Goal: Information Seeking & Learning: Stay updated

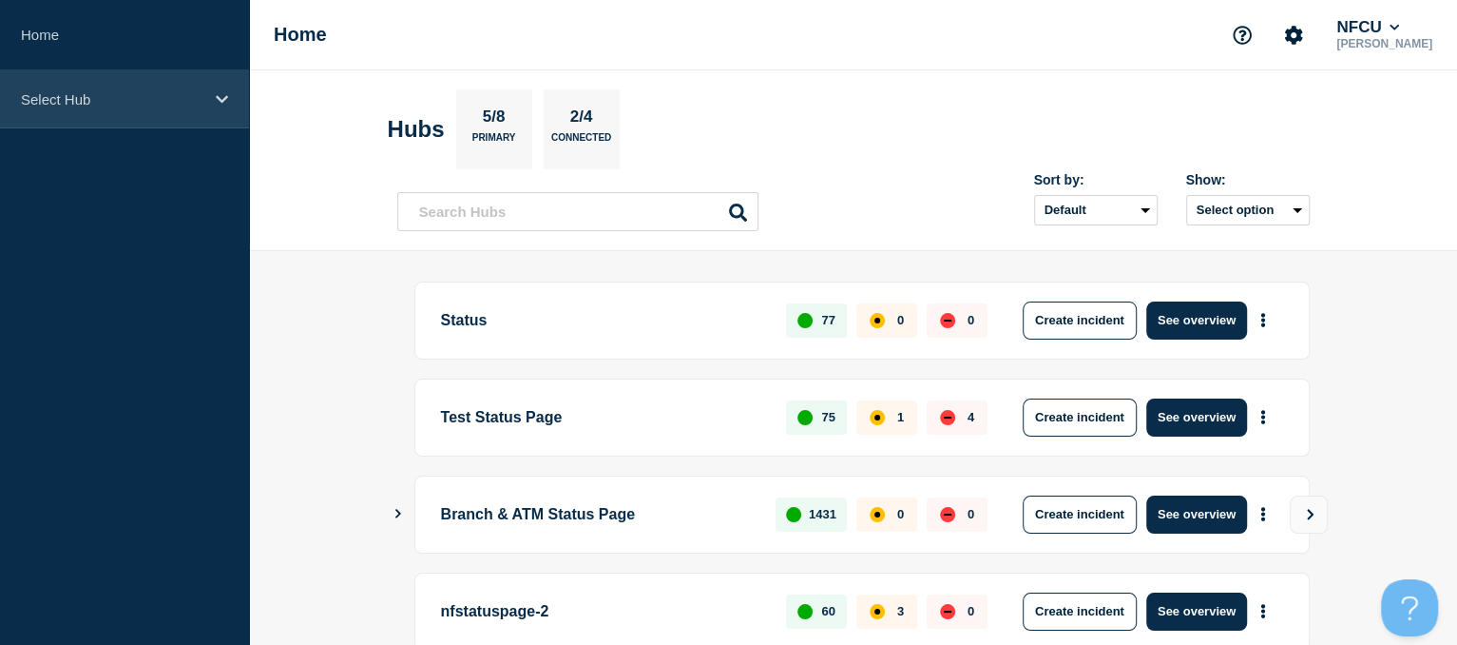
click at [191, 118] on div "Select Hub" at bounding box center [124, 99] width 249 height 58
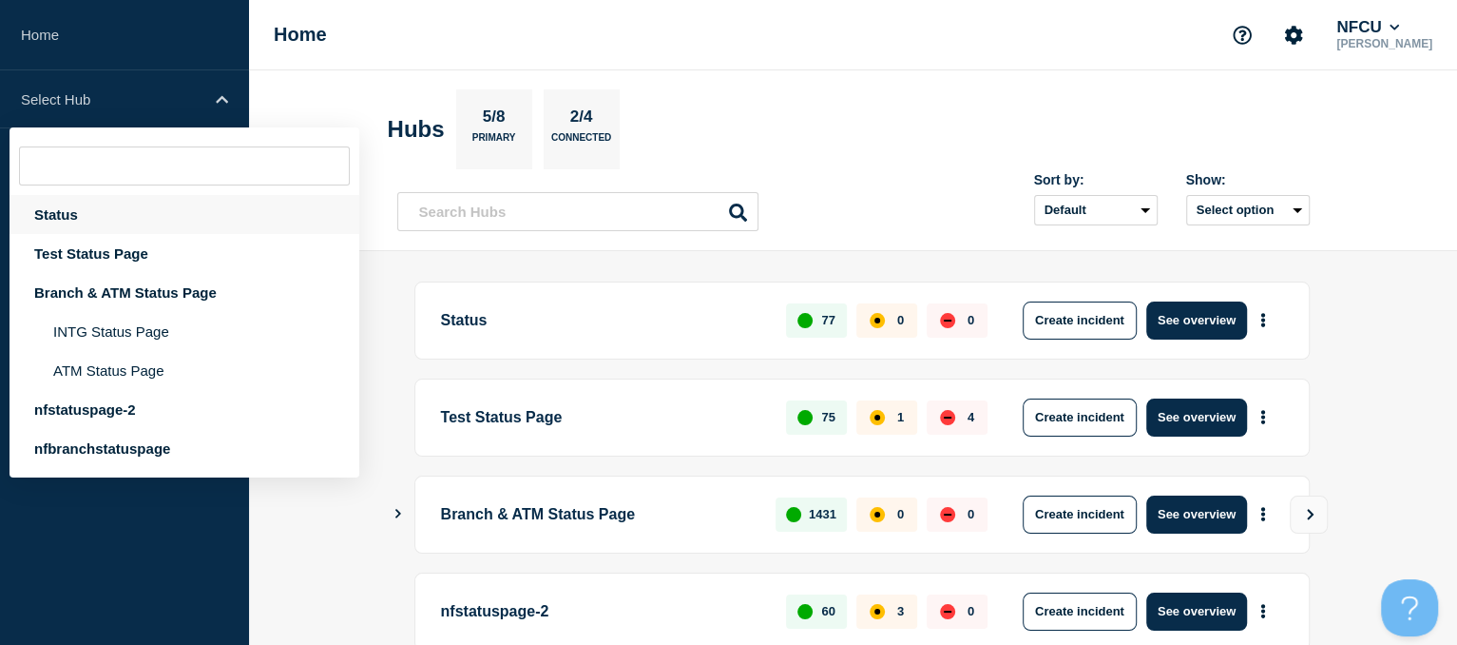
click at [49, 225] on div "Status" at bounding box center [185, 214] width 350 height 39
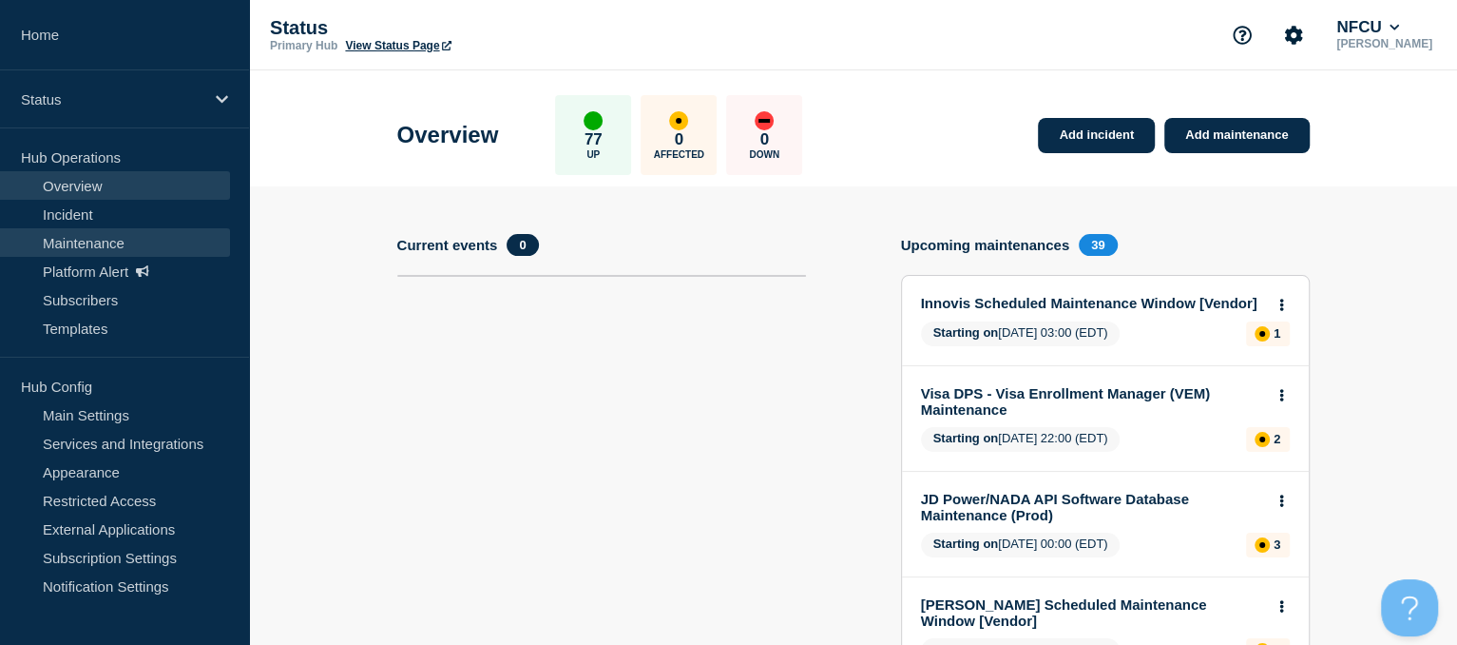
click at [102, 239] on link "Maintenance" at bounding box center [115, 242] width 230 height 29
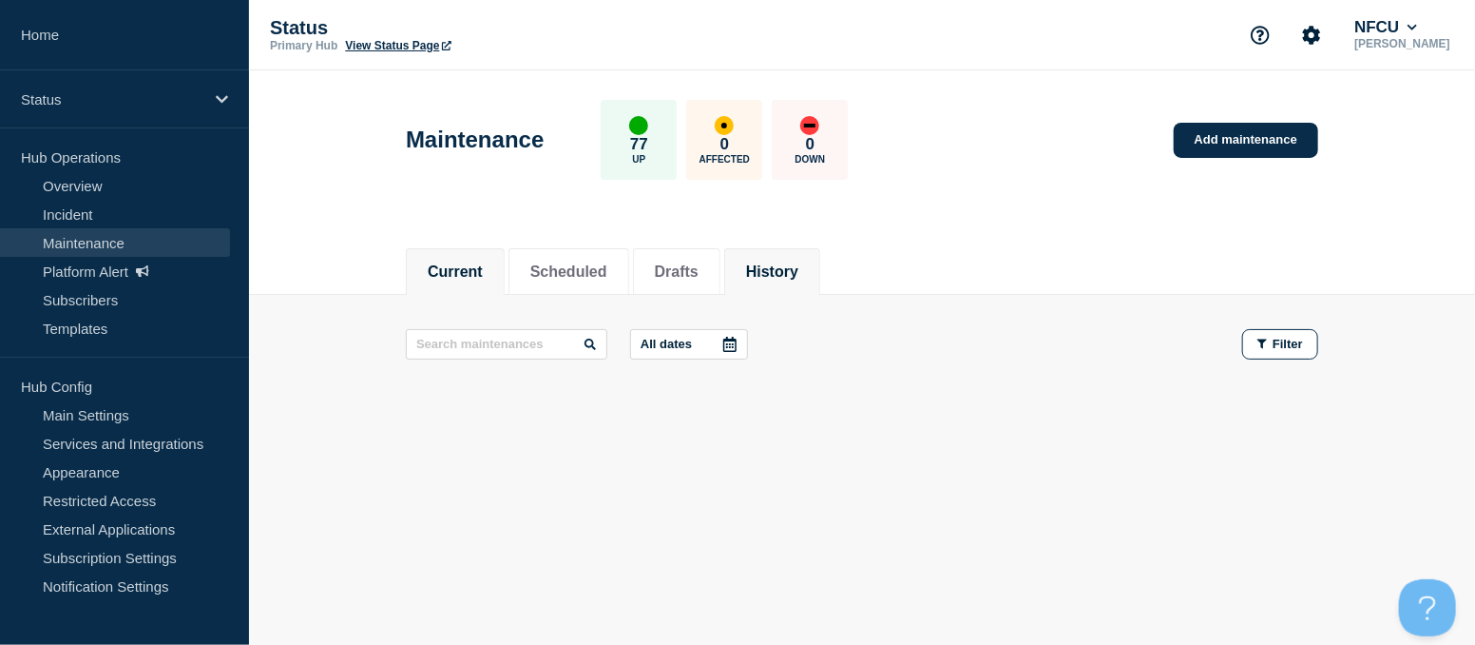
click at [799, 263] on button "History" at bounding box center [772, 271] width 52 height 17
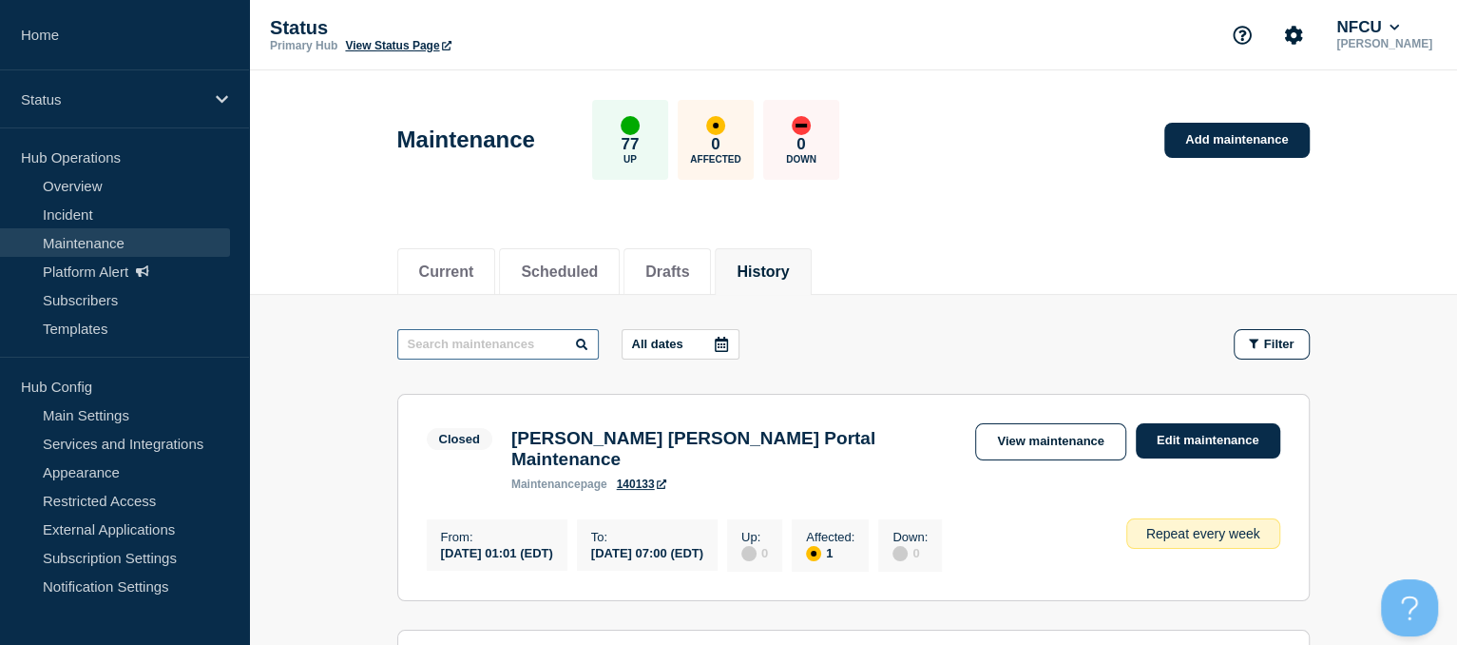
click at [487, 344] on input "text" at bounding box center [498, 344] width 202 height 30
type input "alvaria"
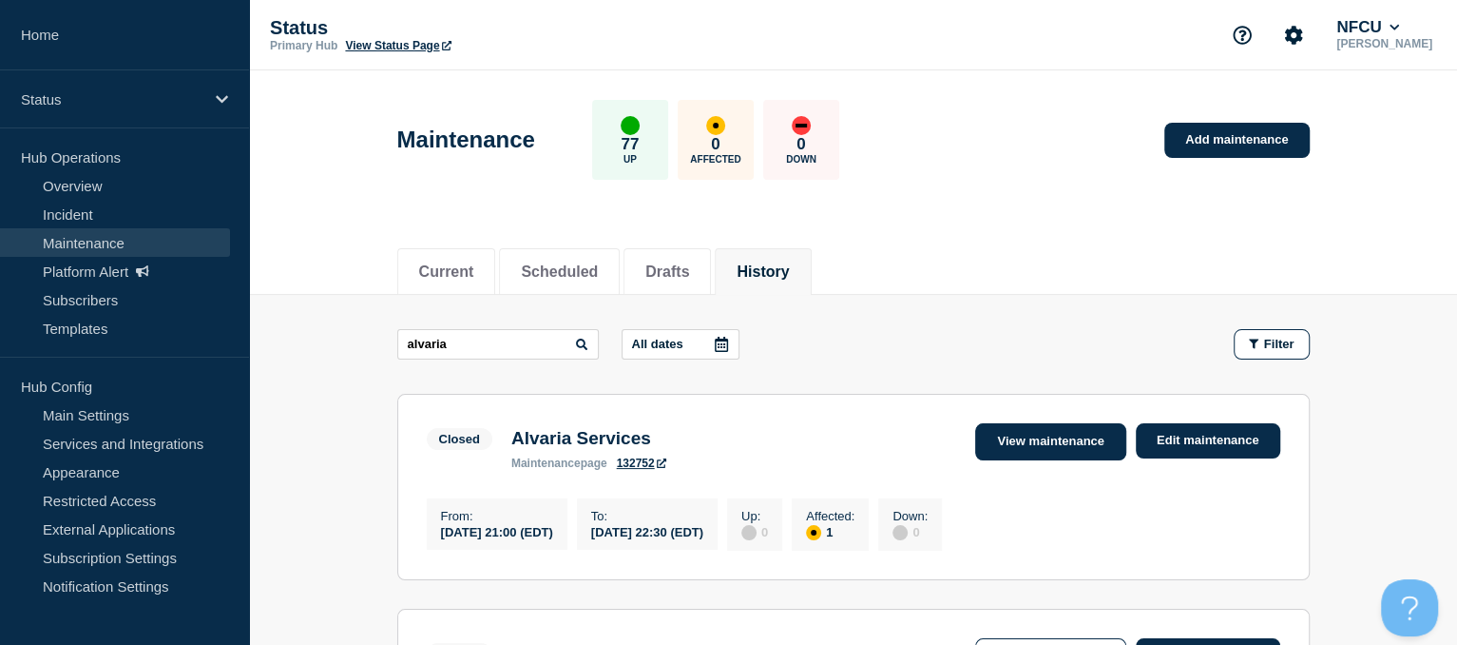
click at [1084, 446] on link "View maintenance" at bounding box center [1050, 441] width 150 height 37
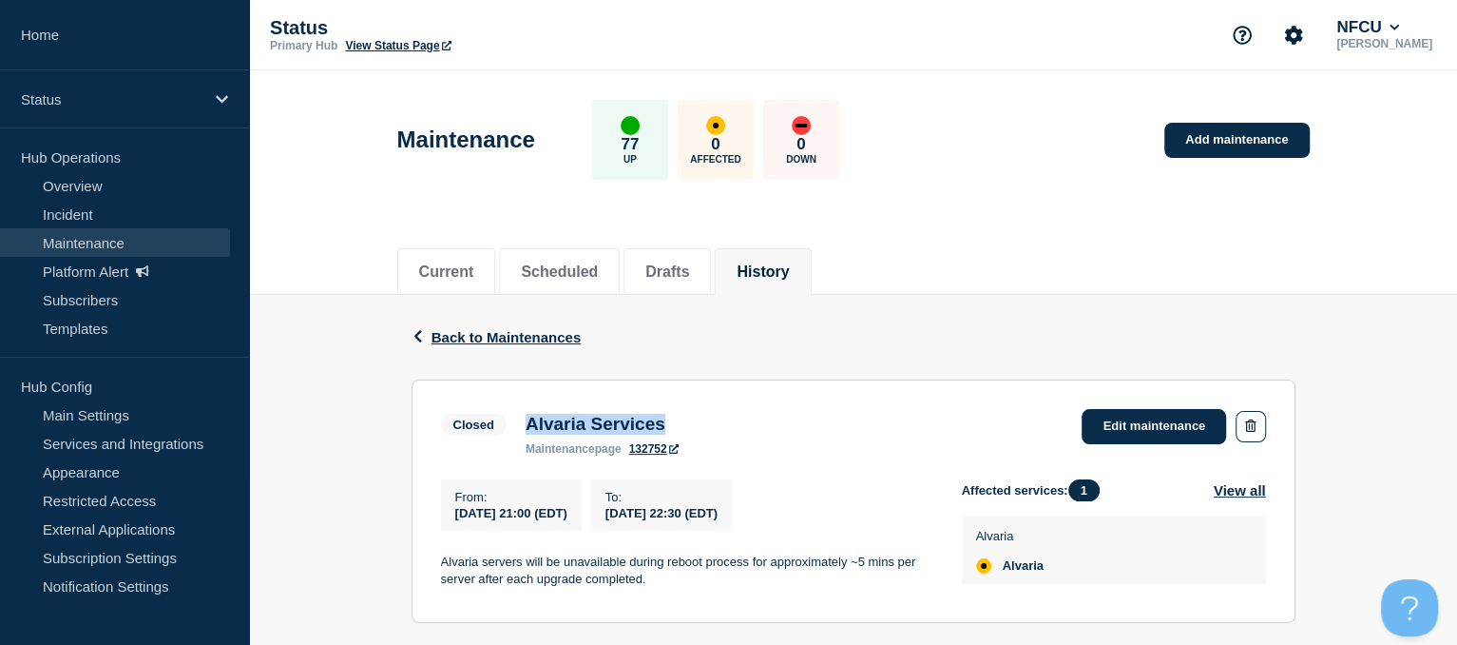
drag, startPoint x: 530, startPoint y: 430, endPoint x: 734, endPoint y: 404, distance: 205.0
click at [734, 404] on section "Closed Alvaria Services maintenance page 132752 Edit maintenance From : [DATE] …" at bounding box center [854, 500] width 884 height 243
copy h3 "Alvaria Services"
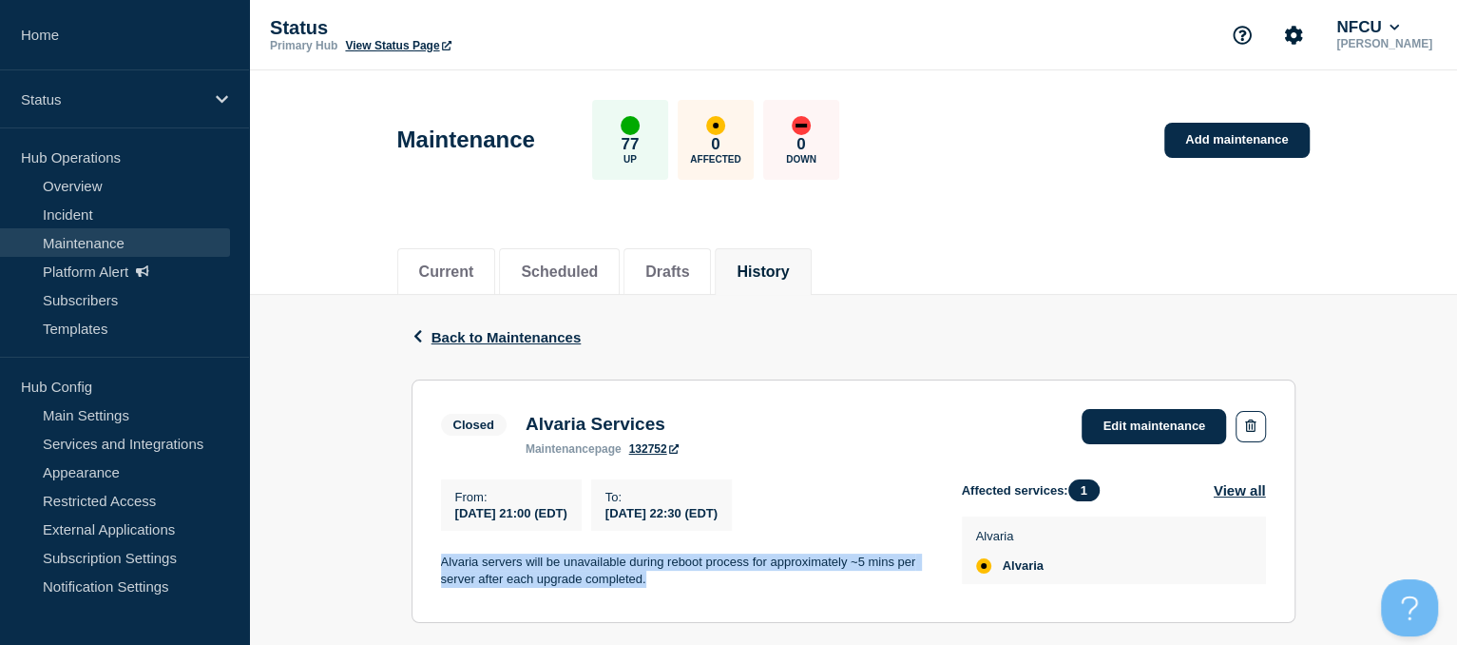
drag, startPoint x: 438, startPoint y: 567, endPoint x: 699, endPoint y: 580, distance: 260.8
click at [699, 580] on section "Closed Alvaria Services maintenance page 132752 Edit maintenance From : [DATE] …" at bounding box center [854, 500] width 884 height 243
copy p "Alvaria servers will be unavailable during reboot process for approximately ~5 …"
click at [789, 271] on button "History" at bounding box center [763, 271] width 52 height 17
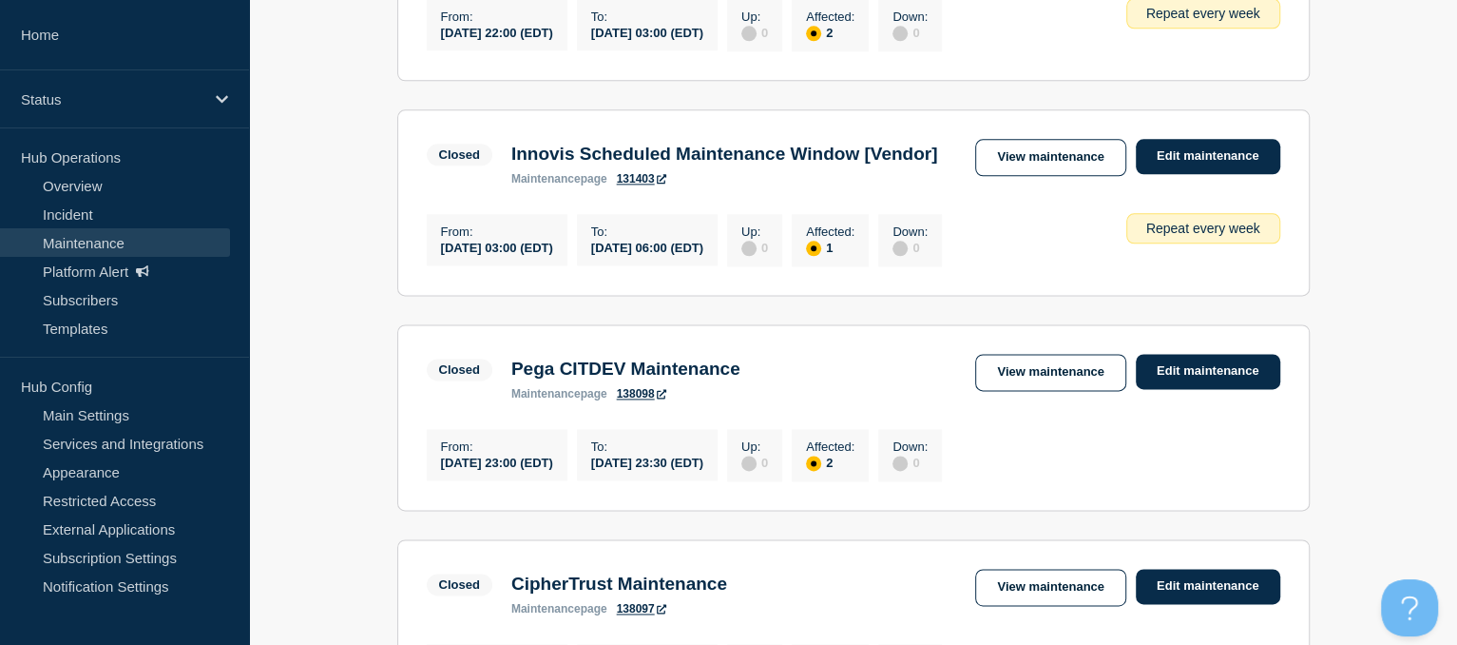
scroll to position [1740, 0]
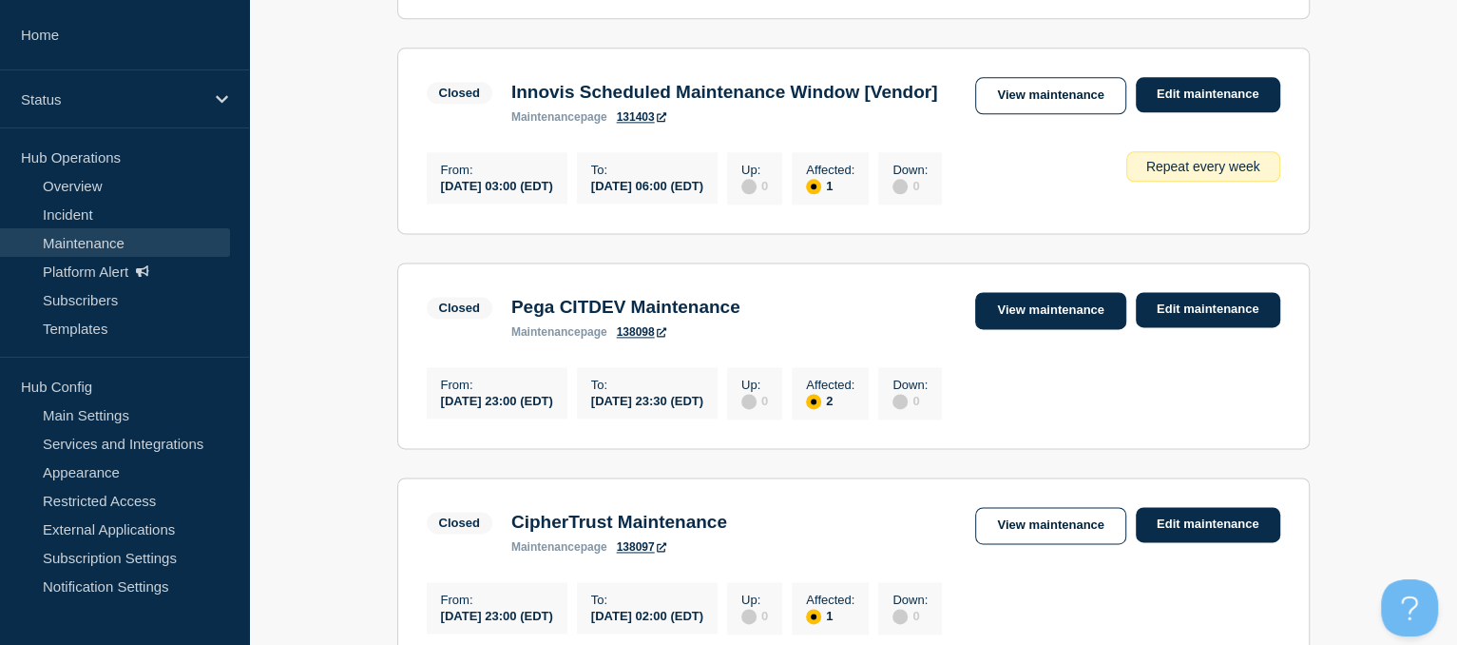
click at [1041, 329] on link "View maintenance" at bounding box center [1050, 310] width 150 height 37
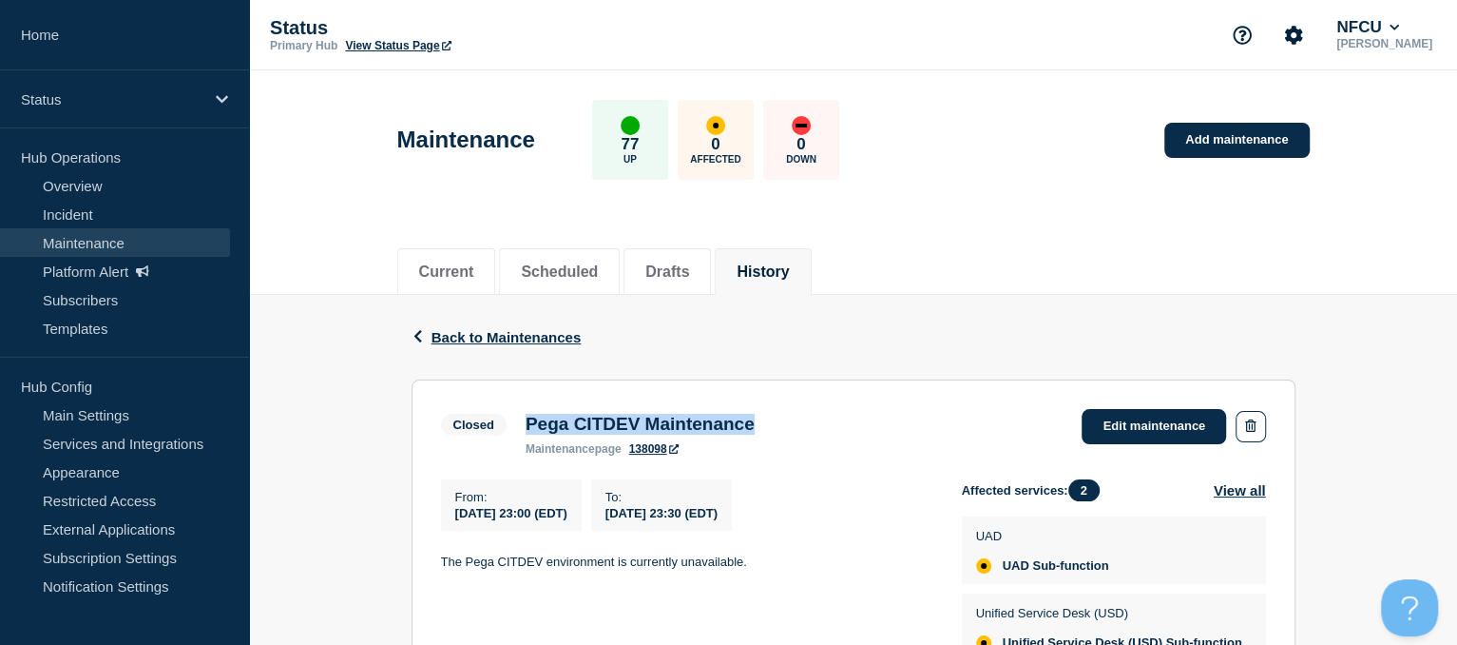
drag, startPoint x: 528, startPoint y: 424, endPoint x: 811, endPoint y: 419, distance: 283.3
click at [811, 419] on div "Closed Pega CITDEV Maintenance maintenance page 138098 Edit maintenance" at bounding box center [853, 432] width 825 height 47
copy h3 "Pega CITDEV Maintenance"
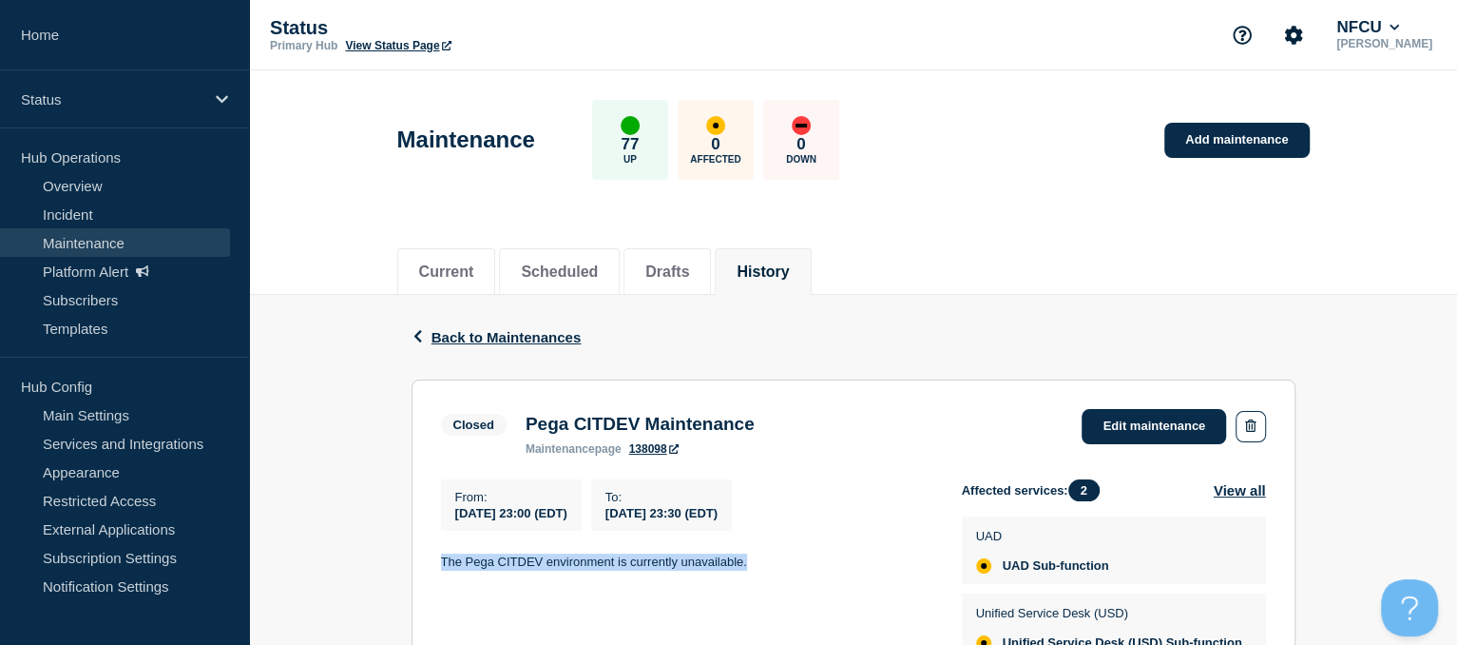
drag, startPoint x: 436, startPoint y: 563, endPoint x: 759, endPoint y: 559, distance: 322.3
click at [759, 559] on section "Closed Pega CITDEV Maintenance maintenance page 138098 Edit maintenance From : …" at bounding box center [854, 539] width 884 height 320
copy p "The Pega CITDEV environment is currently unavailable."
click at [464, 344] on span "Back to Maintenances" at bounding box center [507, 337] width 150 height 16
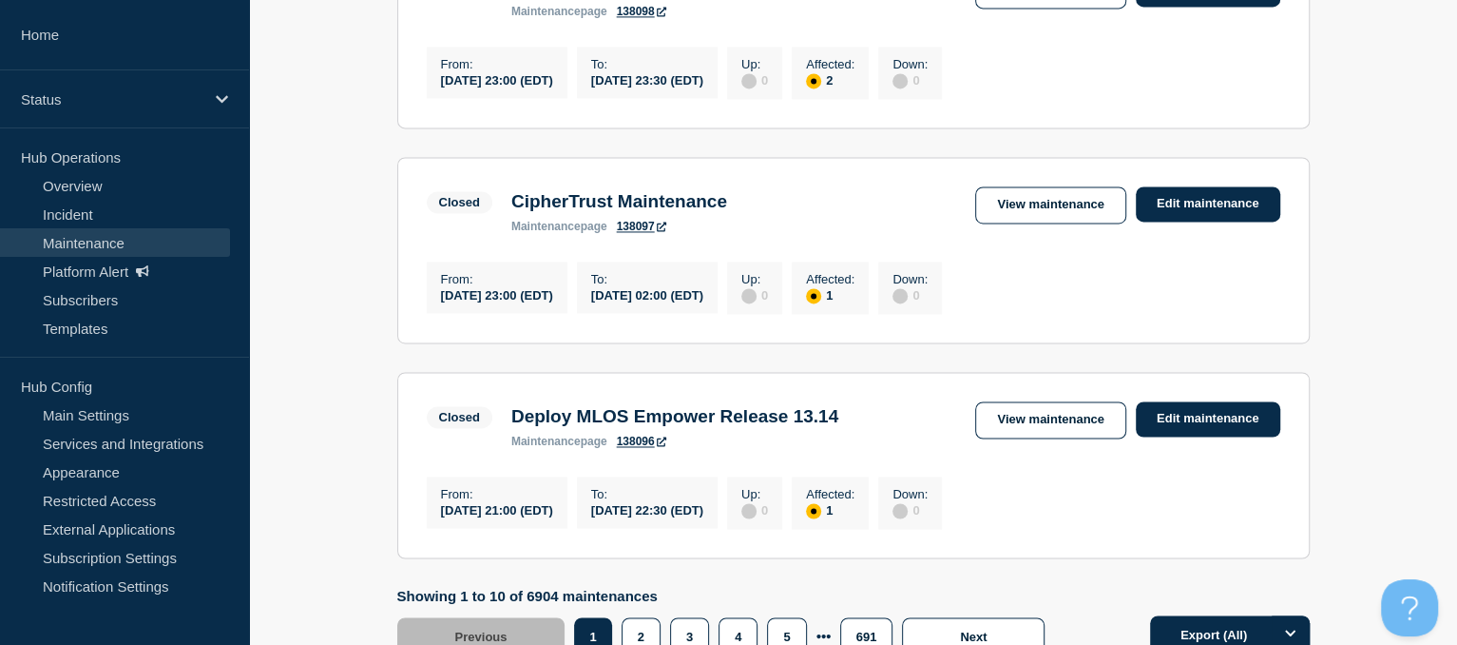
scroll to position [2307, 0]
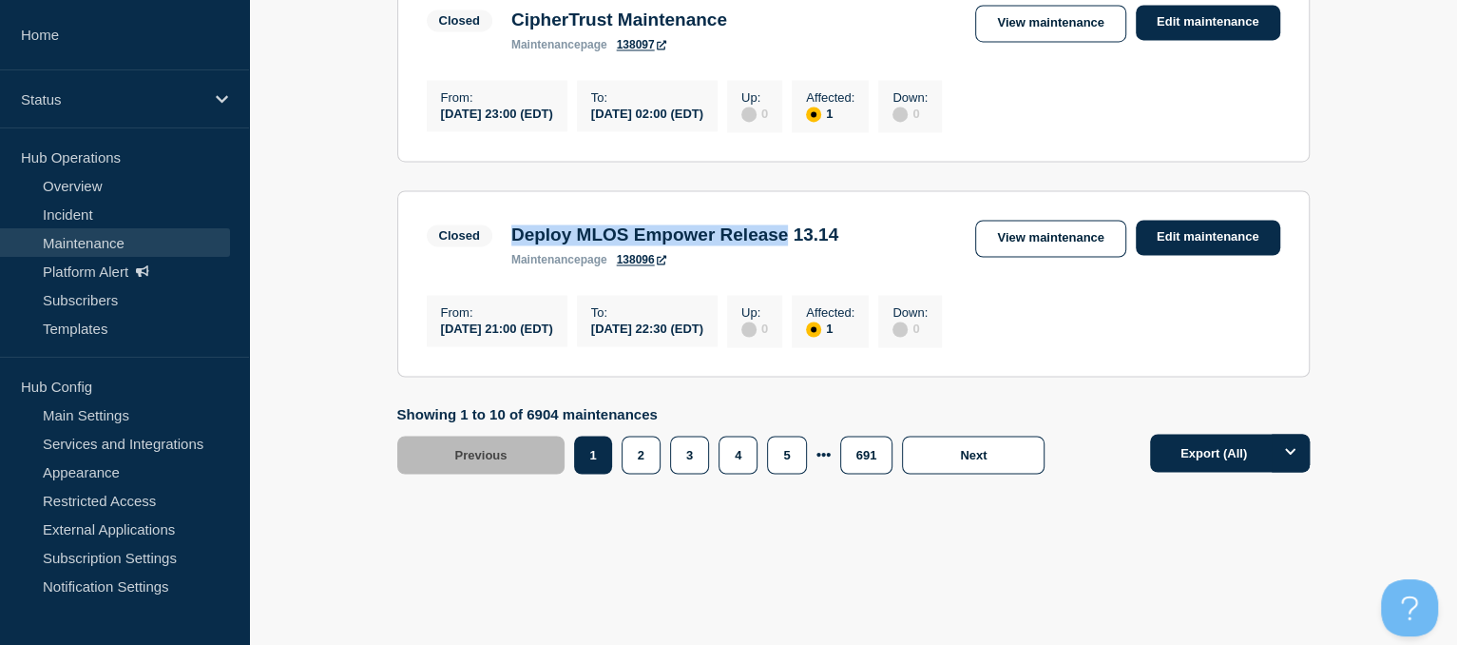
drag, startPoint x: 515, startPoint y: 228, endPoint x: 823, endPoint y: 231, distance: 308.0
click at [823, 231] on h3 "Deploy MLOS Empower Release 13.14" at bounding box center [674, 234] width 327 height 21
copy h3 "Deploy MLOS Empower Release"
click at [1078, 227] on link "View maintenance" at bounding box center [1050, 238] width 150 height 37
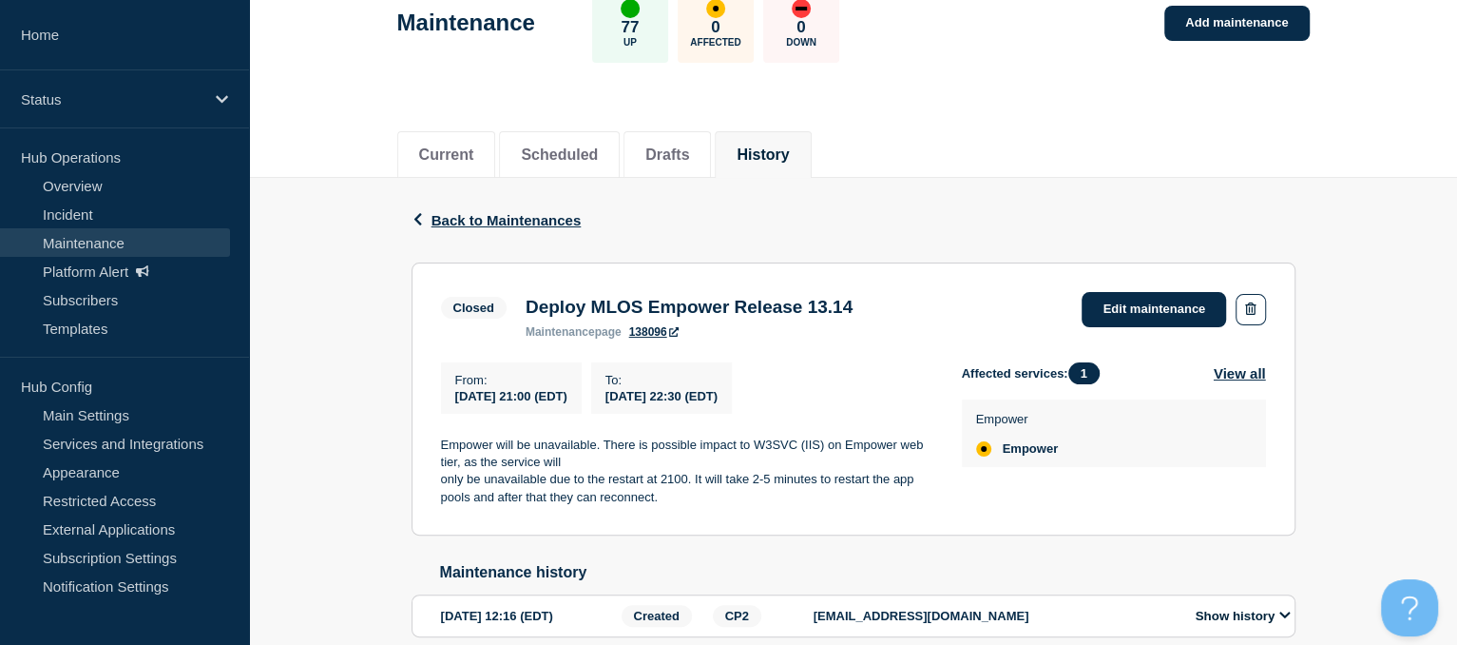
scroll to position [122, 0]
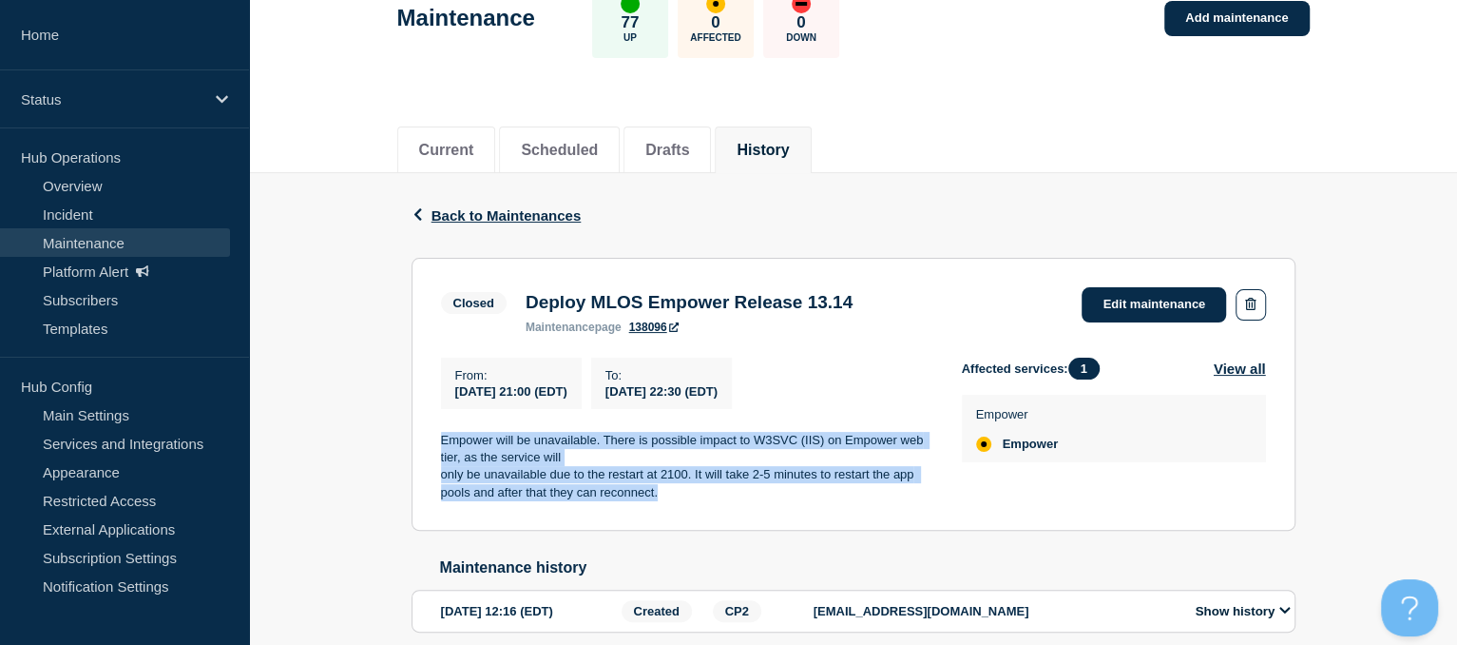
drag, startPoint x: 441, startPoint y: 443, endPoint x: 680, endPoint y: 505, distance: 246.5
click at [680, 502] on div "Empower will be unavailable. There is possible impact to W3SVC (IIS) on Empower…" at bounding box center [686, 467] width 491 height 70
copy div "Empower will be unavailable. There is possible impact to W3SVC (IIS) on Empower…"
click at [437, 220] on span "Back to Maintenances" at bounding box center [507, 215] width 150 height 16
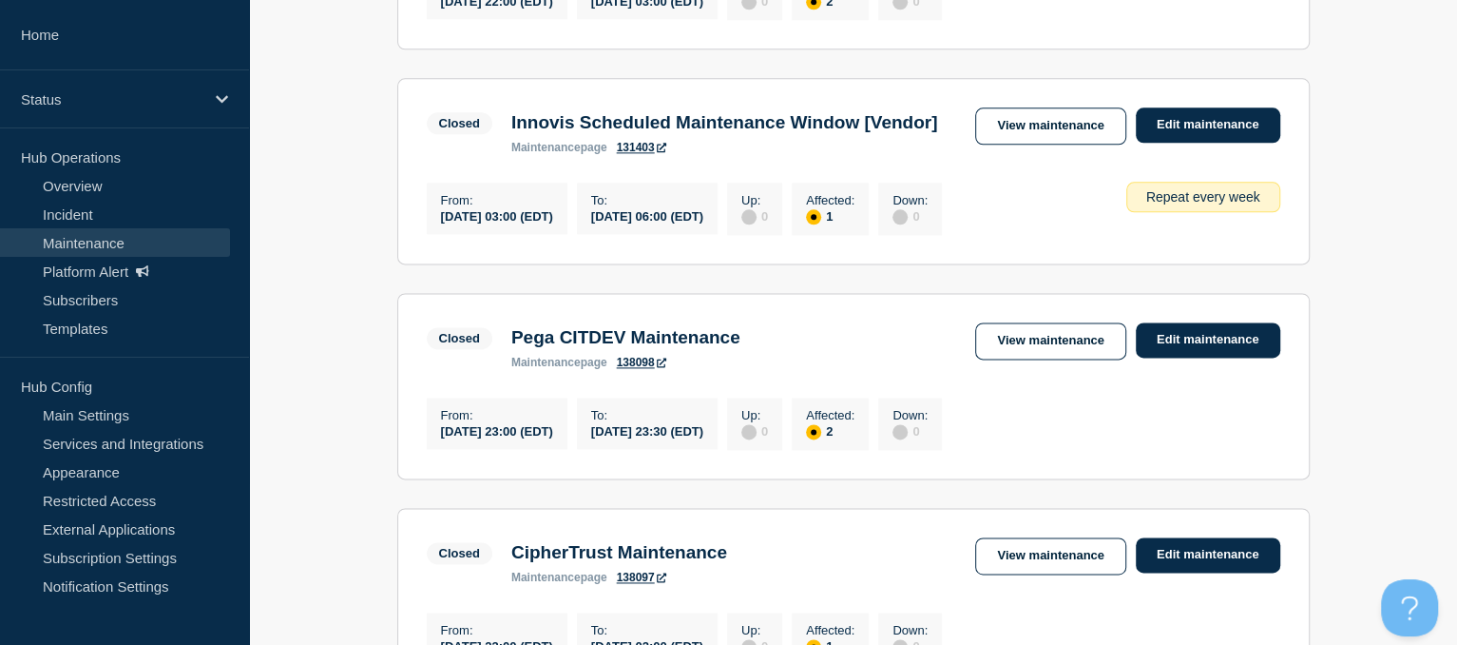
scroll to position [2307, 0]
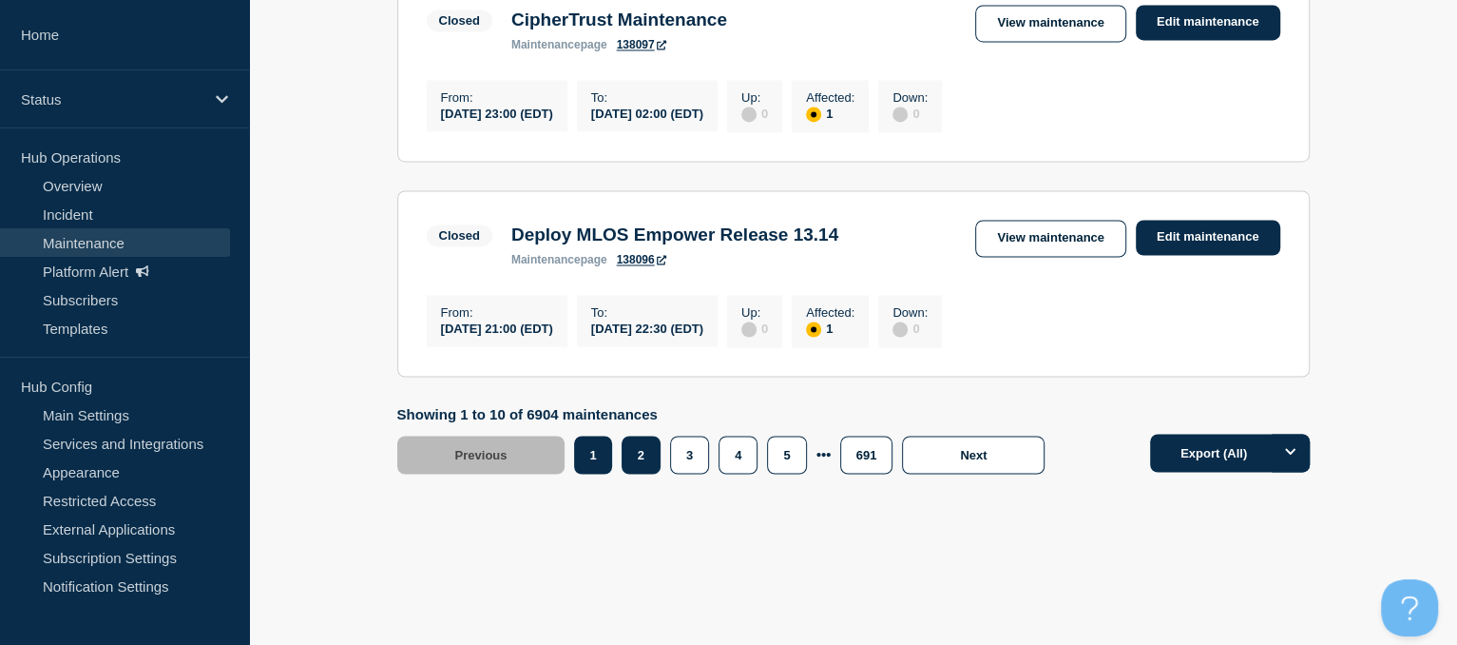
click at [645, 467] on button "2" at bounding box center [641, 454] width 39 height 38
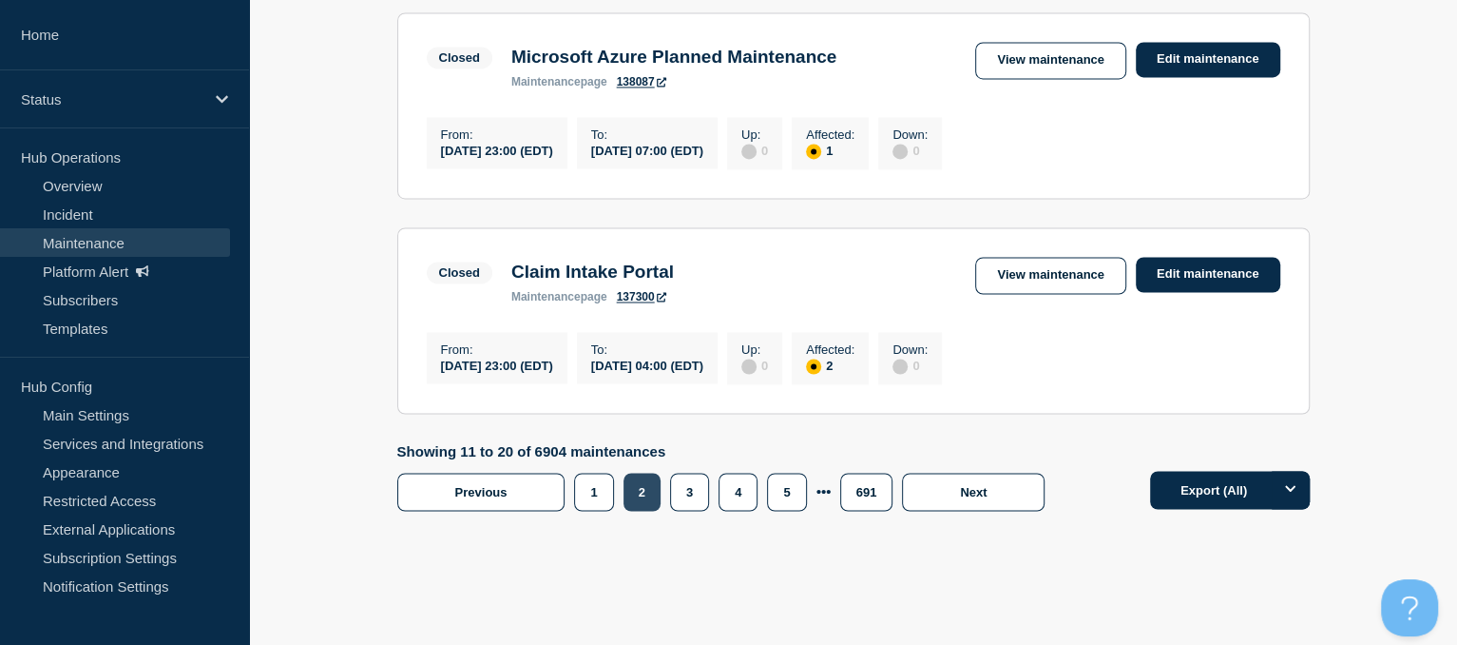
scroll to position [2135, 0]
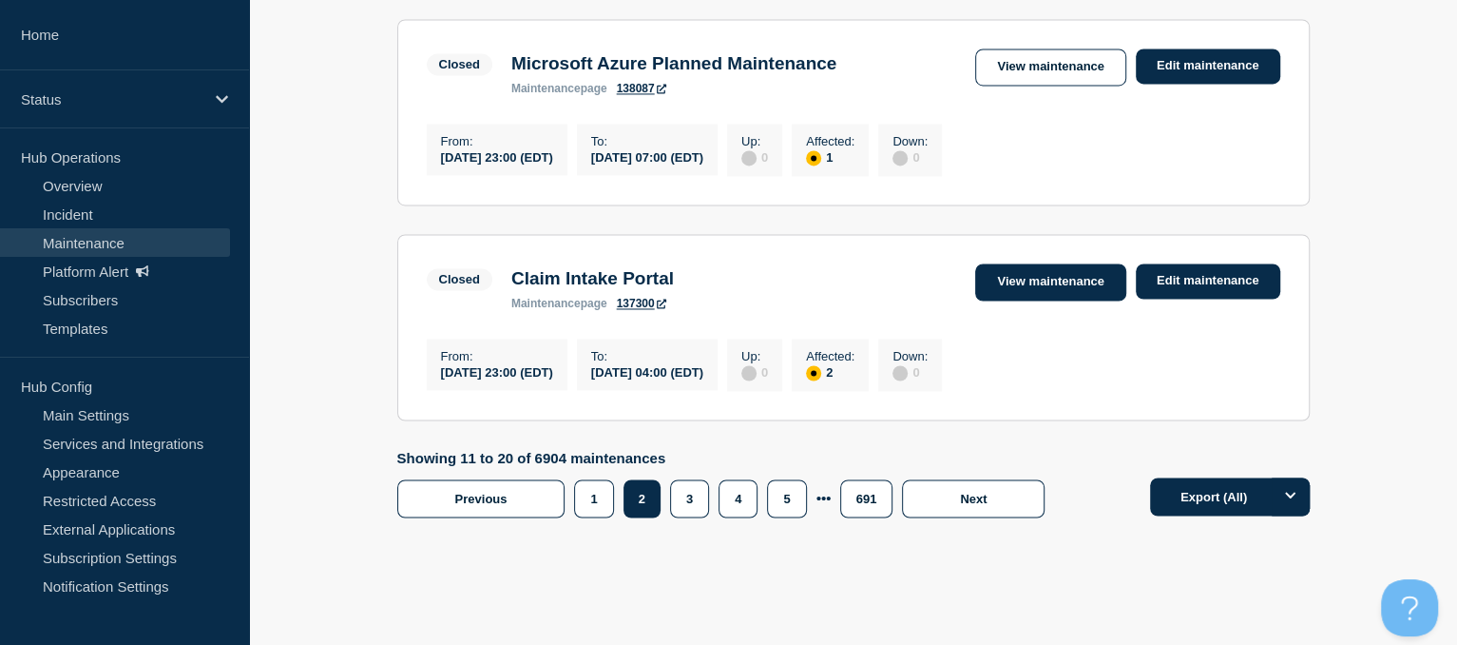
click at [994, 300] on link "View maintenance" at bounding box center [1050, 281] width 150 height 37
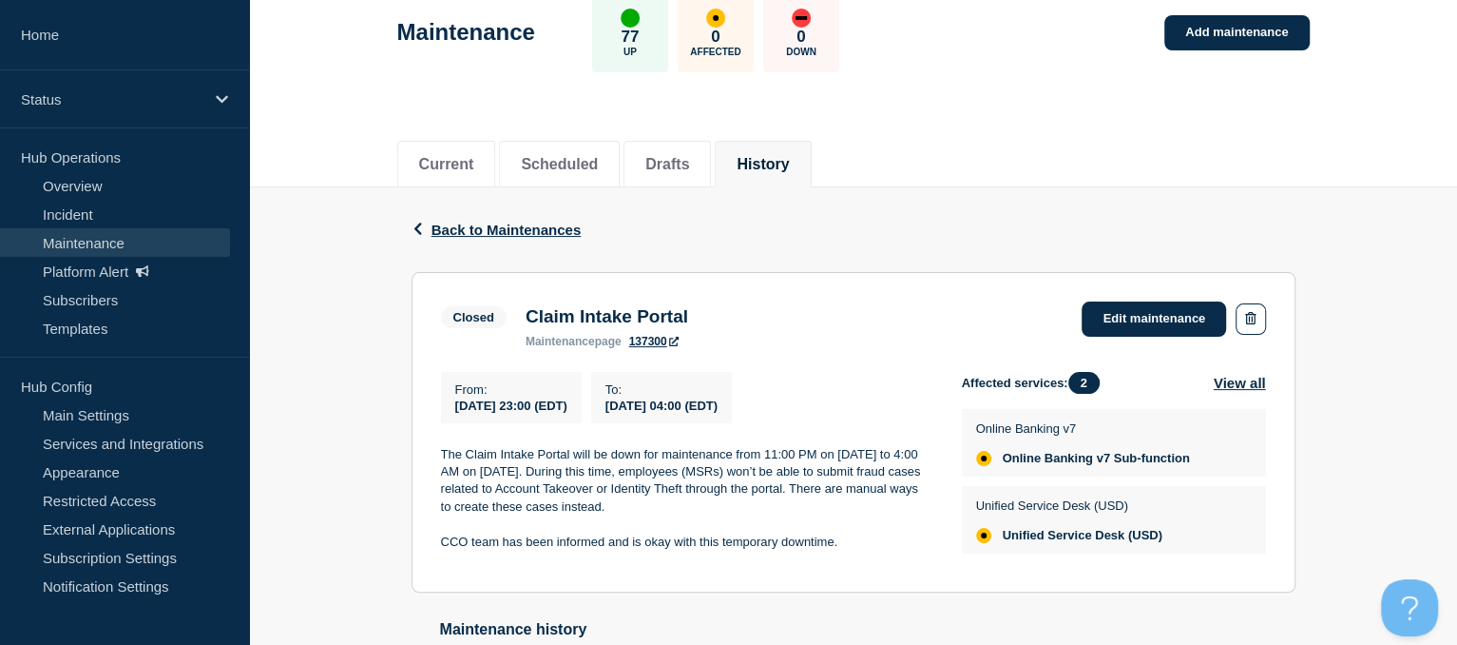
scroll to position [113, 0]
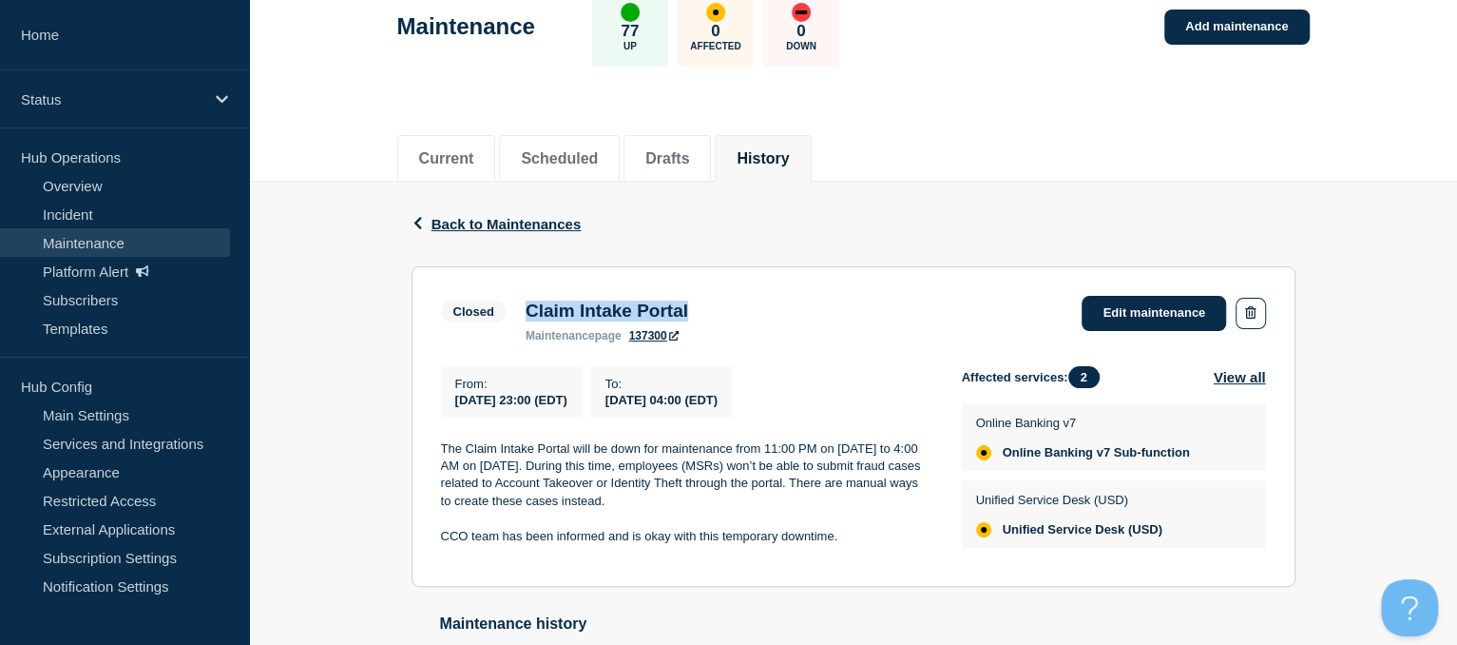
drag, startPoint x: 529, startPoint y: 310, endPoint x: 745, endPoint y: 297, distance: 217.1
click at [745, 297] on div "Closed Claim Intake Portal maintenance page 137300 Edit maintenance" at bounding box center [853, 319] width 825 height 47
copy h3 "Claim Intake Portal"
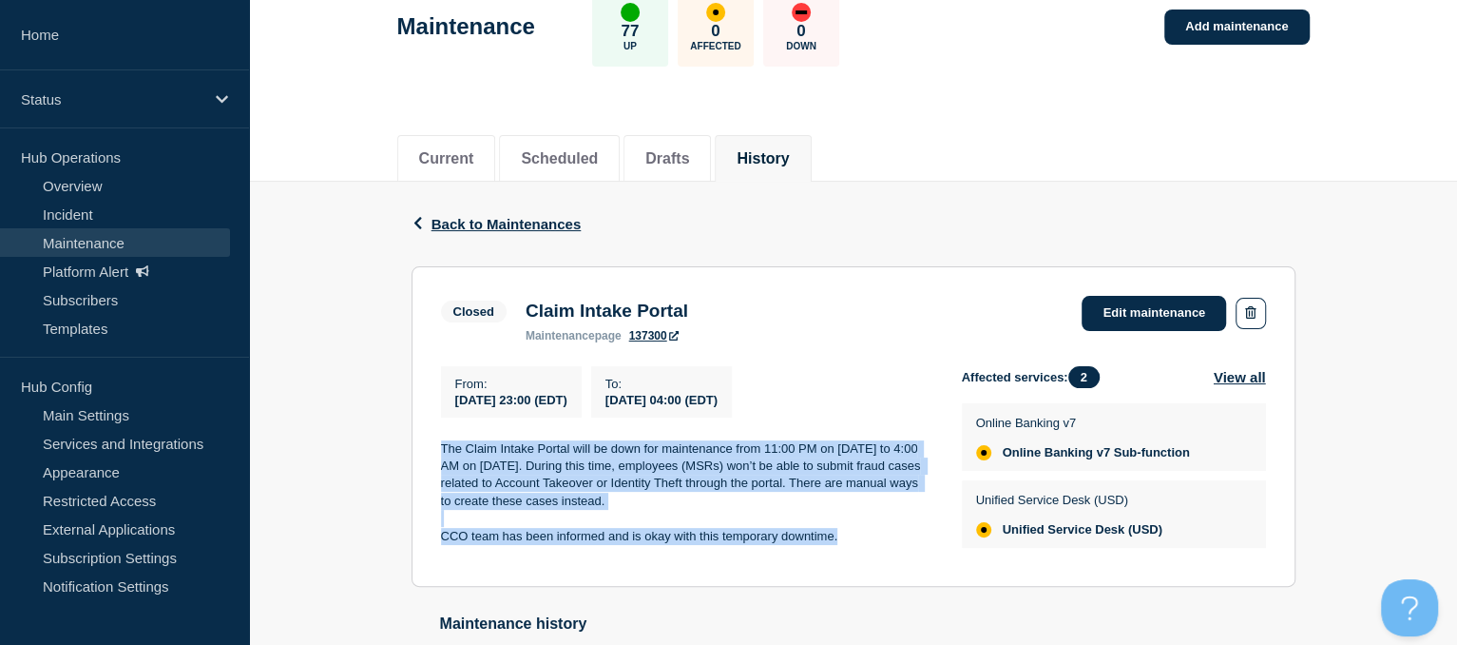
drag, startPoint x: 442, startPoint y: 452, endPoint x: 857, endPoint y: 541, distance: 424.7
click at [857, 541] on div "The Claim Intake Portal will be down for maintenance from 11:00 PM on [DATE] to…" at bounding box center [686, 493] width 491 height 106
copy div "The Claim Intake Portal will be down for maintenance from 11:00 PM on [DATE] to…"
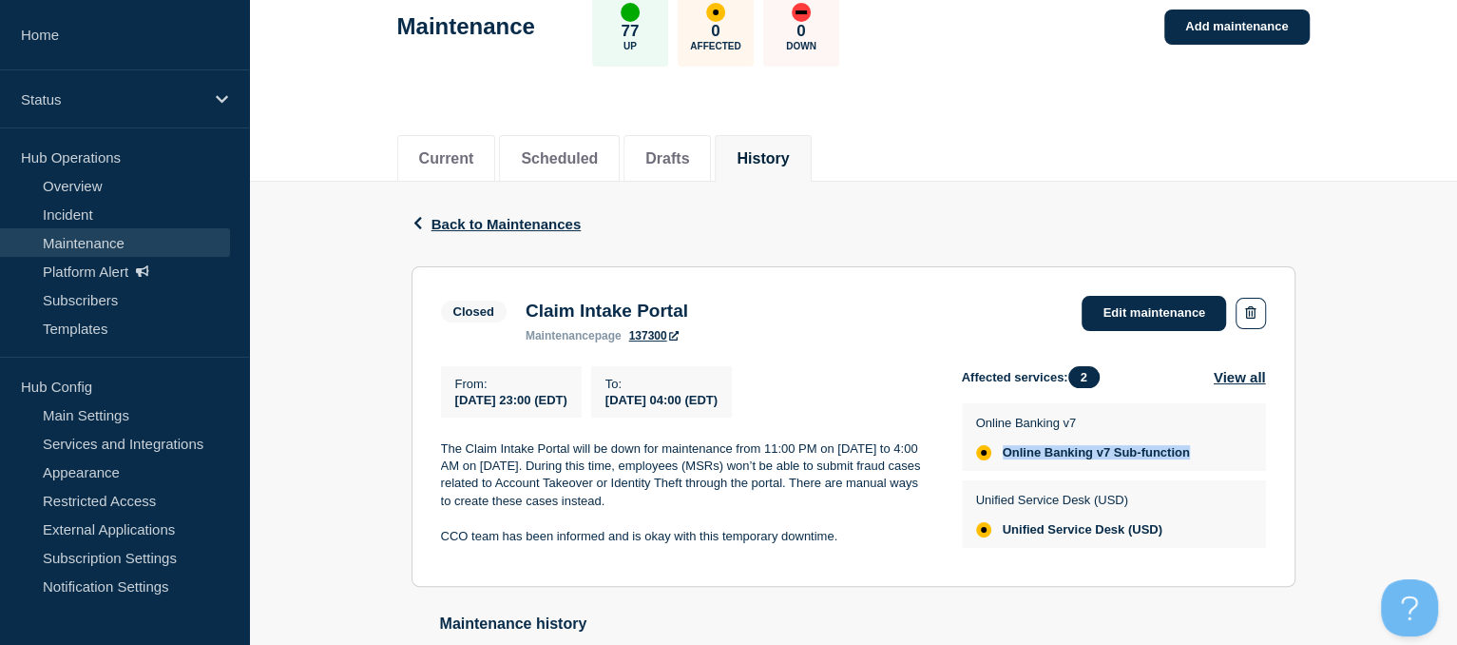
drag, startPoint x: 1006, startPoint y: 454, endPoint x: 1222, endPoint y: 463, distance: 216.9
click at [1222, 460] on div "Online Banking v7 Online Banking v7 Sub-function" at bounding box center [1114, 437] width 276 height 47
copy span "Online Banking v7 Sub-function"
click at [102, 434] on link "Services and Integrations" at bounding box center [115, 443] width 230 height 29
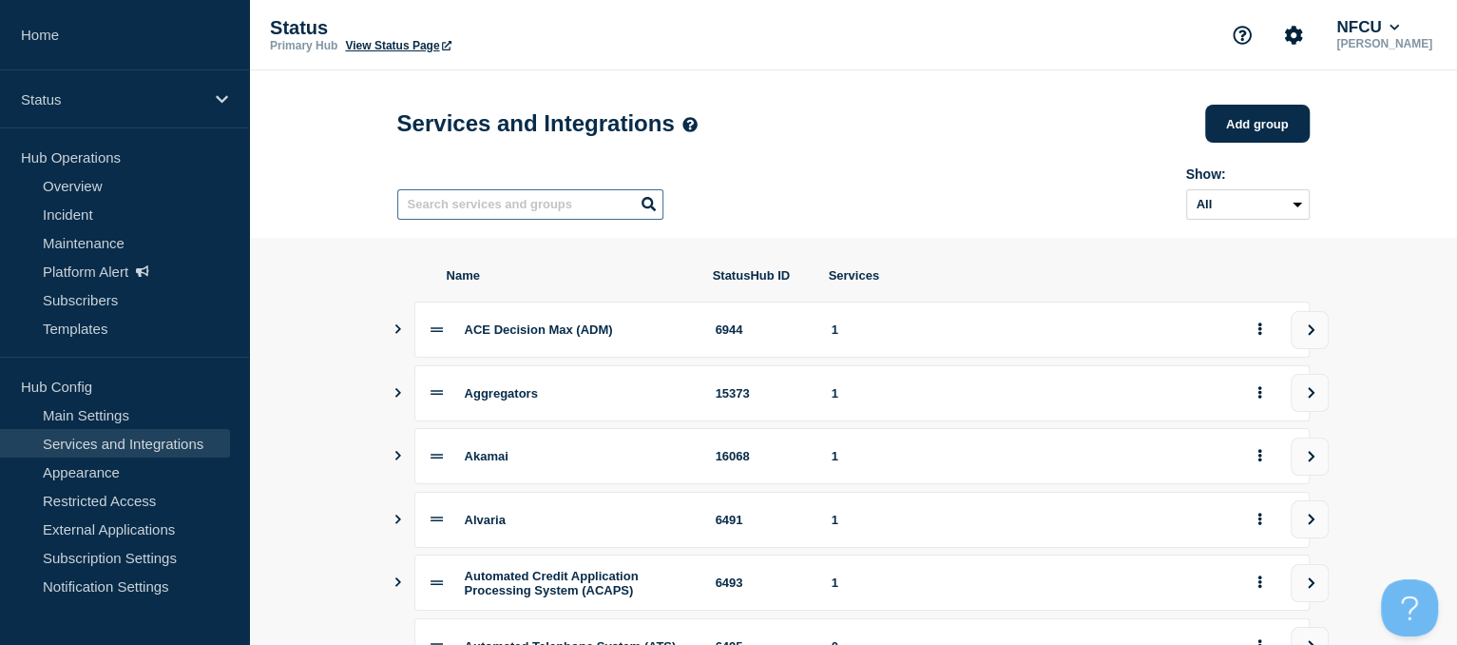
click at [471, 208] on input "text" at bounding box center [530, 204] width 266 height 30
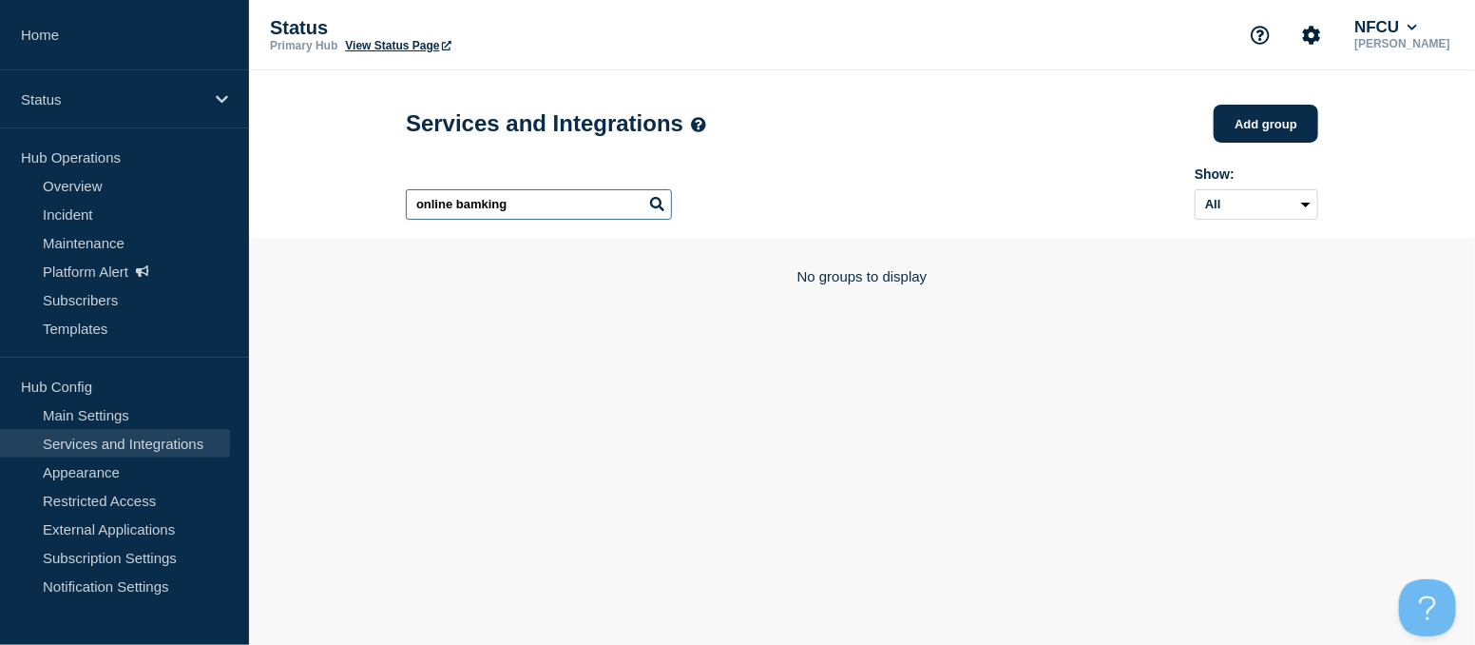
drag, startPoint x: 536, startPoint y: 203, endPoint x: 472, endPoint y: 203, distance: 64.6
click at [472, 203] on input "online bamking" at bounding box center [539, 204] width 266 height 30
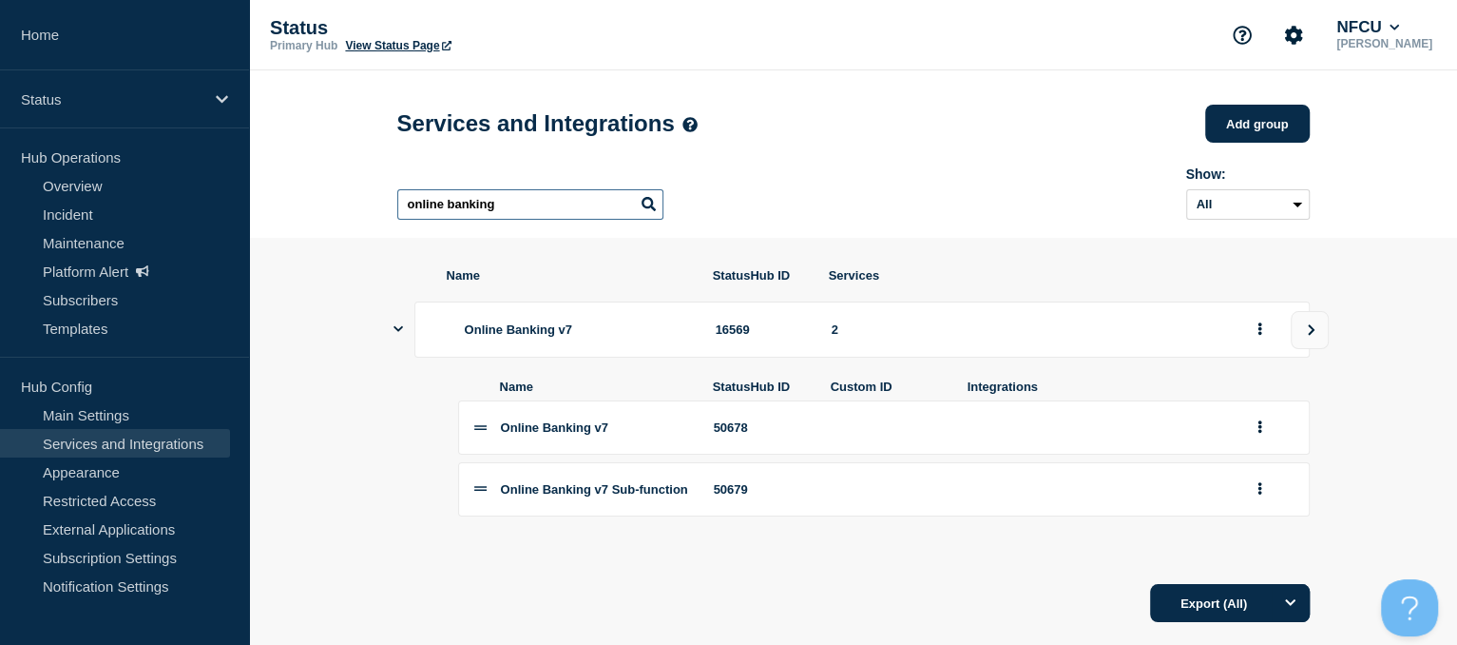
type input "online banking"
click at [542, 496] on span "Online Banking v7 Sub-function" at bounding box center [594, 489] width 187 height 14
click at [1260, 494] on icon "group actions" at bounding box center [1260, 488] width 5 height 12
click at [1252, 333] on button "Edit" at bounding box center [1270, 321] width 95 height 29
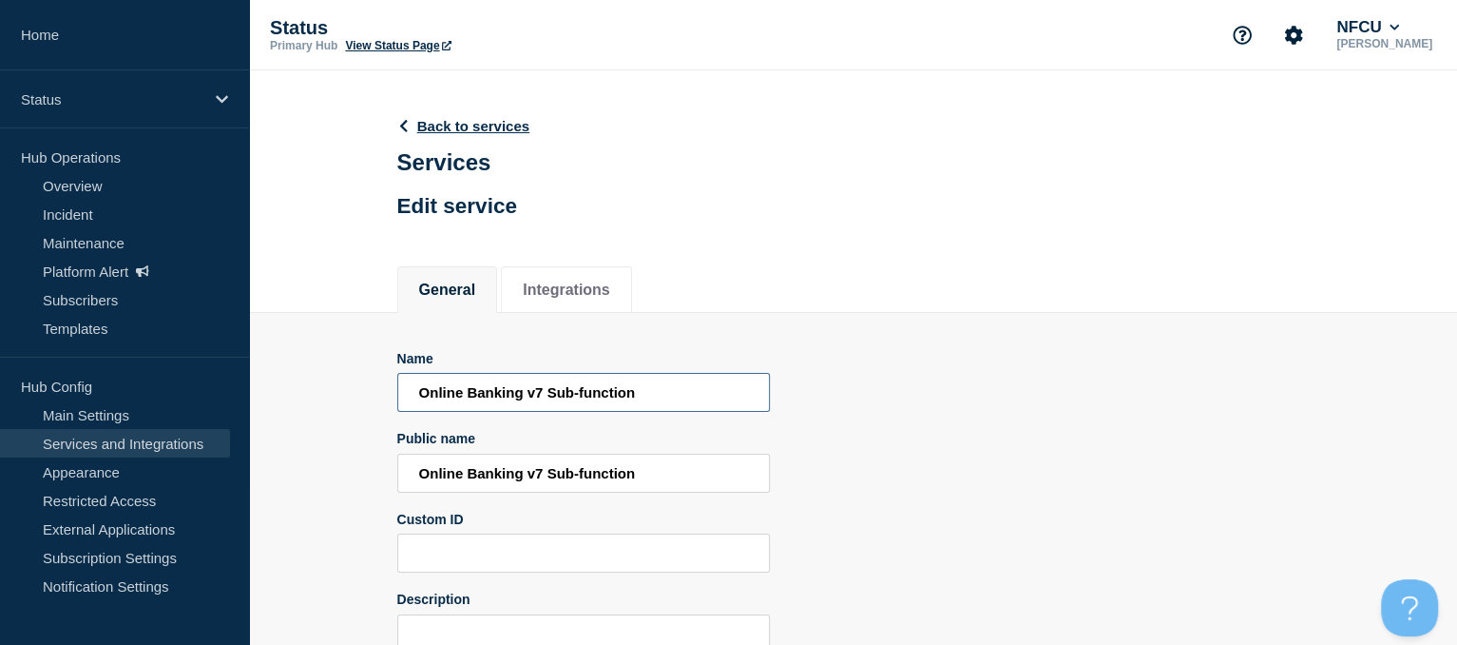
drag, startPoint x: 692, startPoint y: 398, endPoint x: 264, endPoint y: 382, distance: 428.1
click at [264, 382] on section "Name Online Banking v7 Sub-function Public name Online Banking v7 Sub-function …" at bounding box center [853, 559] width 1208 height 492
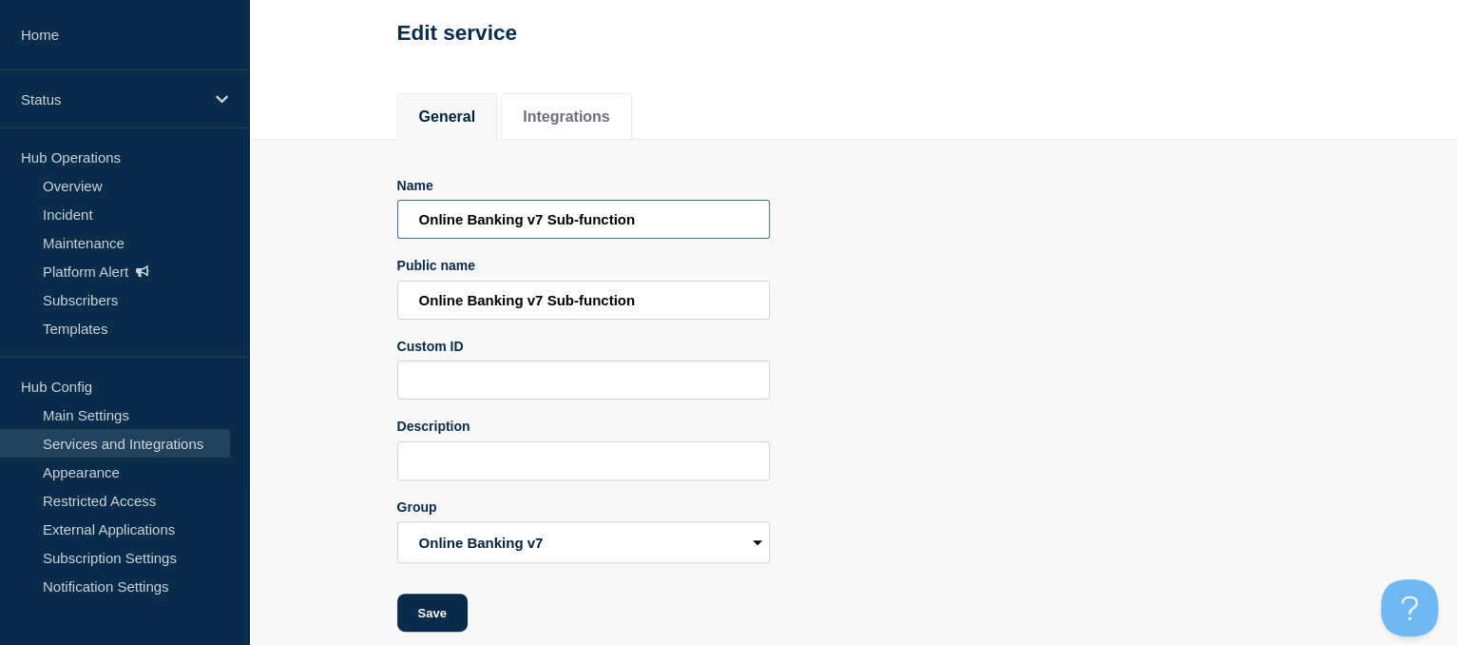
scroll to position [200, 0]
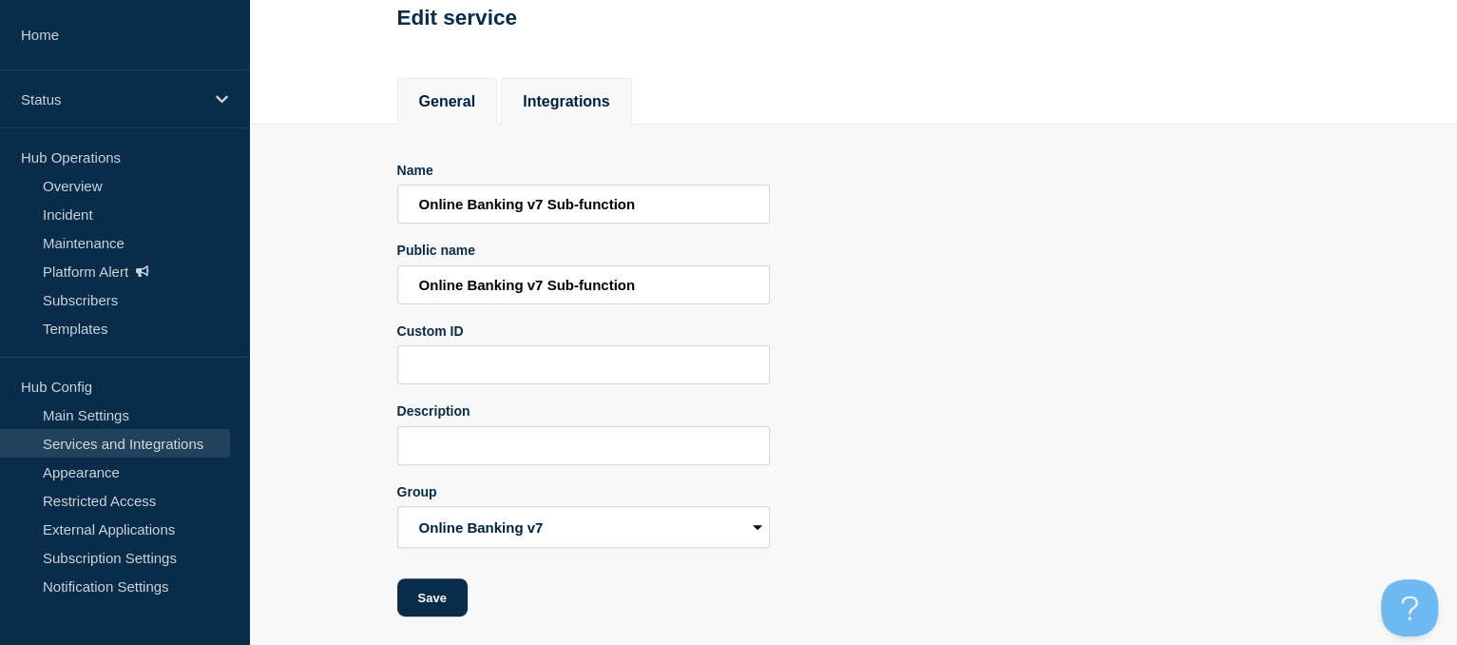
click at [559, 105] on button "Integrations" at bounding box center [566, 101] width 87 height 17
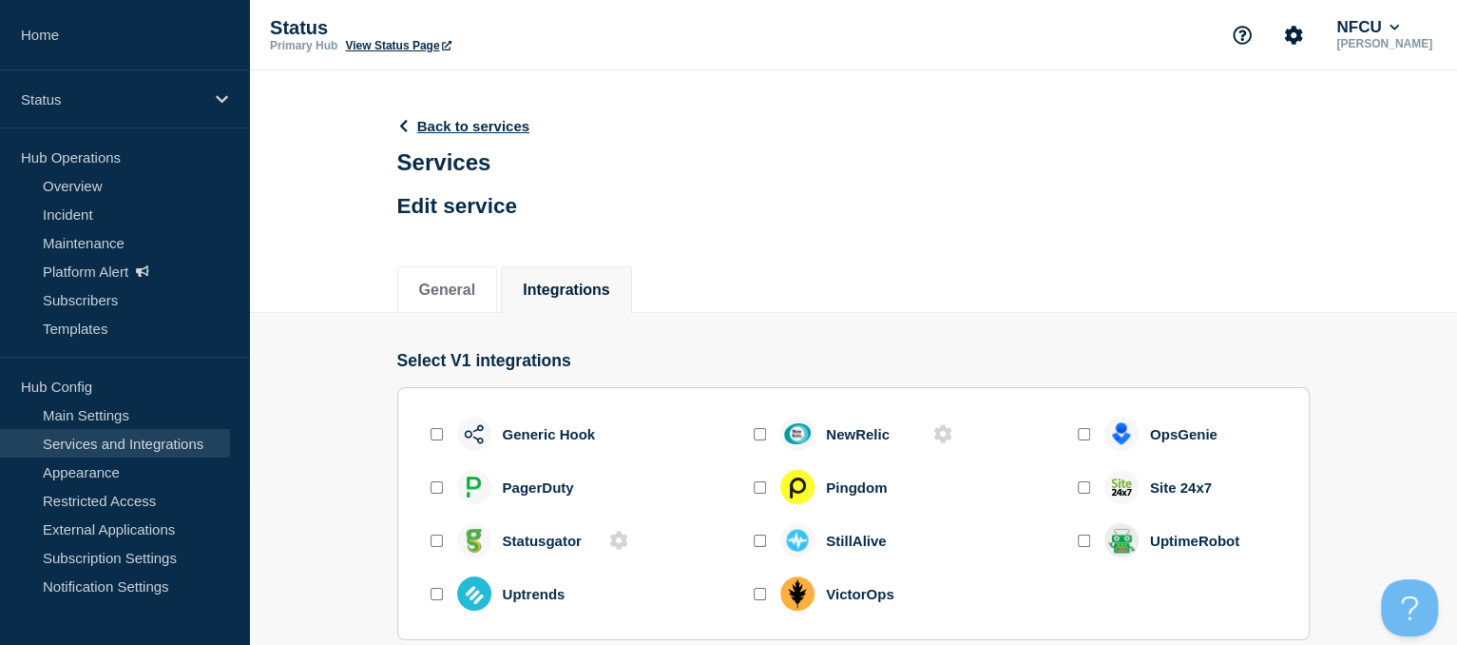
click at [167, 443] on link "Services and Integrations" at bounding box center [115, 443] width 230 height 29
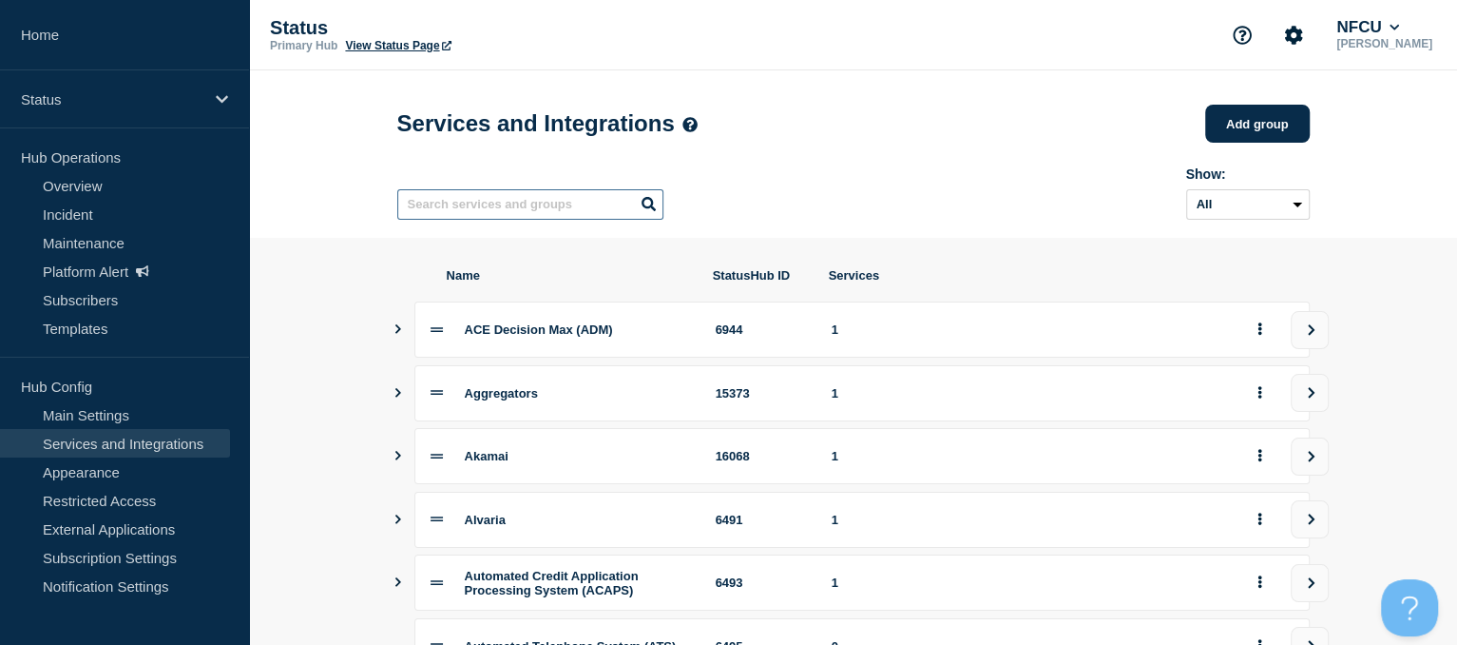
click at [492, 215] on input "text" at bounding box center [530, 204] width 266 height 30
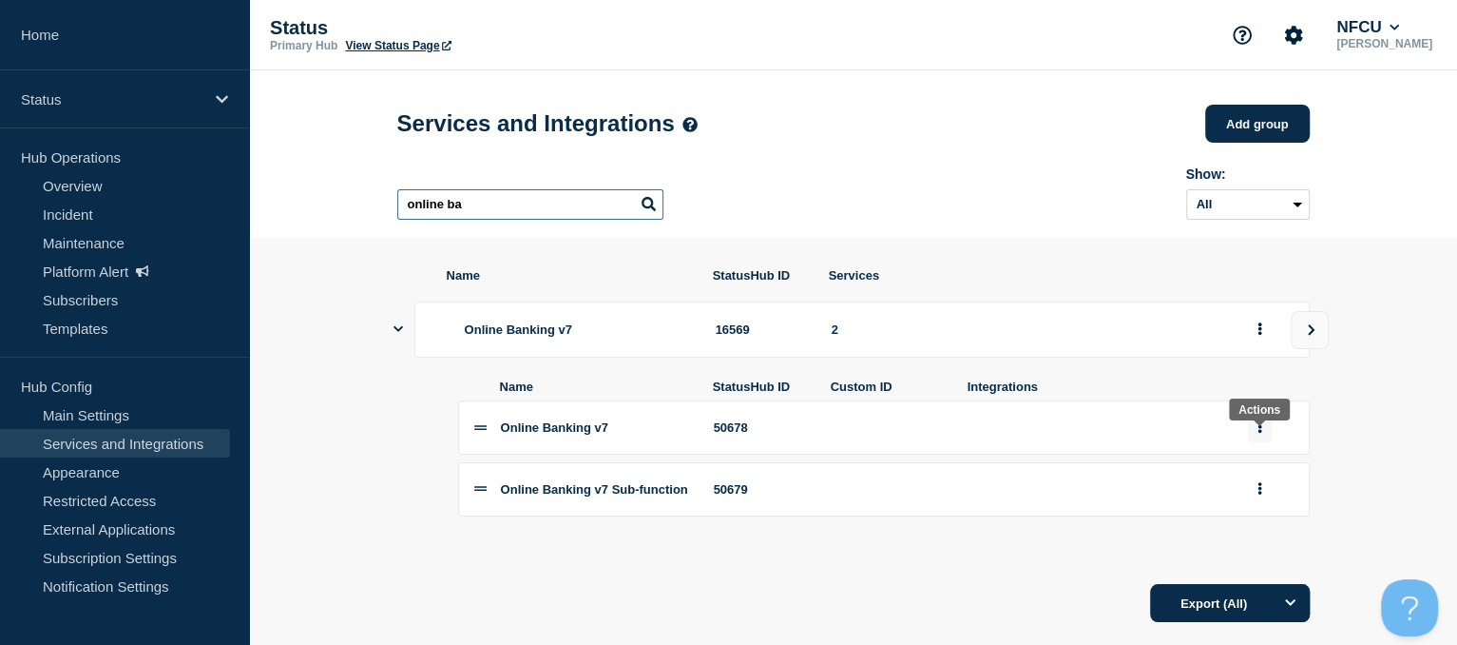
type input "online ba"
click at [1261, 442] on button "group actions" at bounding box center [1260, 427] width 24 height 29
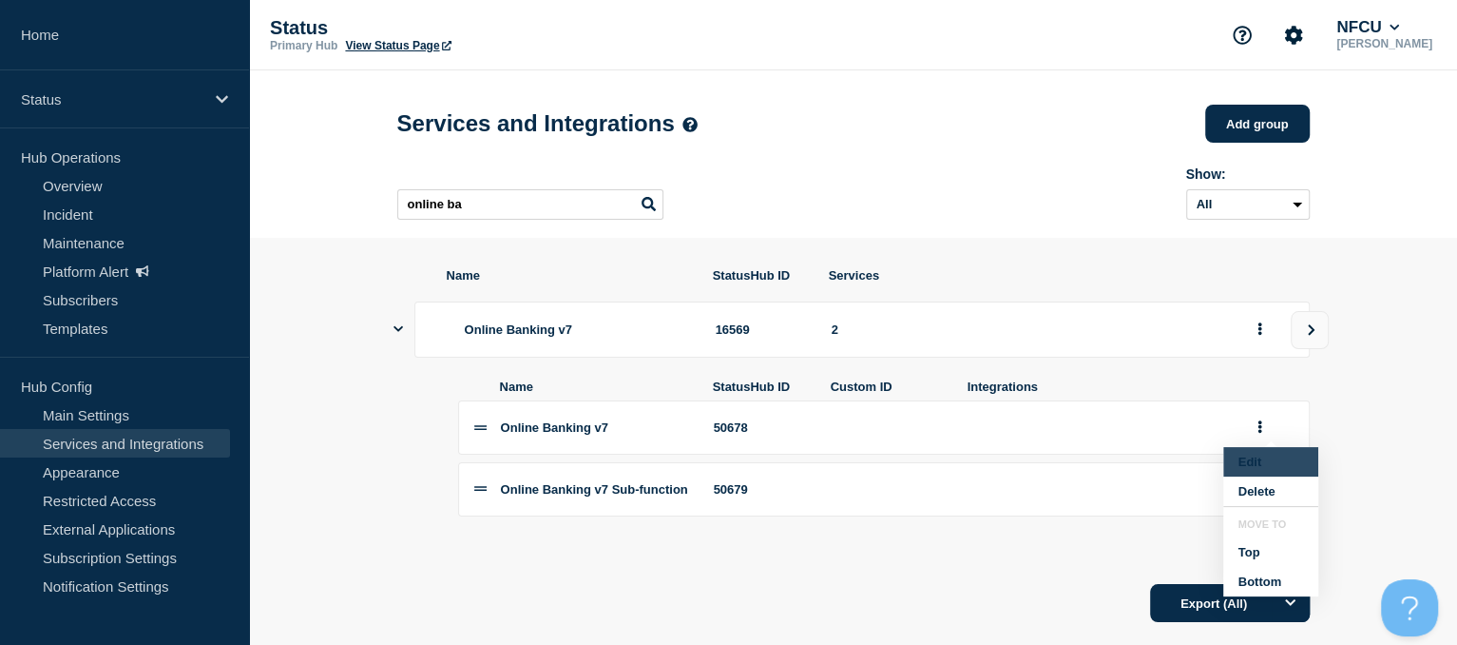
click at [1258, 470] on button "Edit" at bounding box center [1270, 461] width 95 height 29
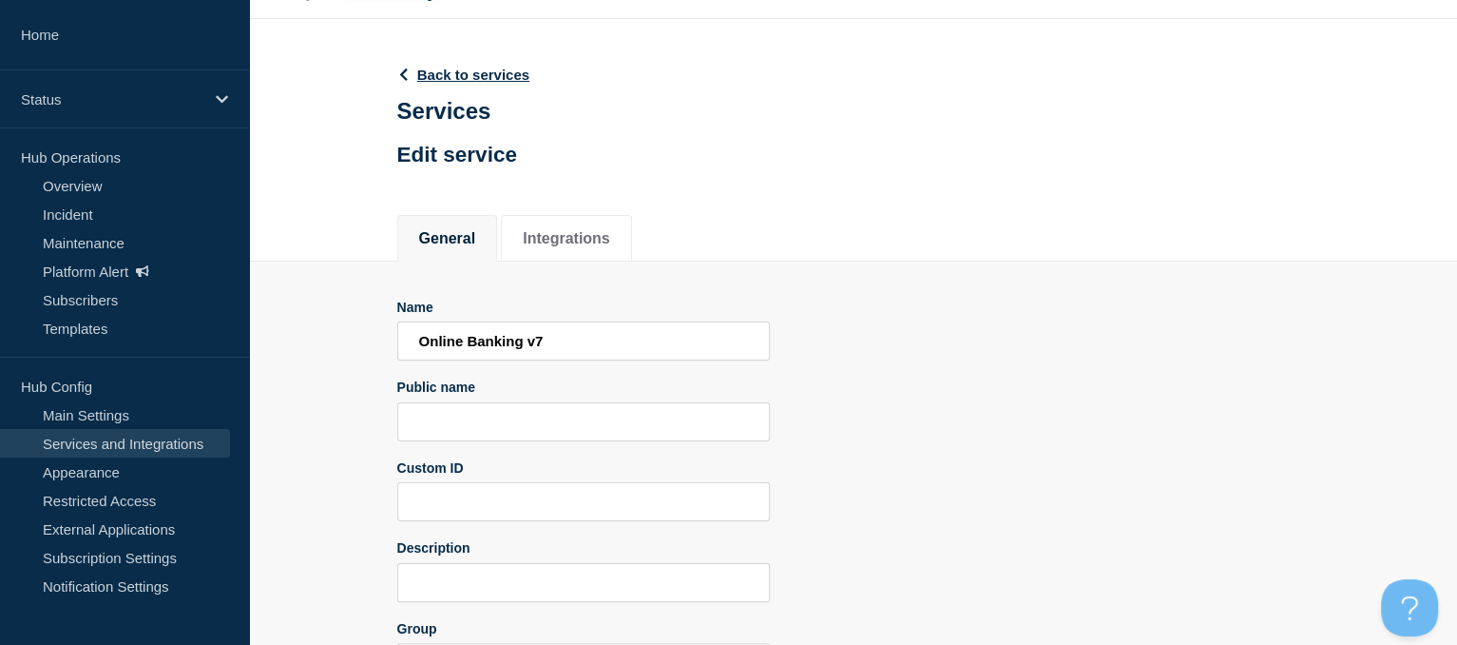
scroll to position [56, 0]
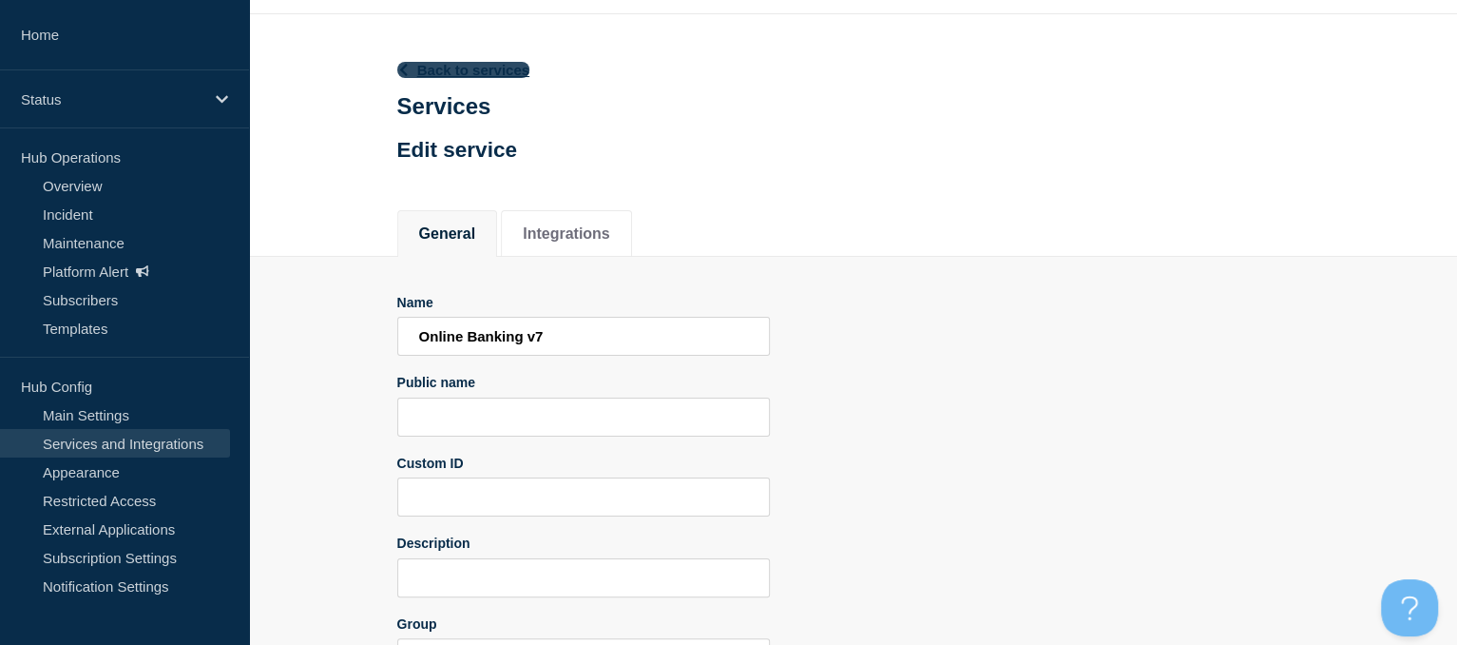
click at [439, 69] on link "Back to services" at bounding box center [463, 70] width 133 height 16
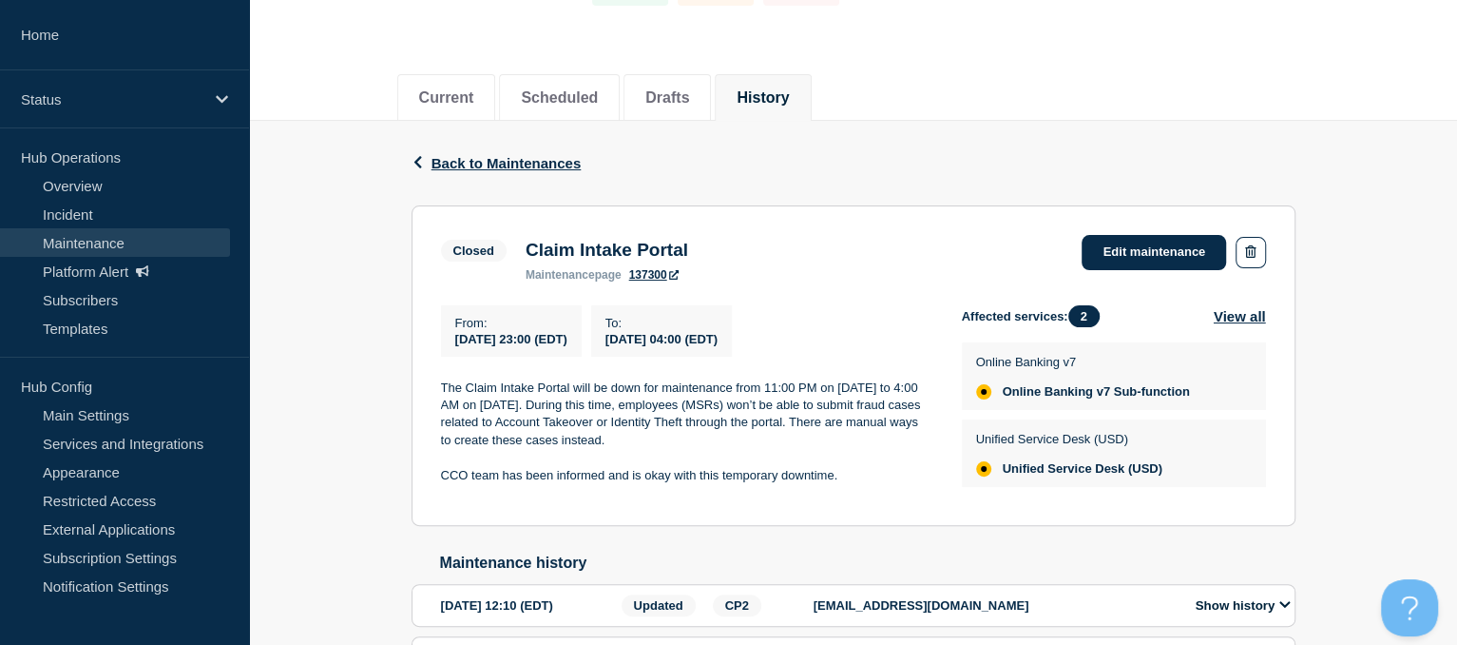
scroll to position [183, 0]
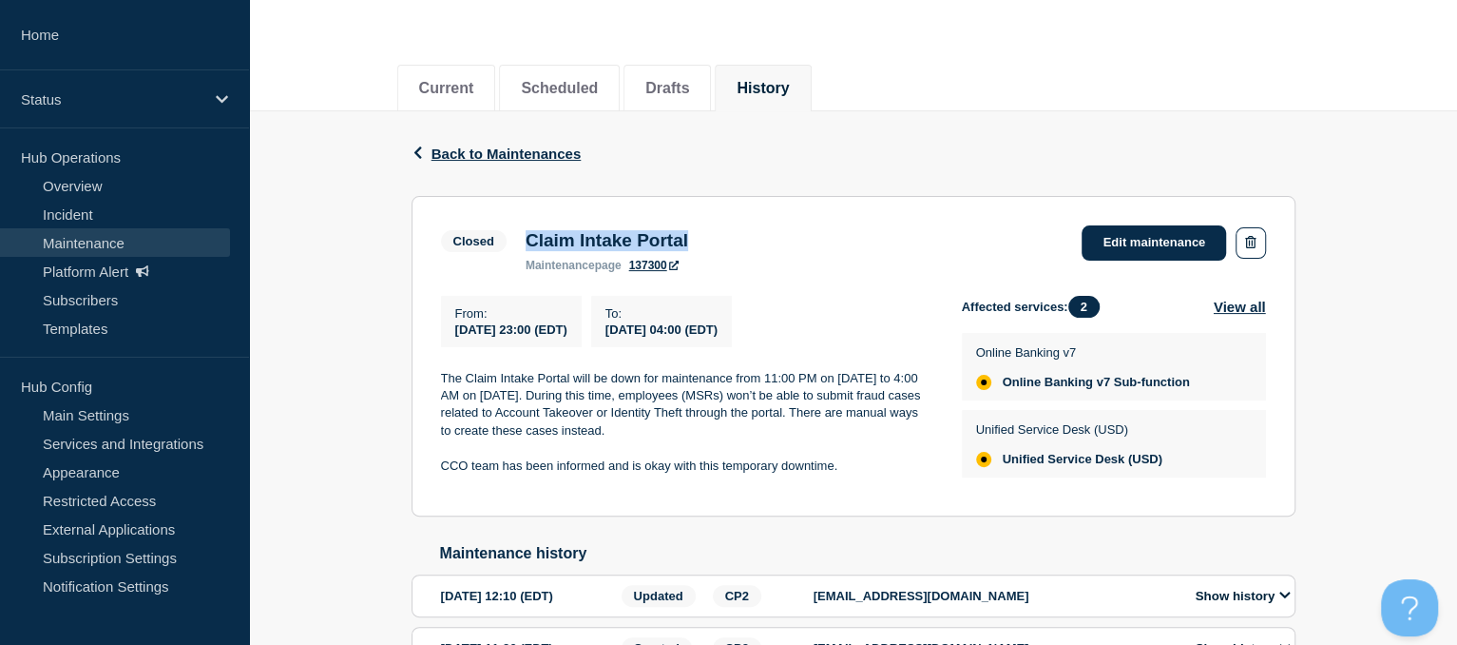
drag, startPoint x: 724, startPoint y: 238, endPoint x: 525, endPoint y: 223, distance: 200.1
click at [525, 223] on section "Closed Claim Intake Portal maintenance page 137300 Edit maintenance From : [DAT…" at bounding box center [854, 356] width 884 height 320
copy h3 "Claim Intake Portal"
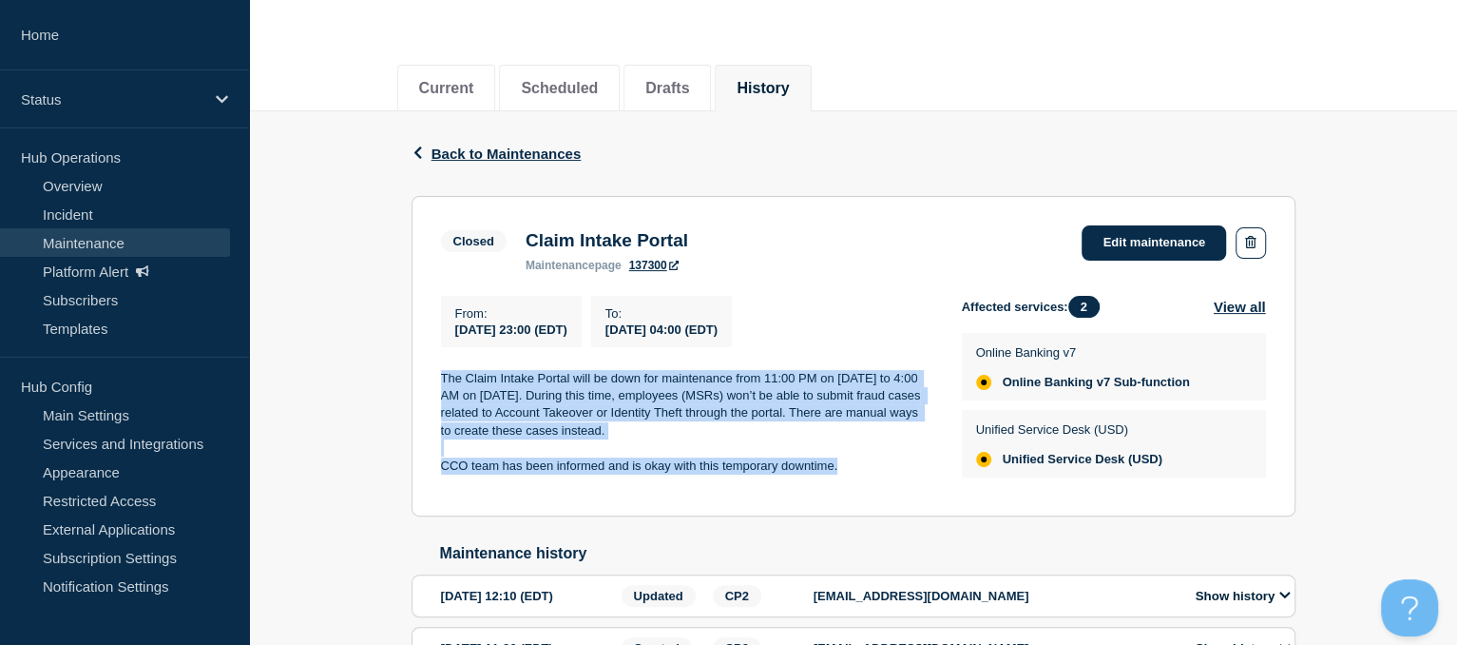
drag, startPoint x: 441, startPoint y: 380, endPoint x: 854, endPoint y: 468, distance: 421.7
click at [854, 468] on div "The Claim Intake Portal will be down for maintenance from 11:00 PM on [DATE] to…" at bounding box center [686, 423] width 491 height 106
click at [464, 150] on span "Back to Maintenances" at bounding box center [507, 153] width 150 height 16
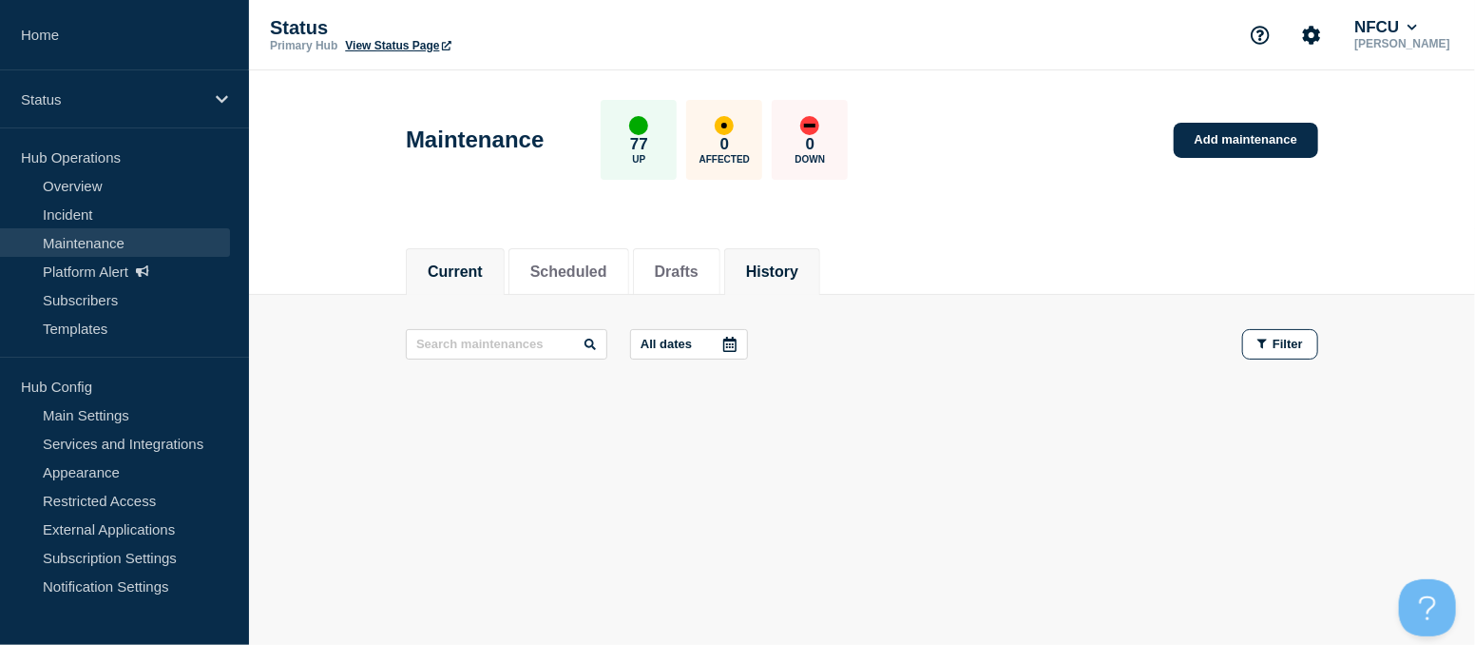
click at [799, 266] on button "History" at bounding box center [772, 271] width 52 height 17
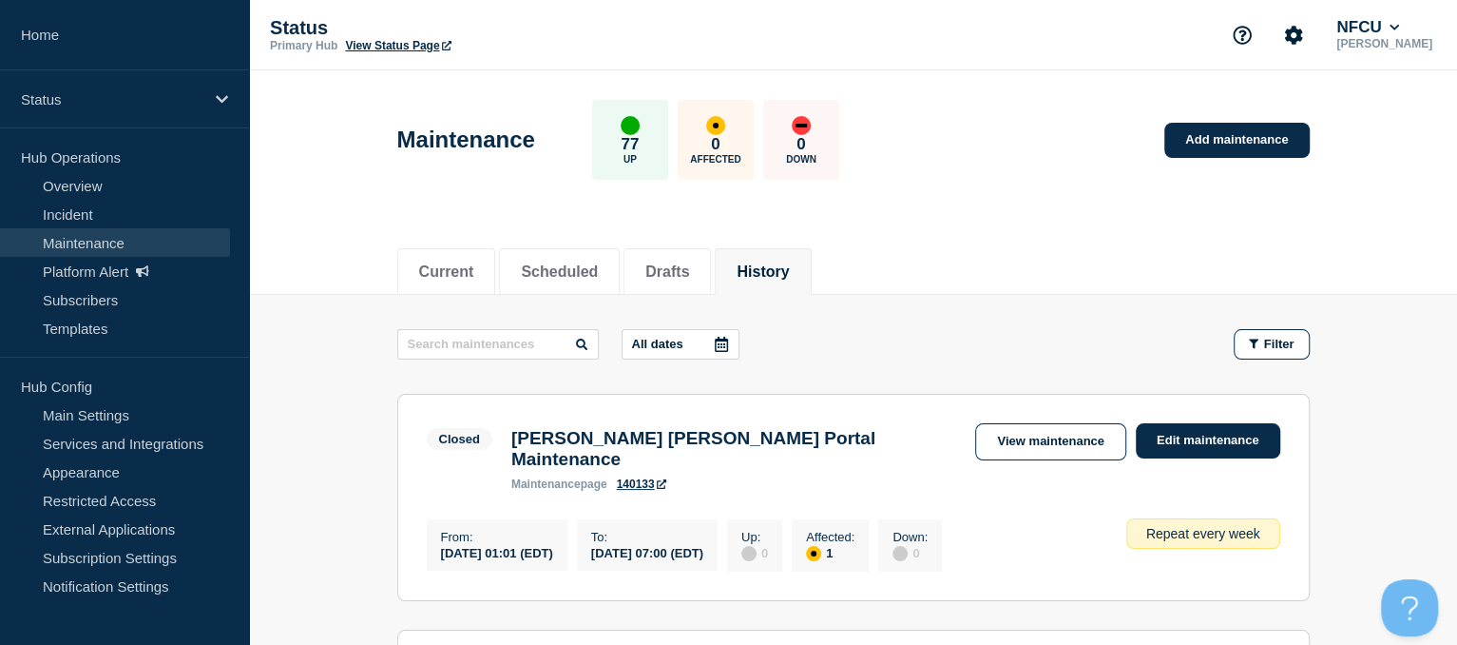
click at [789, 273] on button "History" at bounding box center [763, 271] width 52 height 17
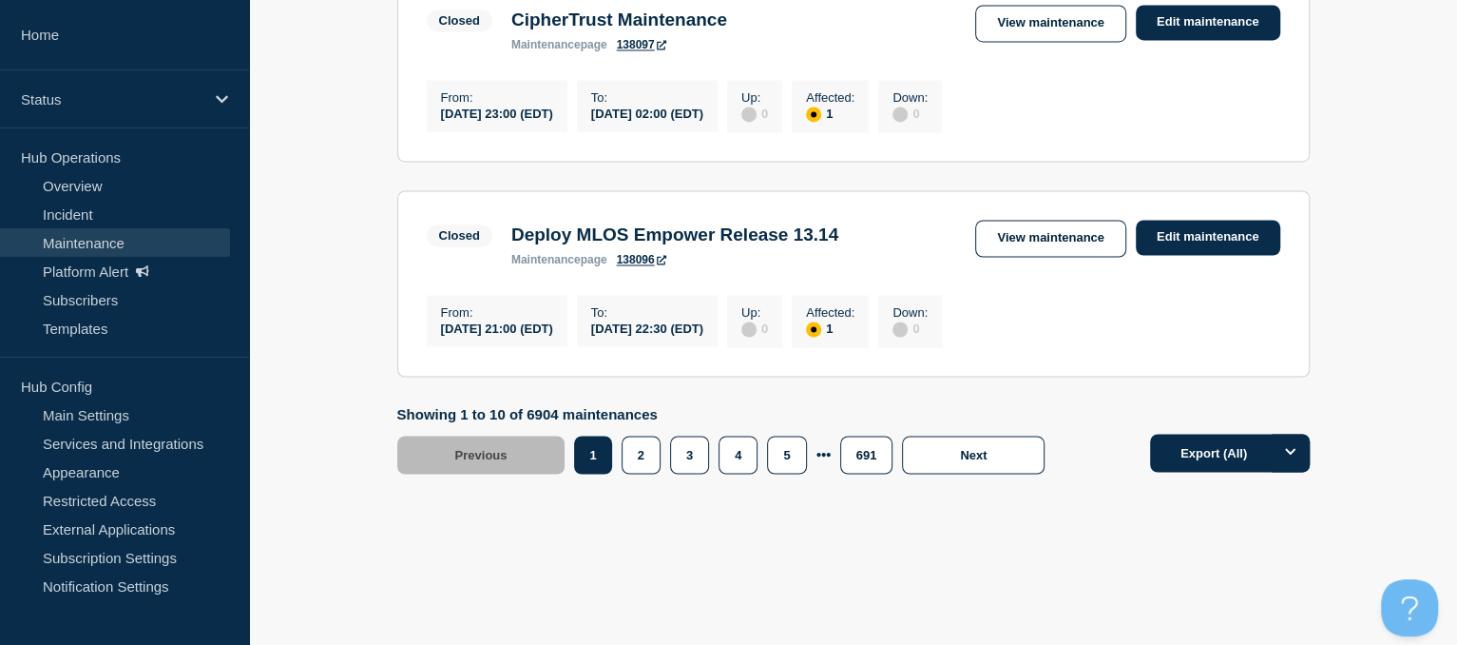
scroll to position [2264, 0]
click at [641, 473] on button "2" at bounding box center [641, 454] width 39 height 38
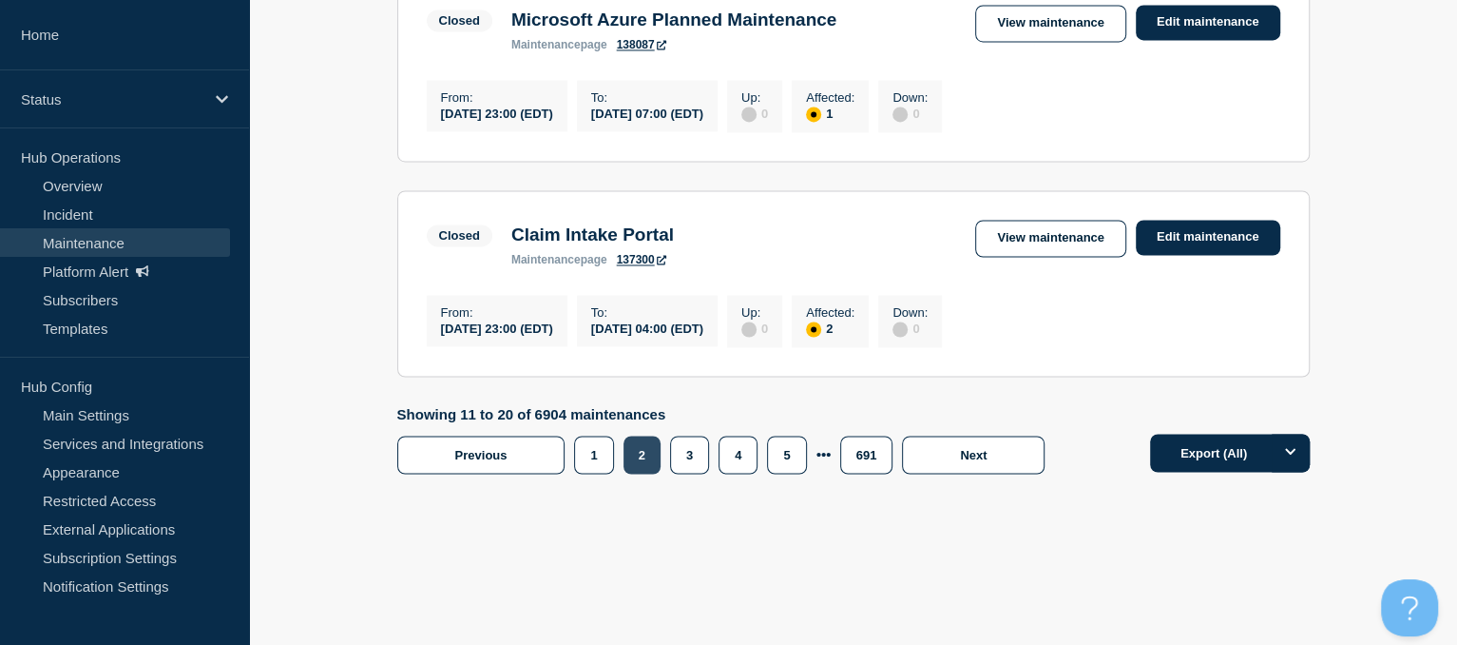
scroll to position [2233, 0]
click at [598, 472] on button "1" at bounding box center [593, 454] width 39 height 38
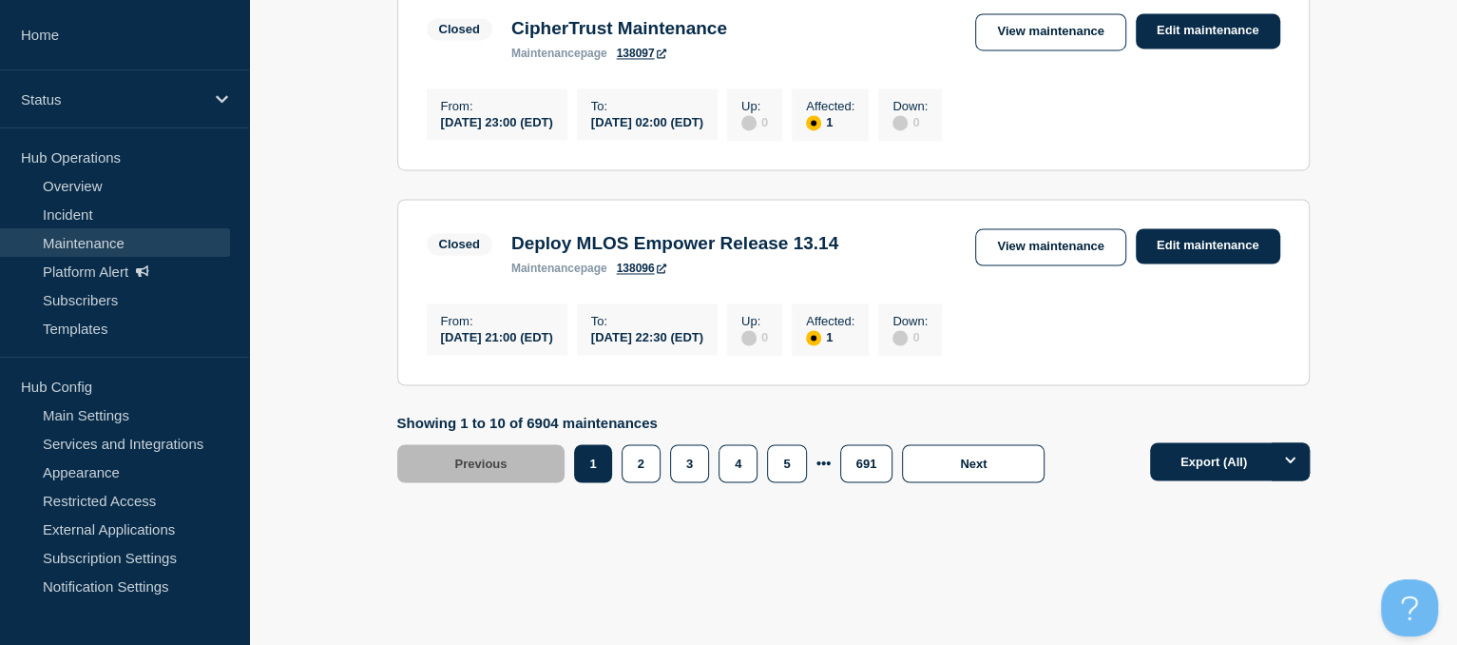
click at [1033, 265] on link "View maintenance" at bounding box center [1050, 246] width 150 height 37
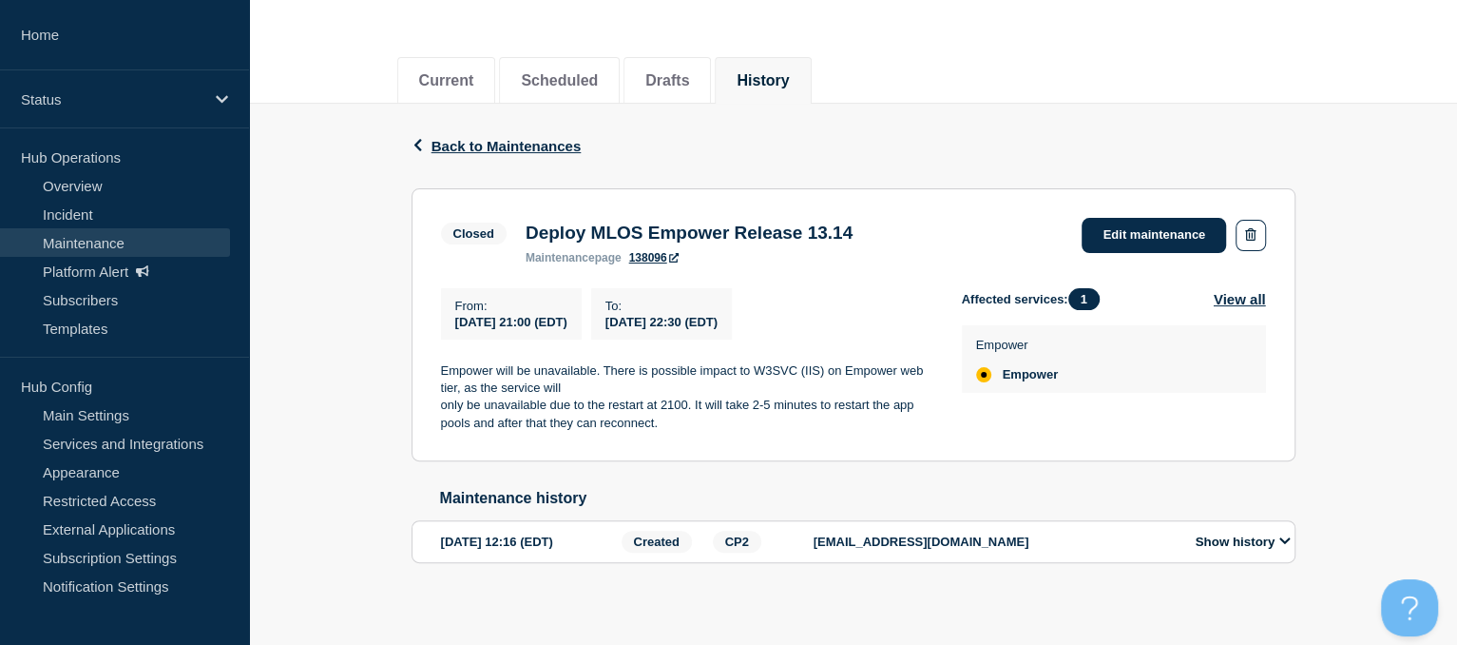
scroll to position [192, 0]
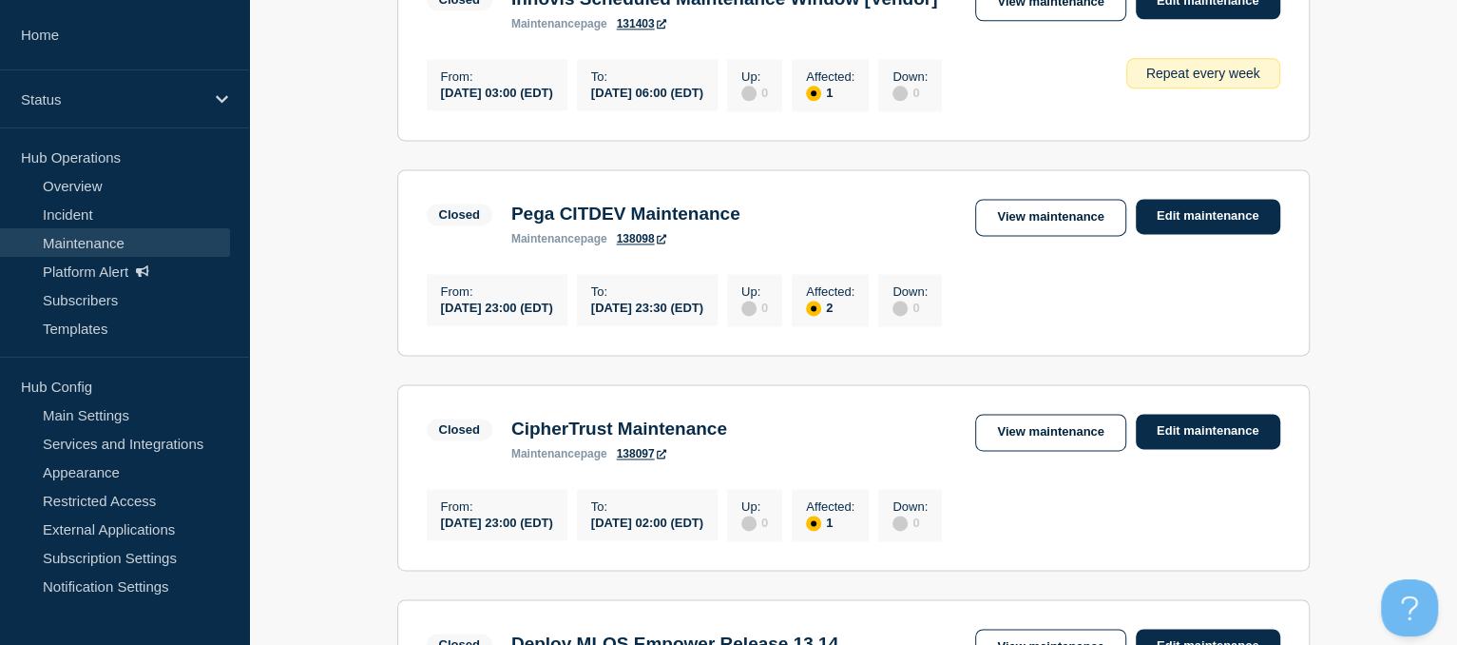
scroll to position [2307, 0]
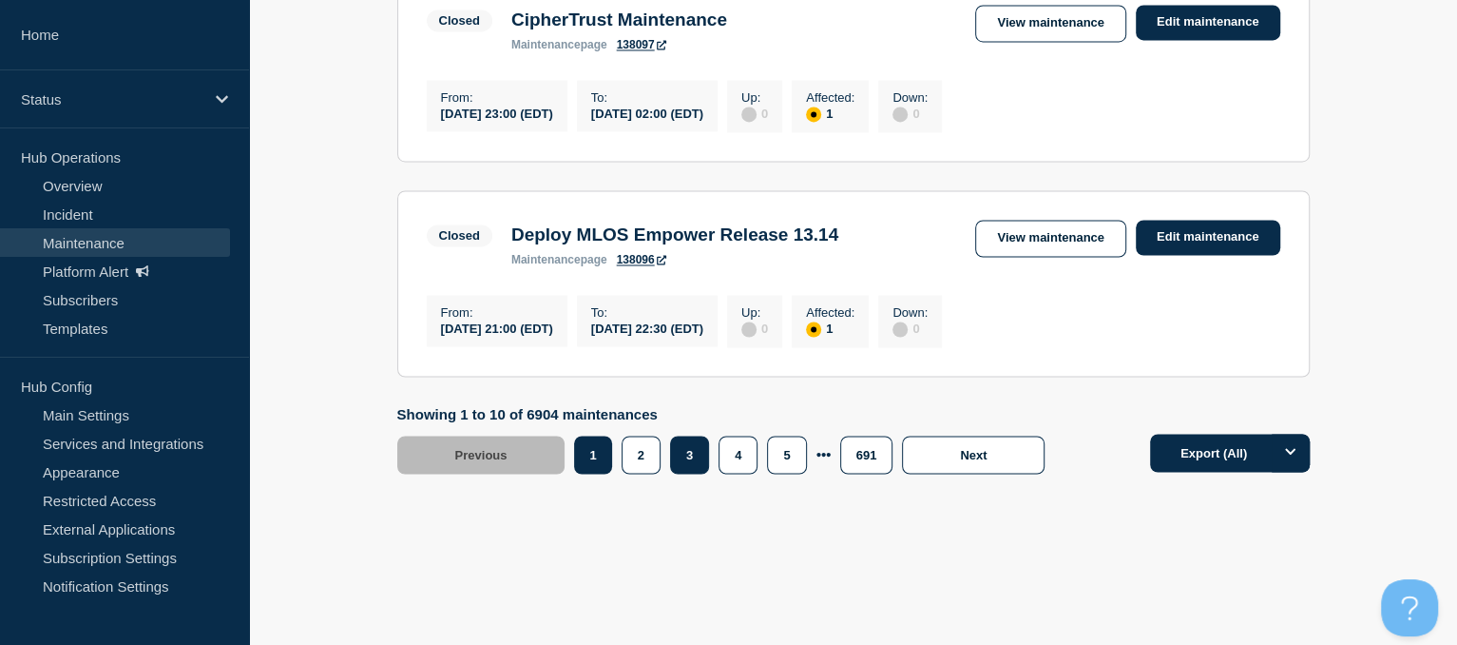
click at [694, 456] on button "3" at bounding box center [689, 454] width 39 height 38
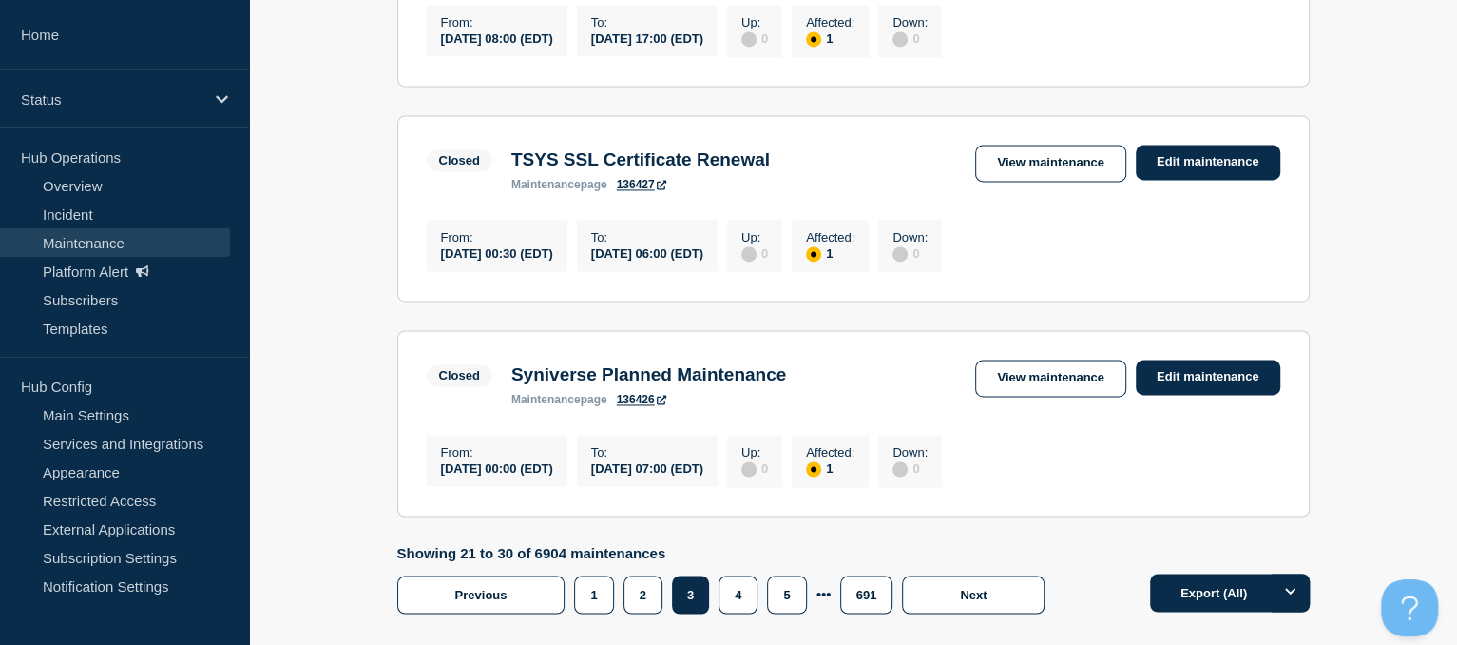
scroll to position [1991, 0]
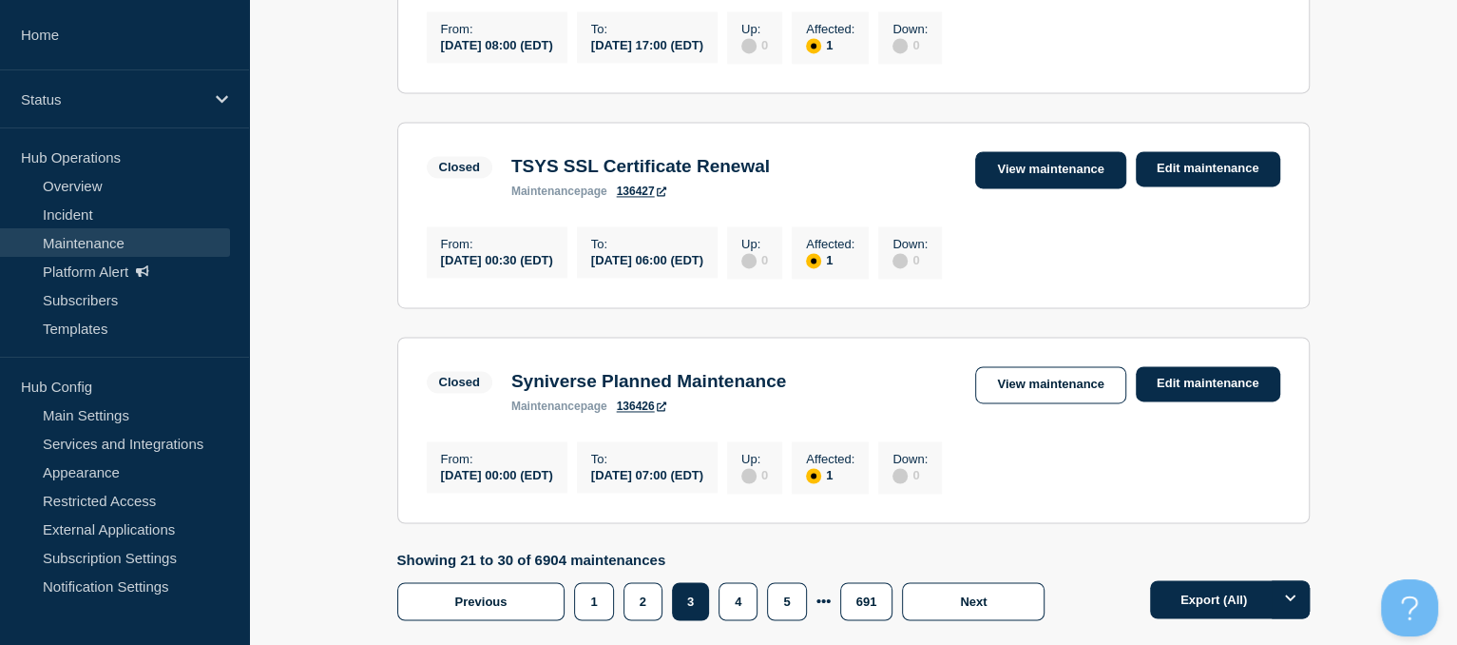
click at [1089, 188] on link "View maintenance" at bounding box center [1050, 169] width 150 height 37
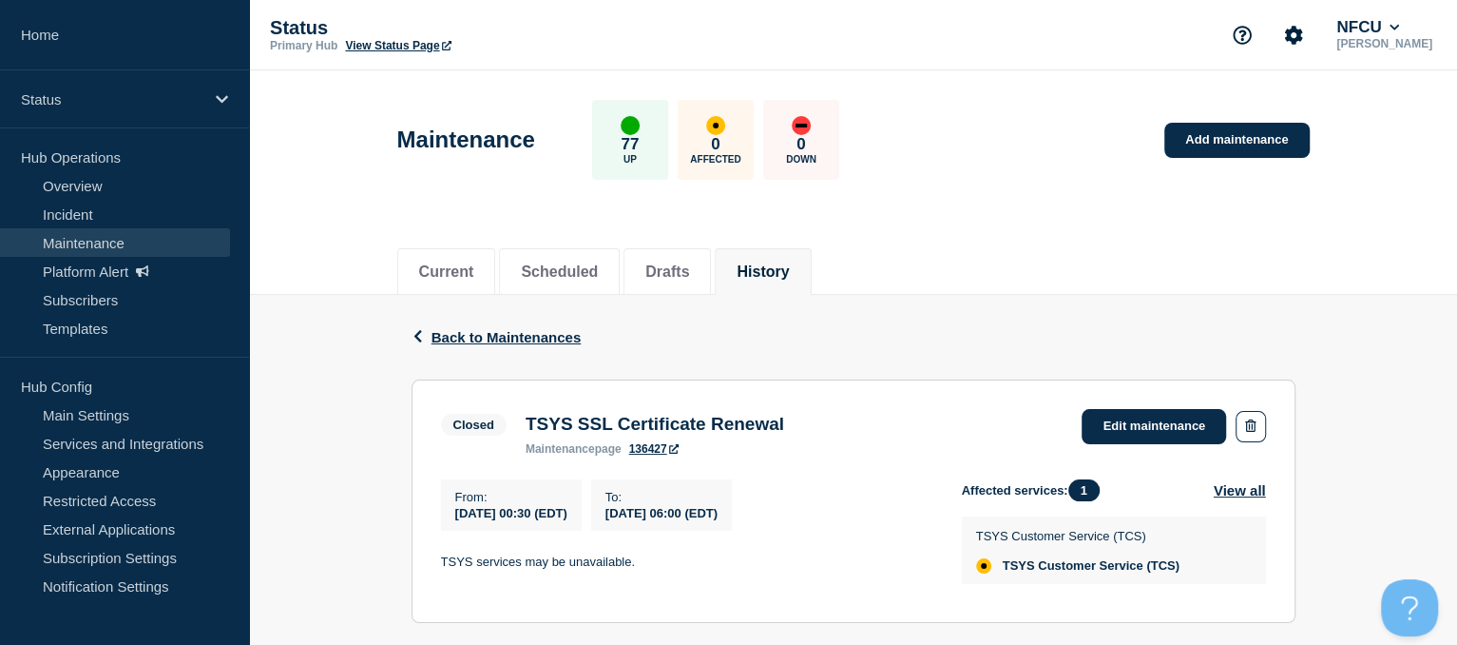
click at [484, 321] on div "Back Back to Maintenances" at bounding box center [854, 337] width 884 height 85
click at [505, 337] on span "Back to Maintenances" at bounding box center [507, 337] width 150 height 16
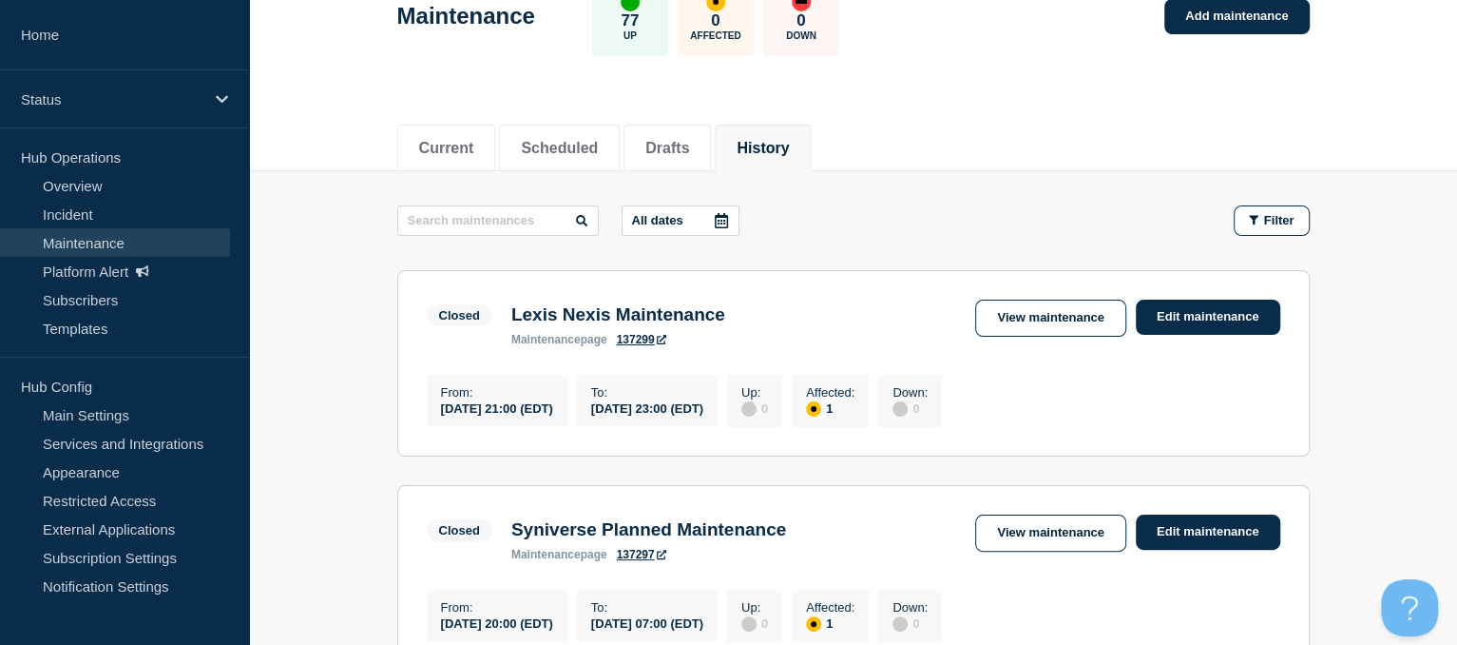
scroll to position [167, 0]
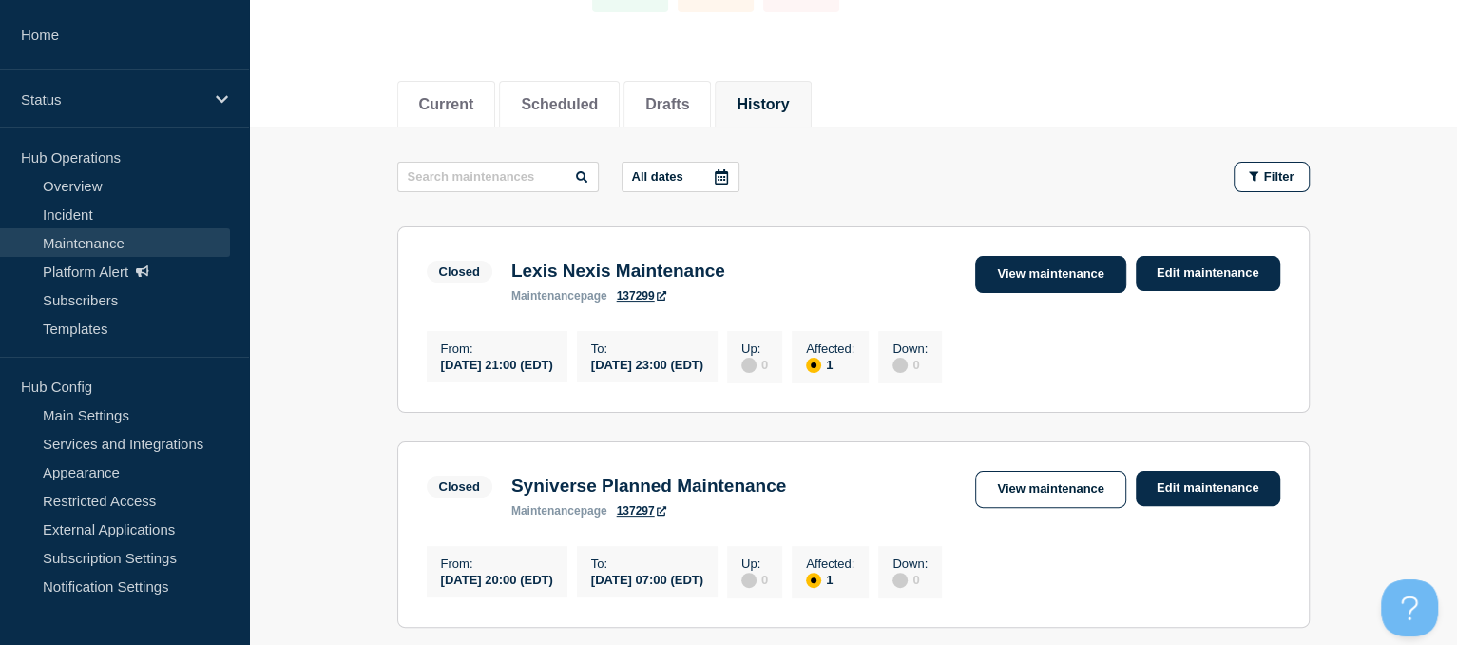
click at [1028, 263] on link "View maintenance" at bounding box center [1050, 274] width 150 height 37
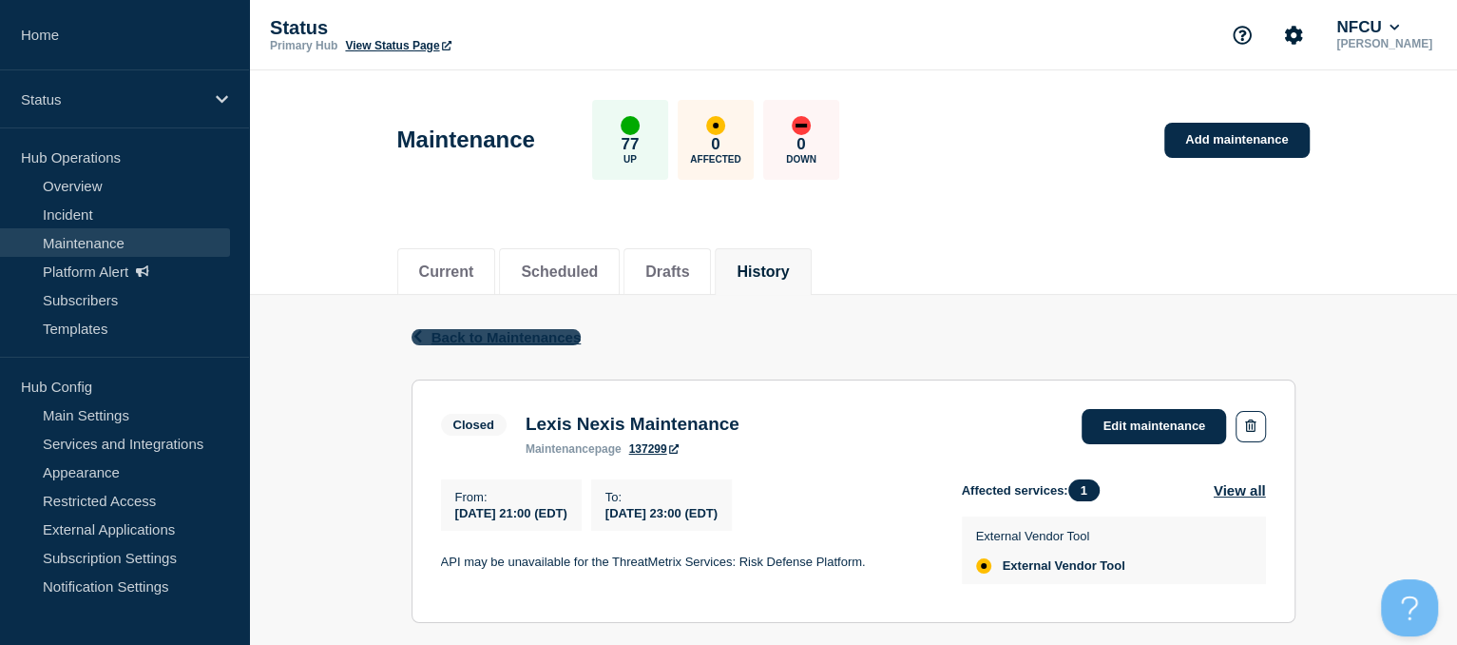
click at [462, 333] on span "Back to Maintenances" at bounding box center [507, 337] width 150 height 16
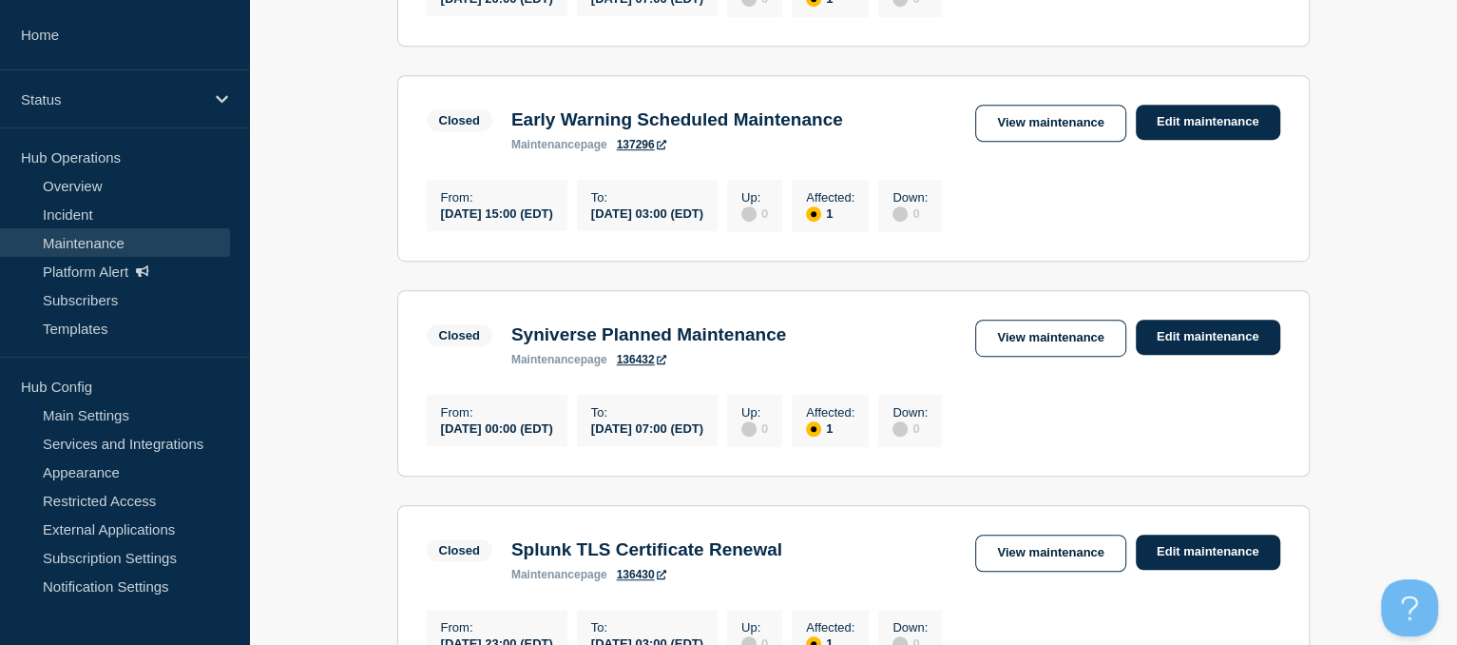
scroll to position [750, 0]
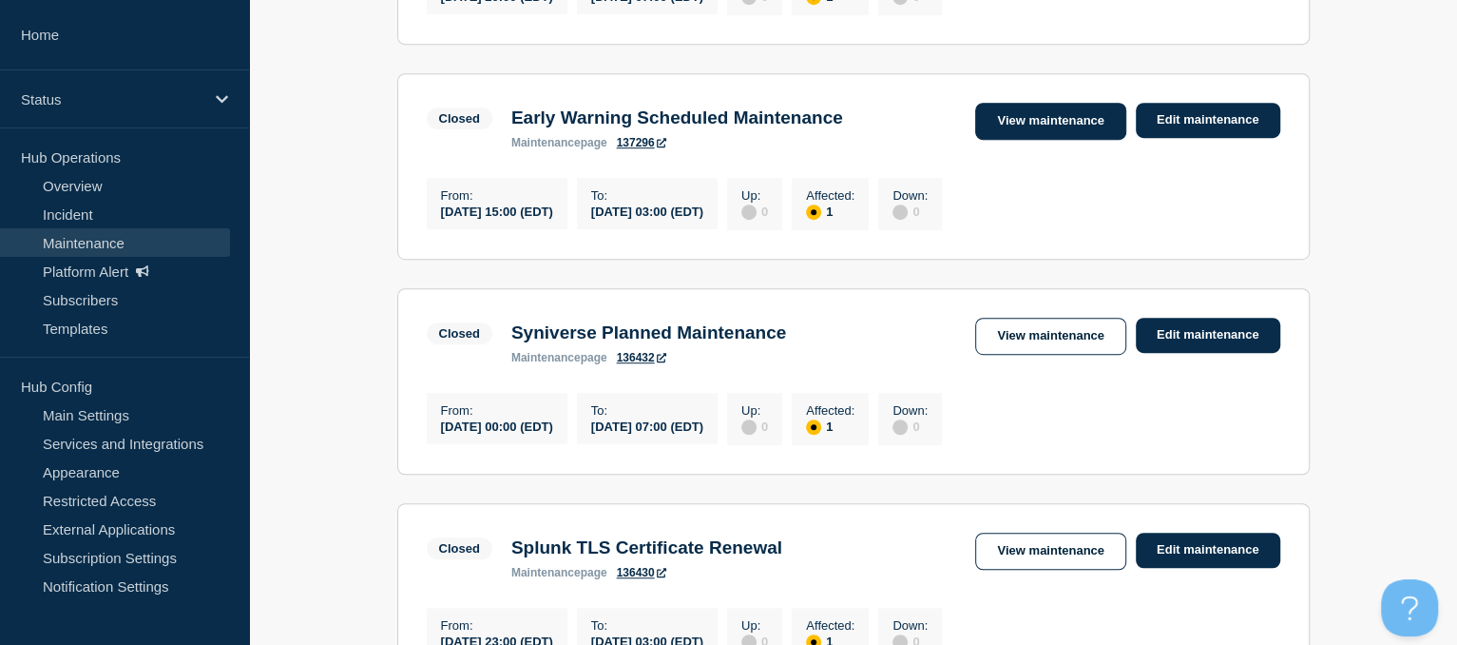
click at [1029, 128] on link "View maintenance" at bounding box center [1050, 121] width 150 height 37
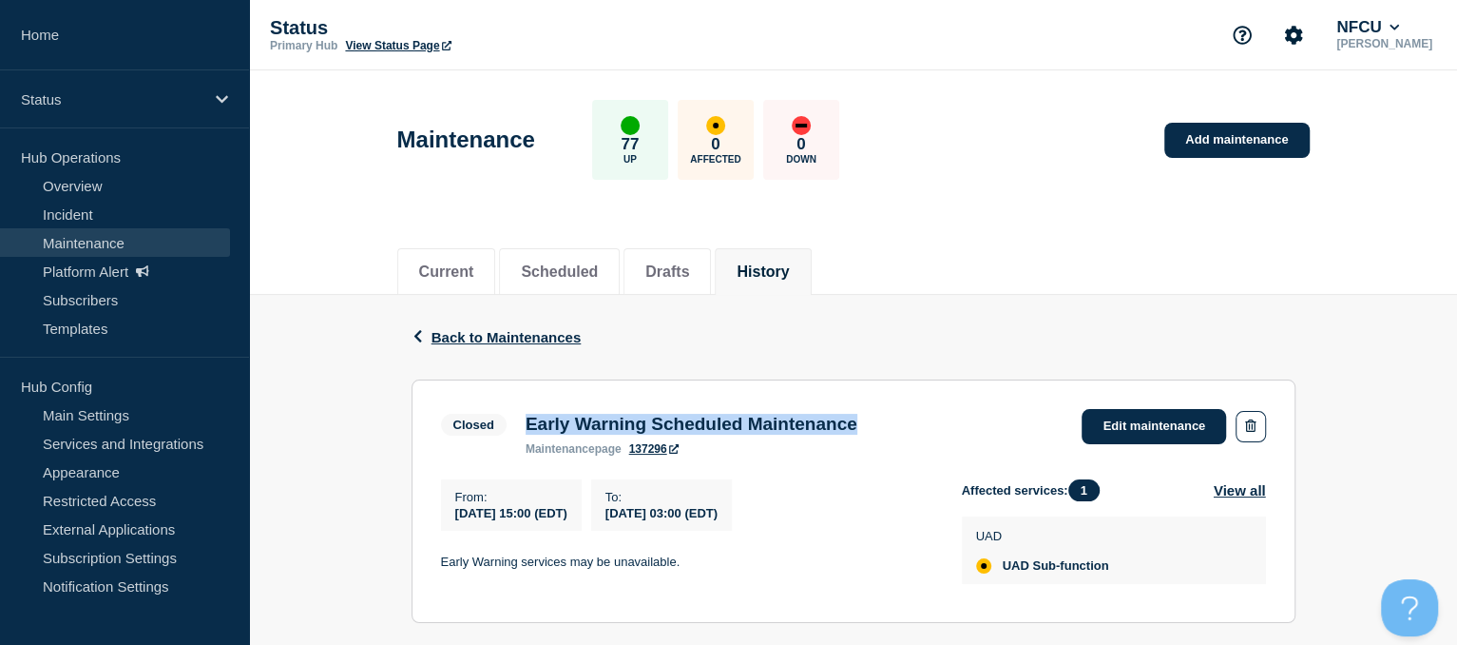
drag, startPoint x: 526, startPoint y: 428, endPoint x: 907, endPoint y: 424, distance: 381.2
click at [867, 424] on div "Early Warning Scheduled Maintenance maintenance page 137296" at bounding box center [691, 435] width 351 height 42
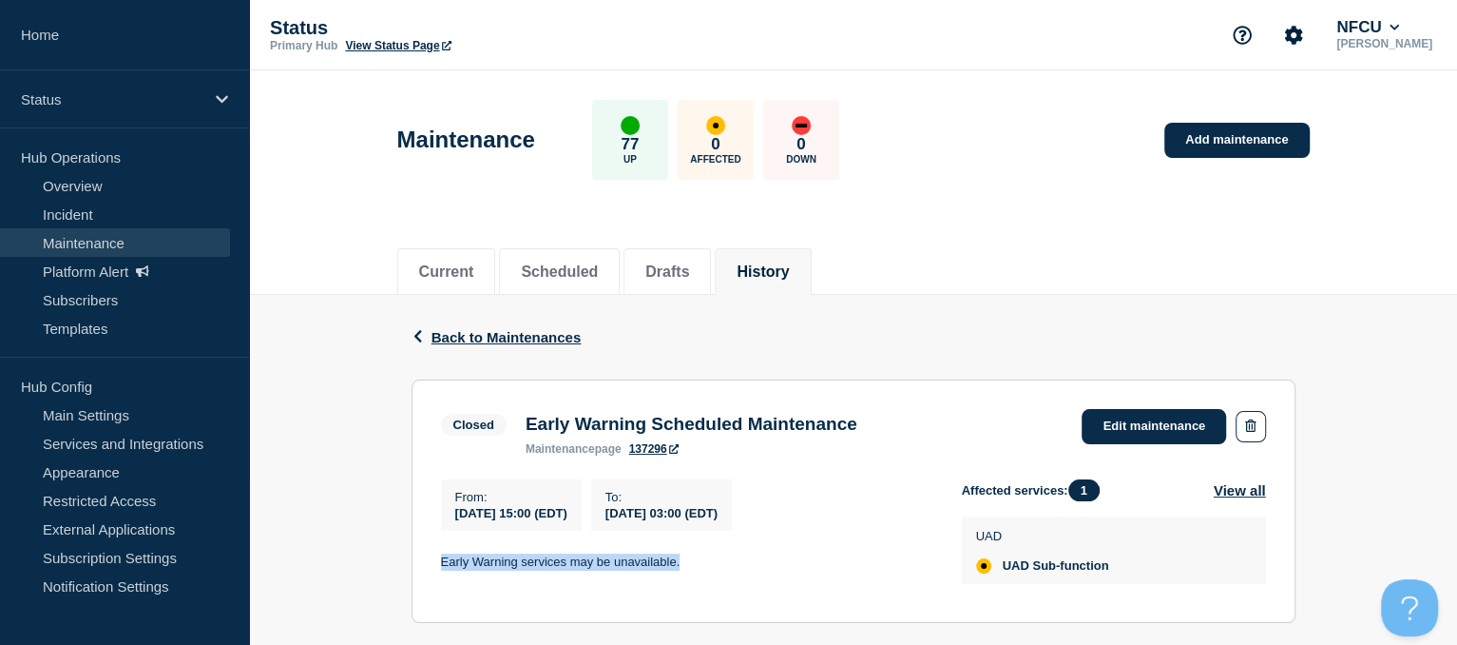
drag, startPoint x: 441, startPoint y: 567, endPoint x: 723, endPoint y: 568, distance: 282.3
click at [723, 568] on p "Early Warning services may be unavailable." at bounding box center [686, 561] width 491 height 17
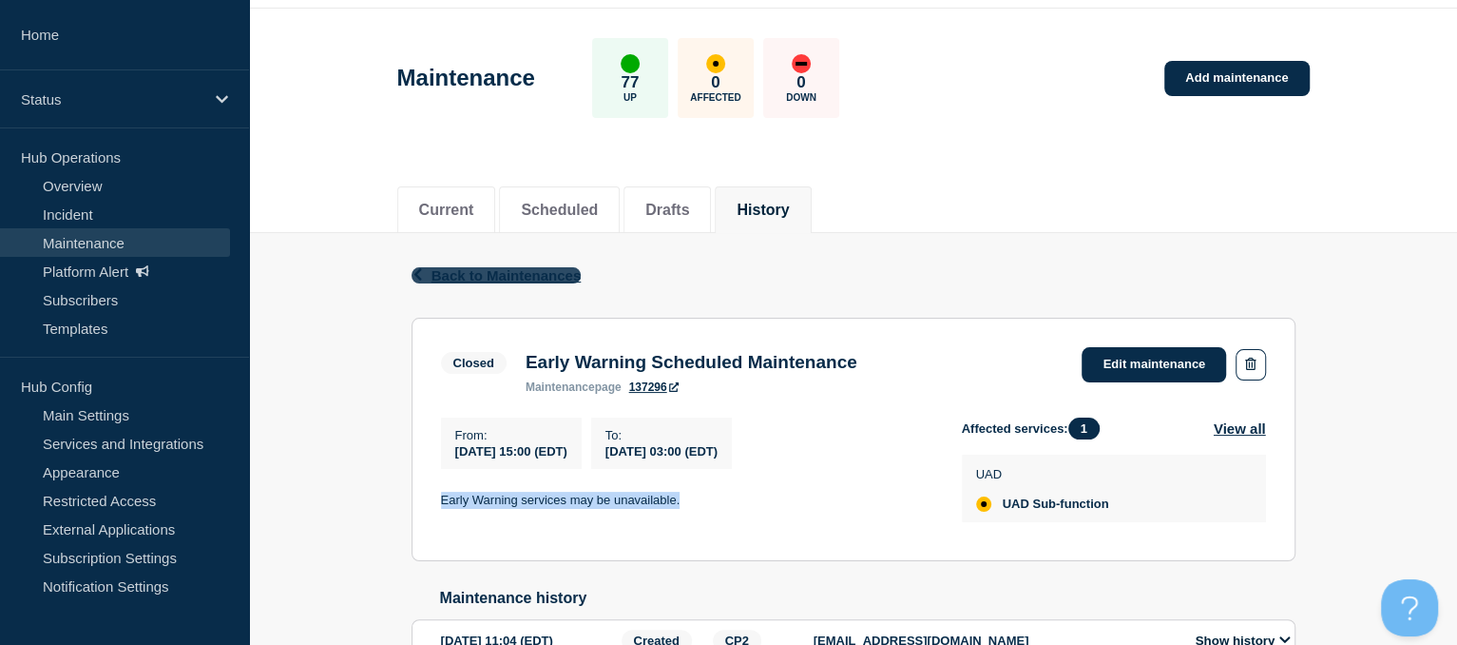
click at [445, 272] on span "Back to Maintenances" at bounding box center [507, 275] width 150 height 16
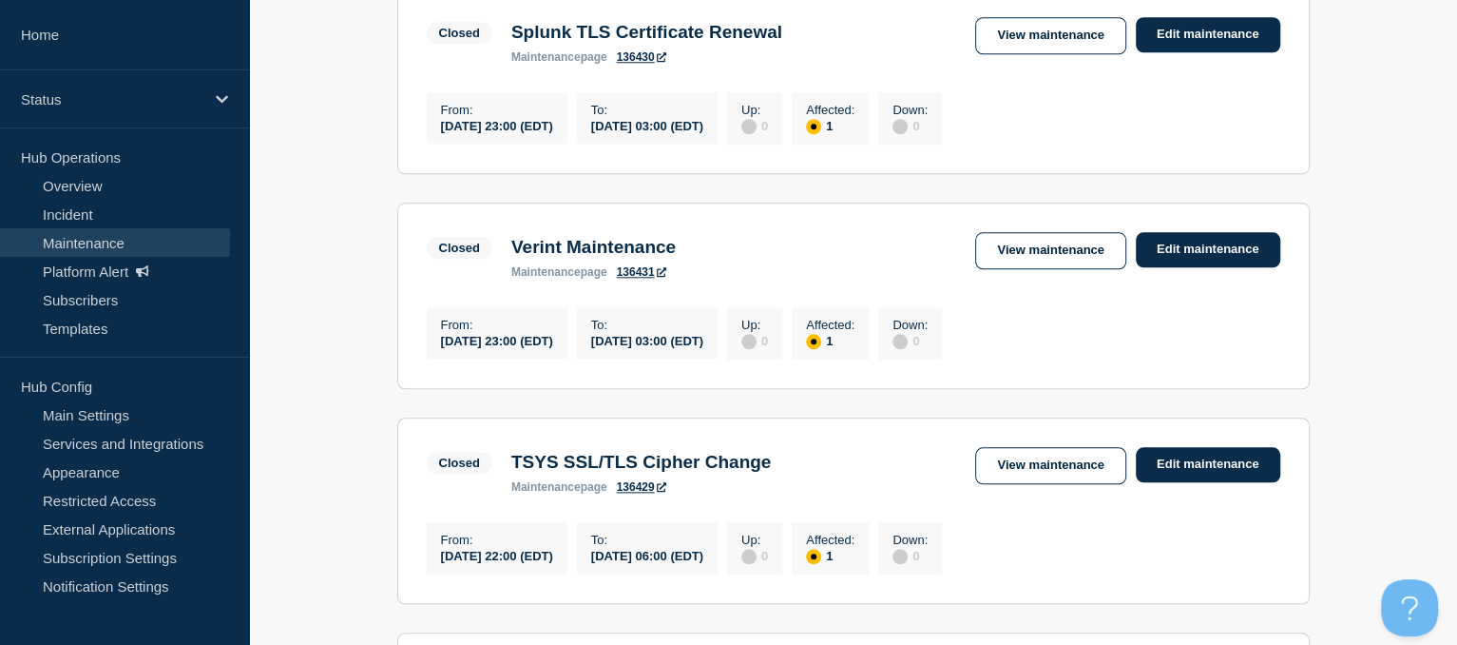
scroll to position [1267, 0]
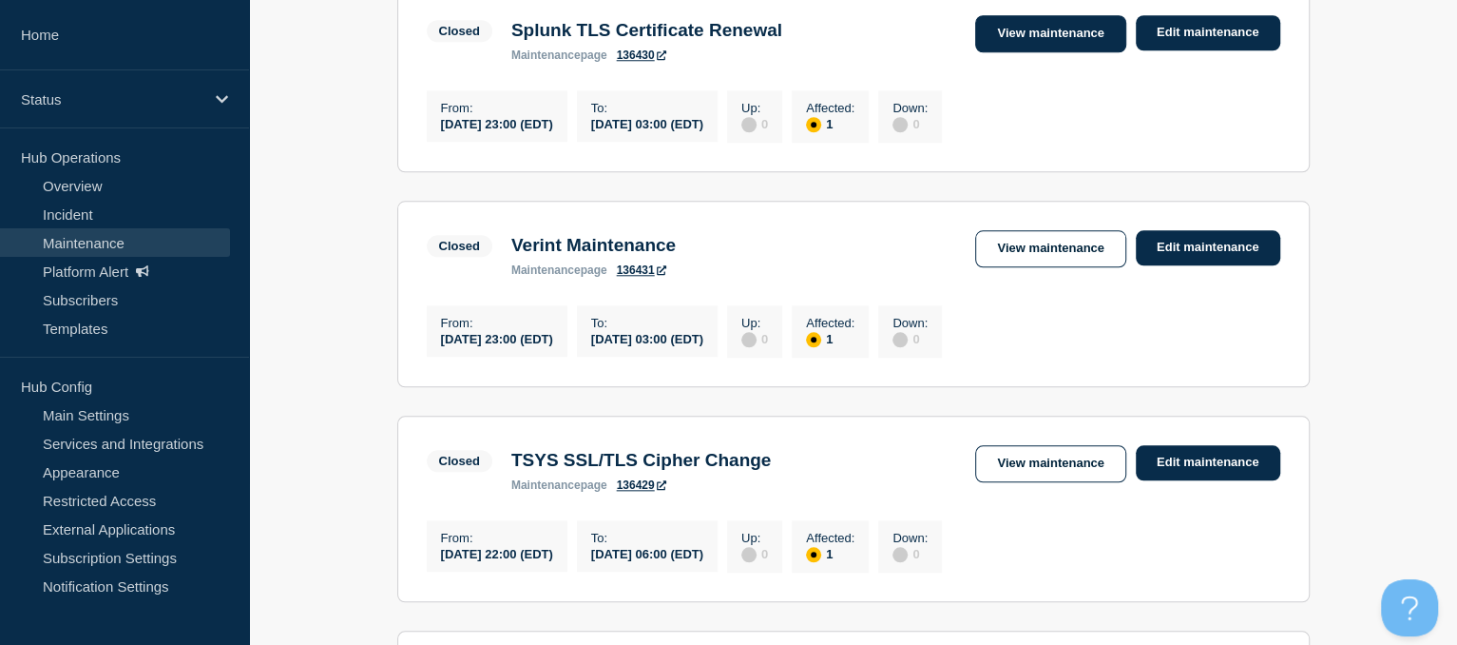
click at [1028, 52] on link "View maintenance" at bounding box center [1050, 33] width 150 height 37
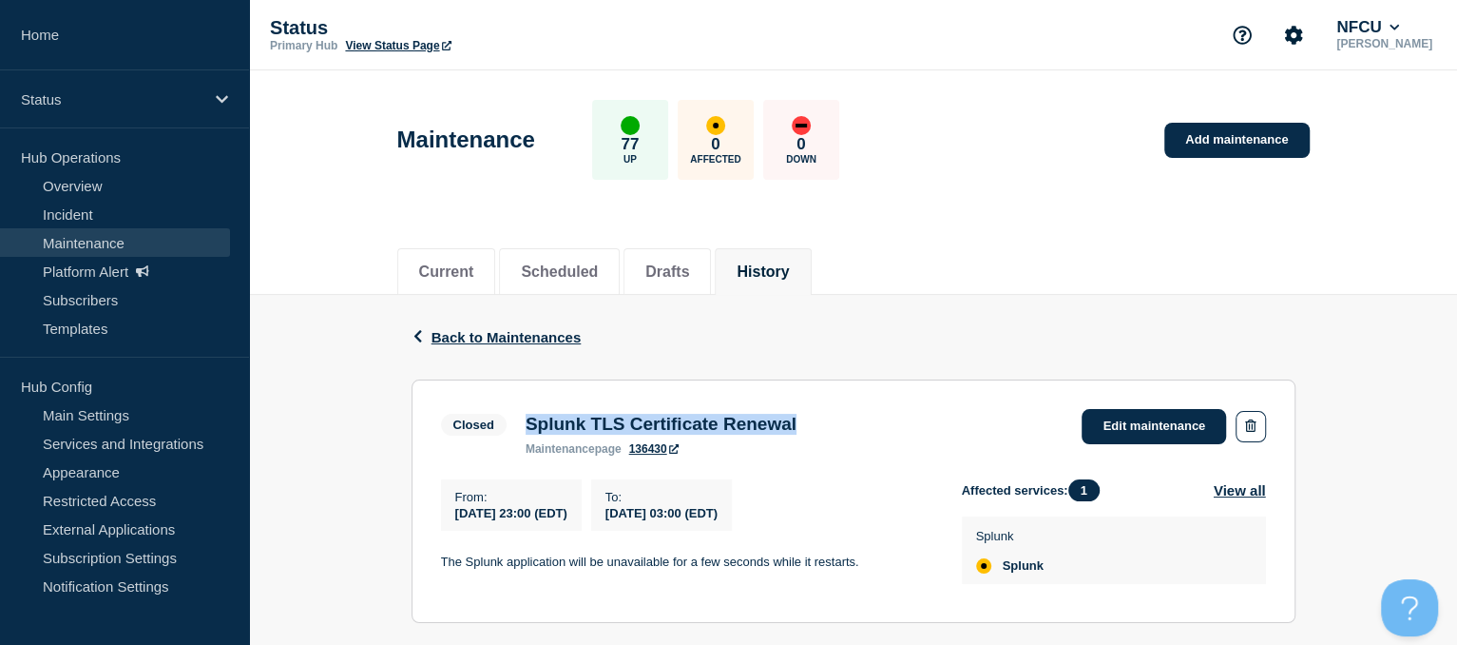
drag, startPoint x: 528, startPoint y: 420, endPoint x: 878, endPoint y: 415, distance: 350.8
click at [878, 415] on div "Closed Splunk TLS Certificate Renewal maintenance page 136430 Edit maintenance" at bounding box center [853, 432] width 825 height 47
click at [479, 579] on div "From : [DATE] 23:00 (EDT) To : [DATE] 03:00 (EDT) The Splunk application will b…" at bounding box center [701, 536] width 521 height 114
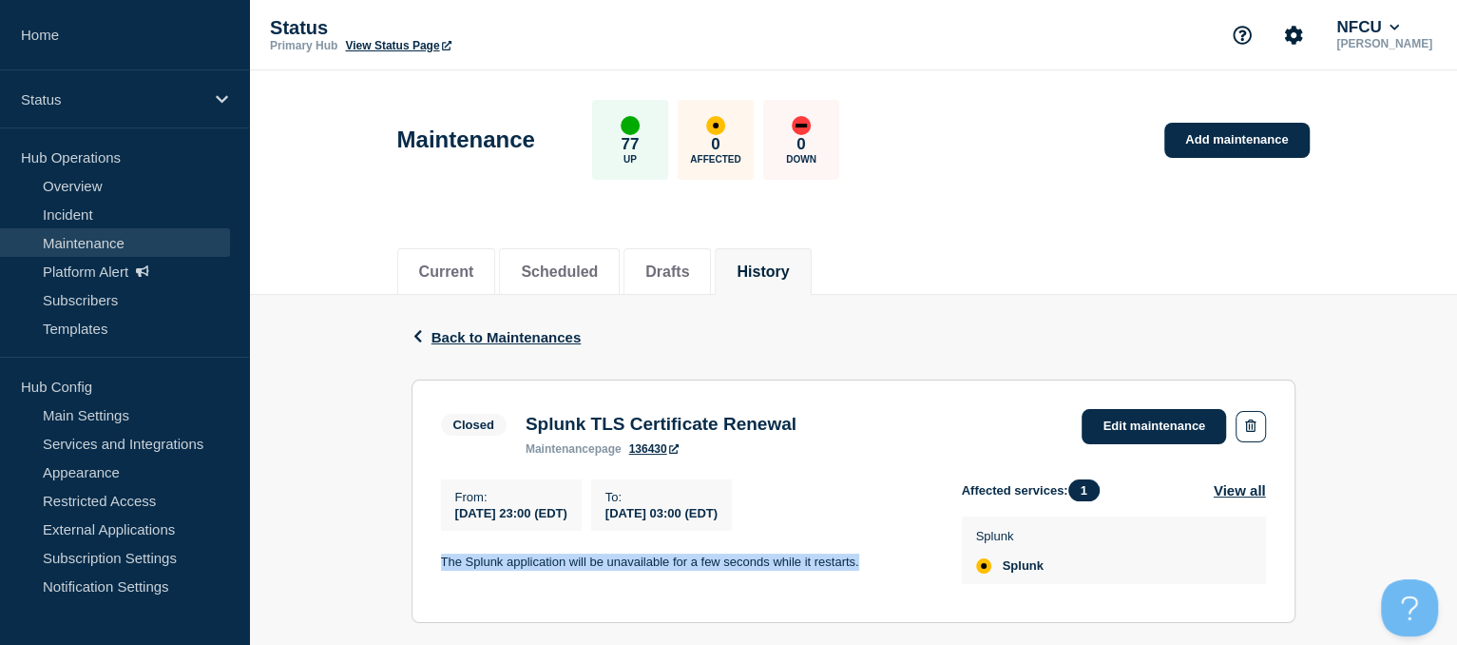
drag, startPoint x: 441, startPoint y: 565, endPoint x: 870, endPoint y: 576, distance: 428.9
click at [870, 570] on p "The Splunk application will be unavailable for a few seconds while it restarts." at bounding box center [686, 561] width 491 height 17
click at [458, 339] on span "Back to Maintenances" at bounding box center [507, 337] width 150 height 16
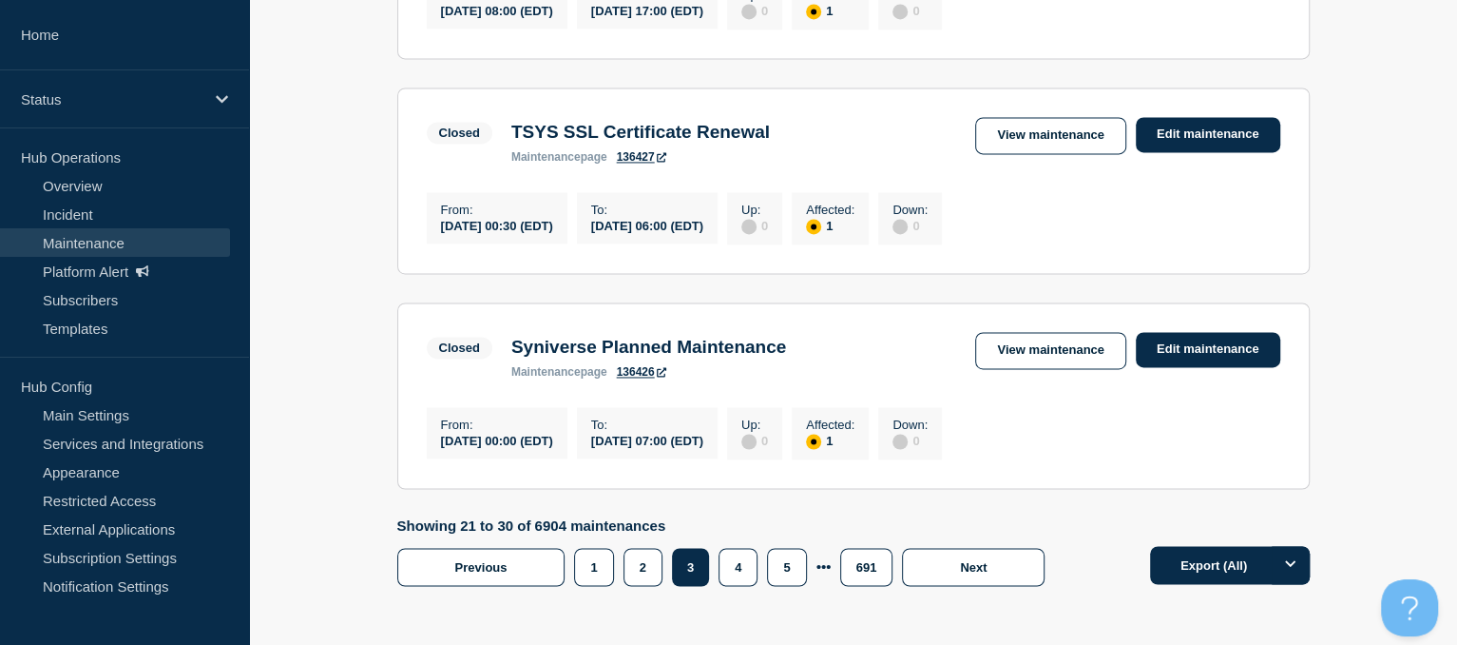
scroll to position [2074, 0]
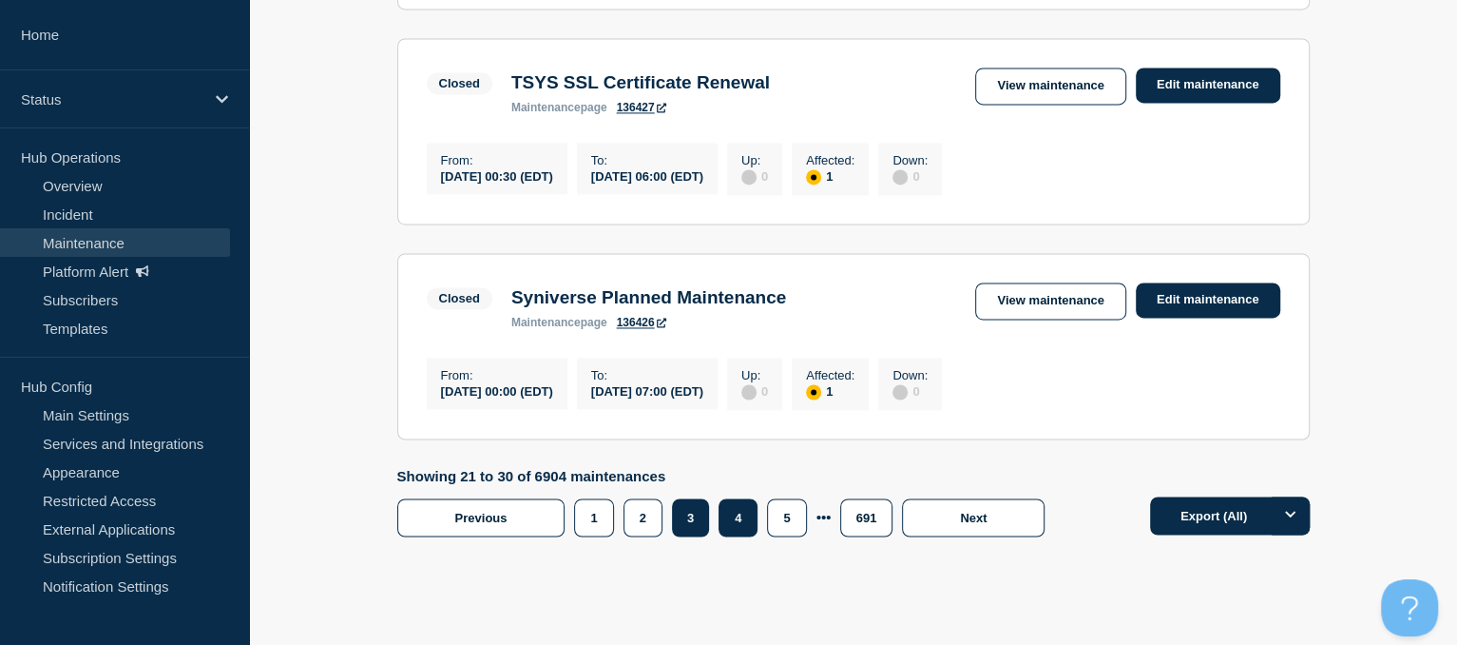
click at [746, 536] on button "4" at bounding box center [738, 517] width 39 height 38
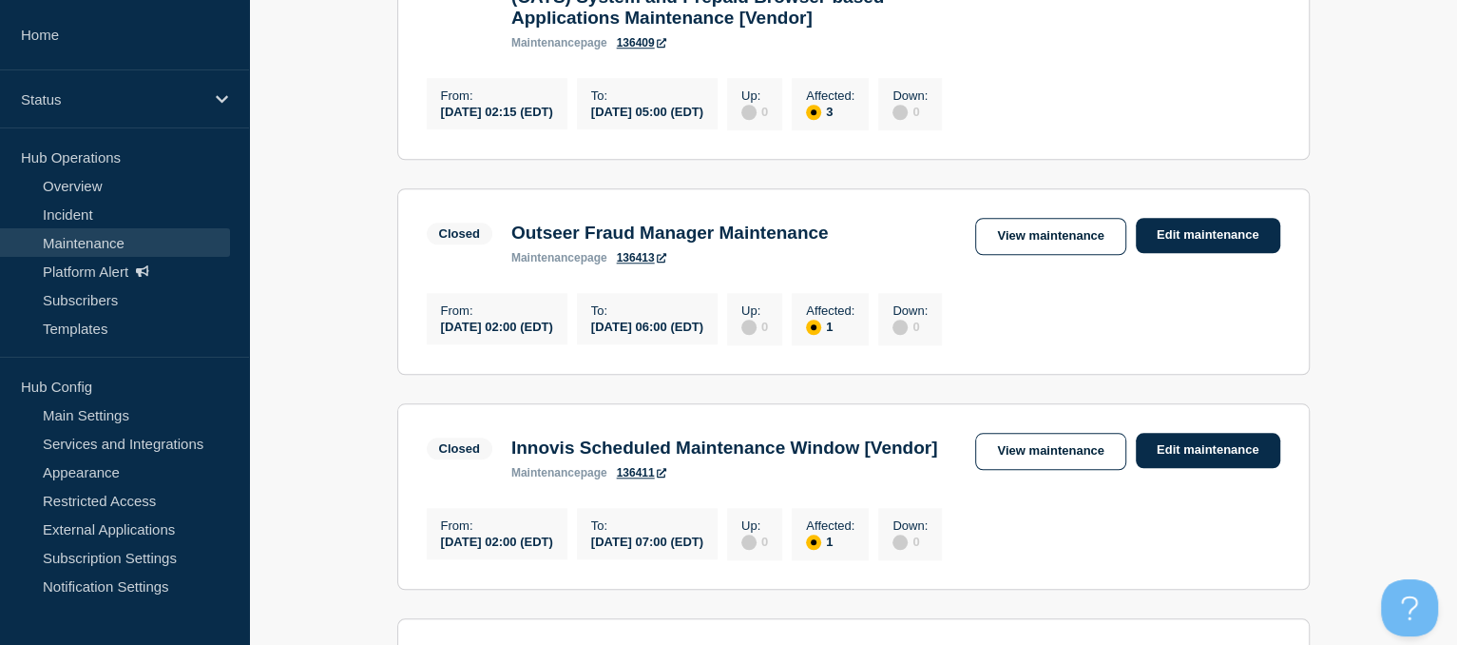
scroll to position [1131, 0]
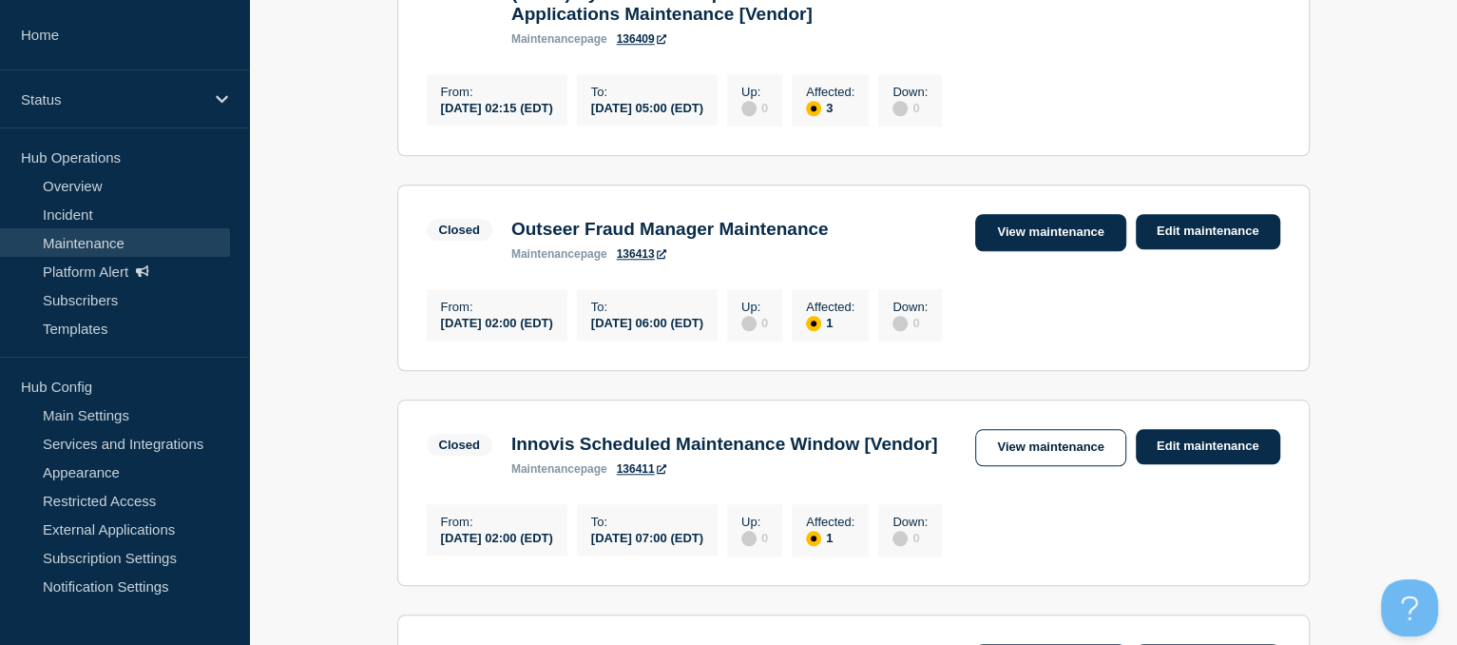
click at [1013, 251] on link "View maintenance" at bounding box center [1050, 232] width 150 height 37
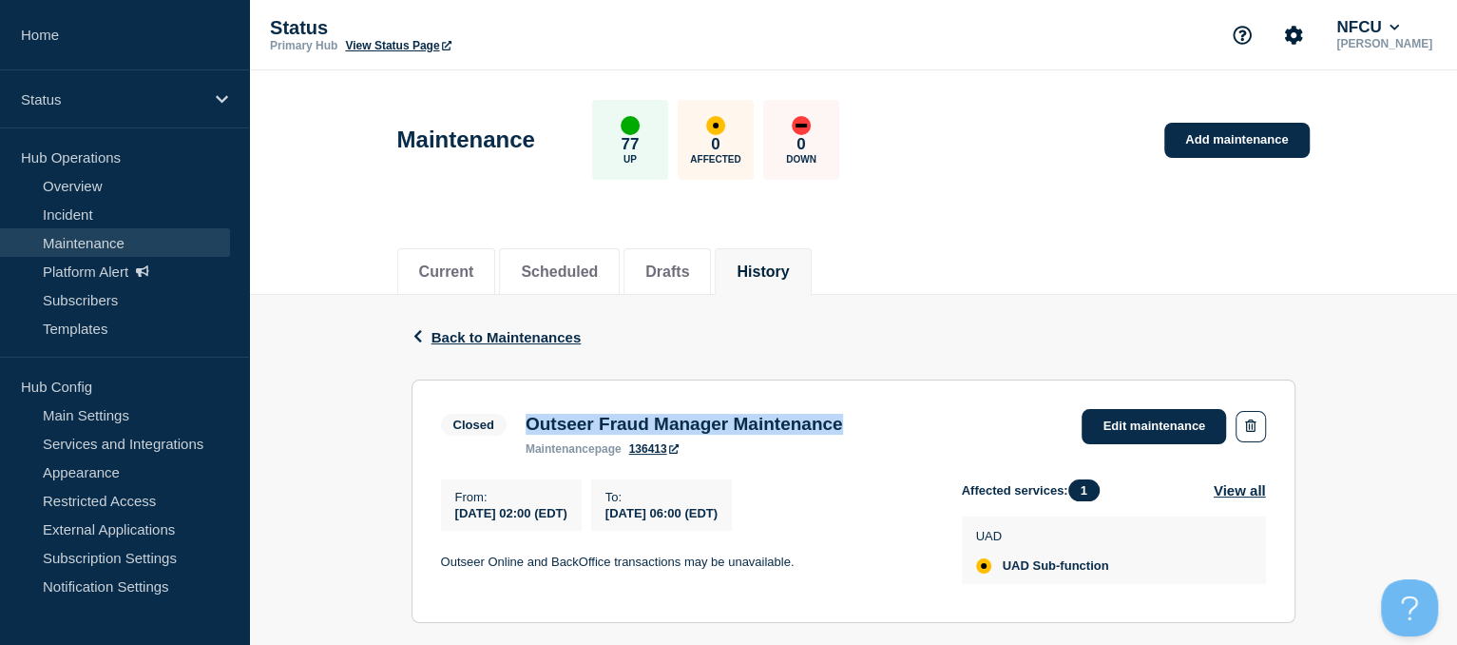
drag, startPoint x: 527, startPoint y: 432, endPoint x: 902, endPoint y: 384, distance: 378.5
click at [902, 384] on section "Closed Outseer Fraud Manager Maintenance maintenance page 136413 Edit maintenan…" at bounding box center [854, 500] width 884 height 243
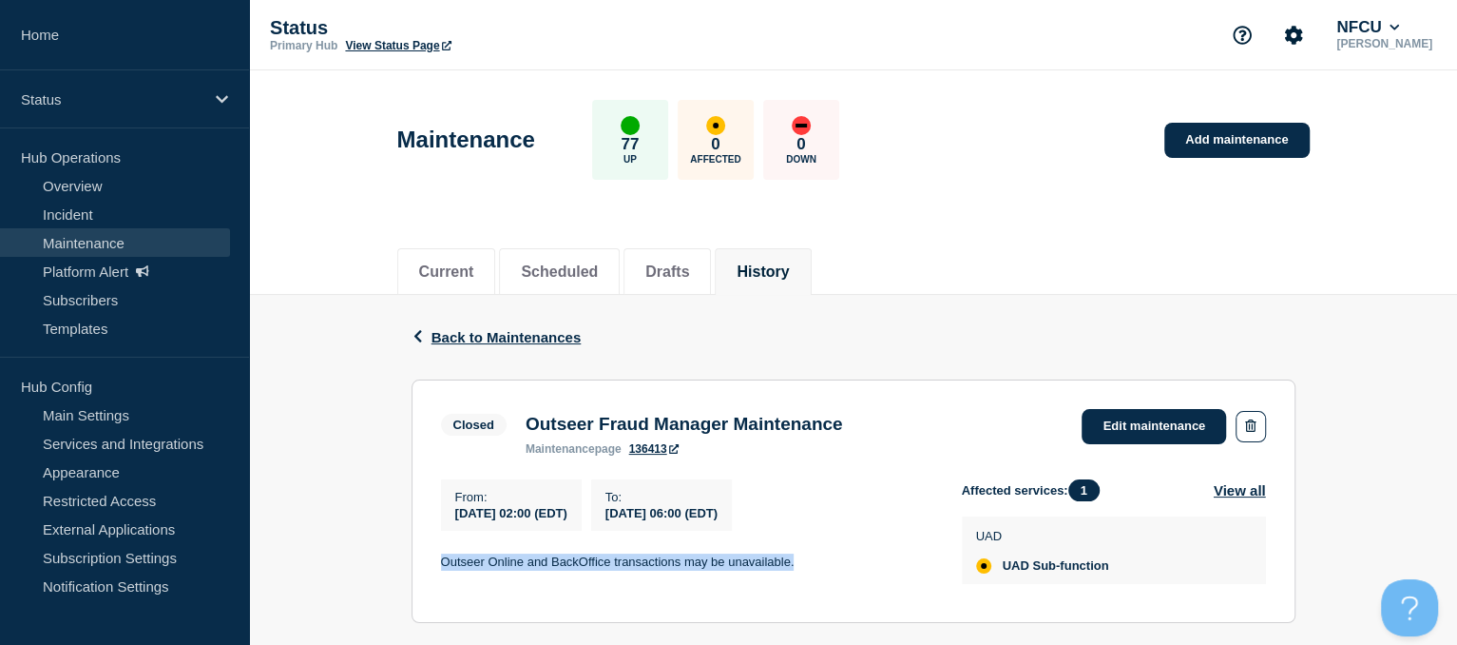
drag, startPoint x: 439, startPoint y: 563, endPoint x: 822, endPoint y: 576, distance: 383.3
click at [822, 576] on section "Closed Outseer Fraud Manager Maintenance maintenance page 136413 Edit maintenan…" at bounding box center [854, 500] width 884 height 243
click at [515, 324] on div "Back Back to Maintenances" at bounding box center [854, 337] width 884 height 85
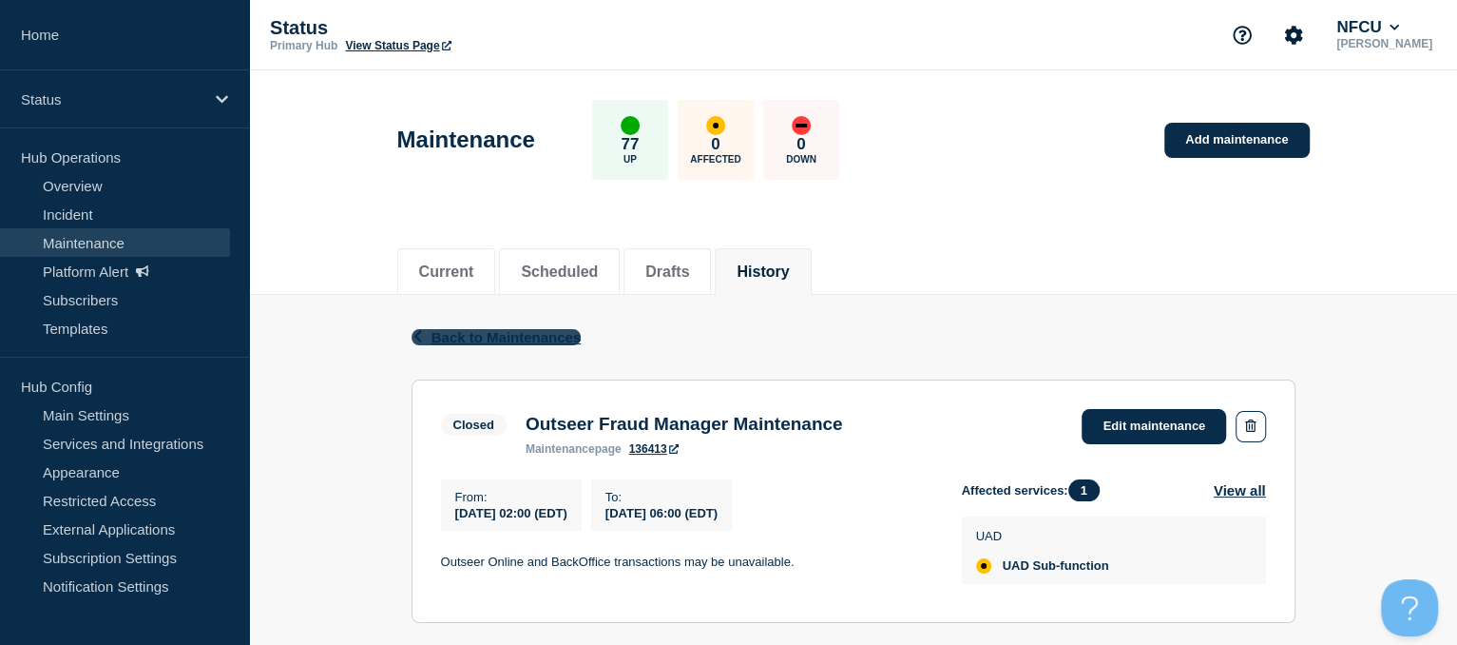
click at [485, 340] on span "Back to Maintenances" at bounding box center [507, 337] width 150 height 16
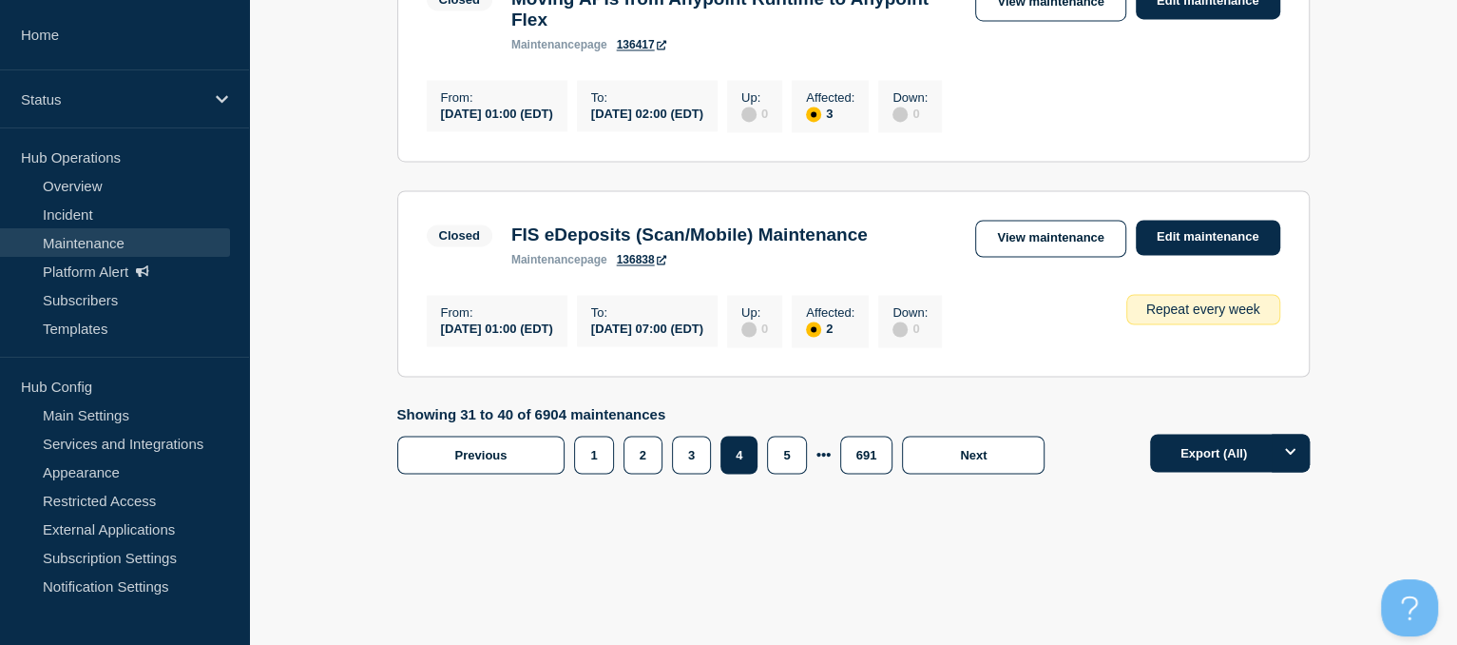
scroll to position [2277, 0]
click at [784, 473] on button "5" at bounding box center [786, 454] width 39 height 38
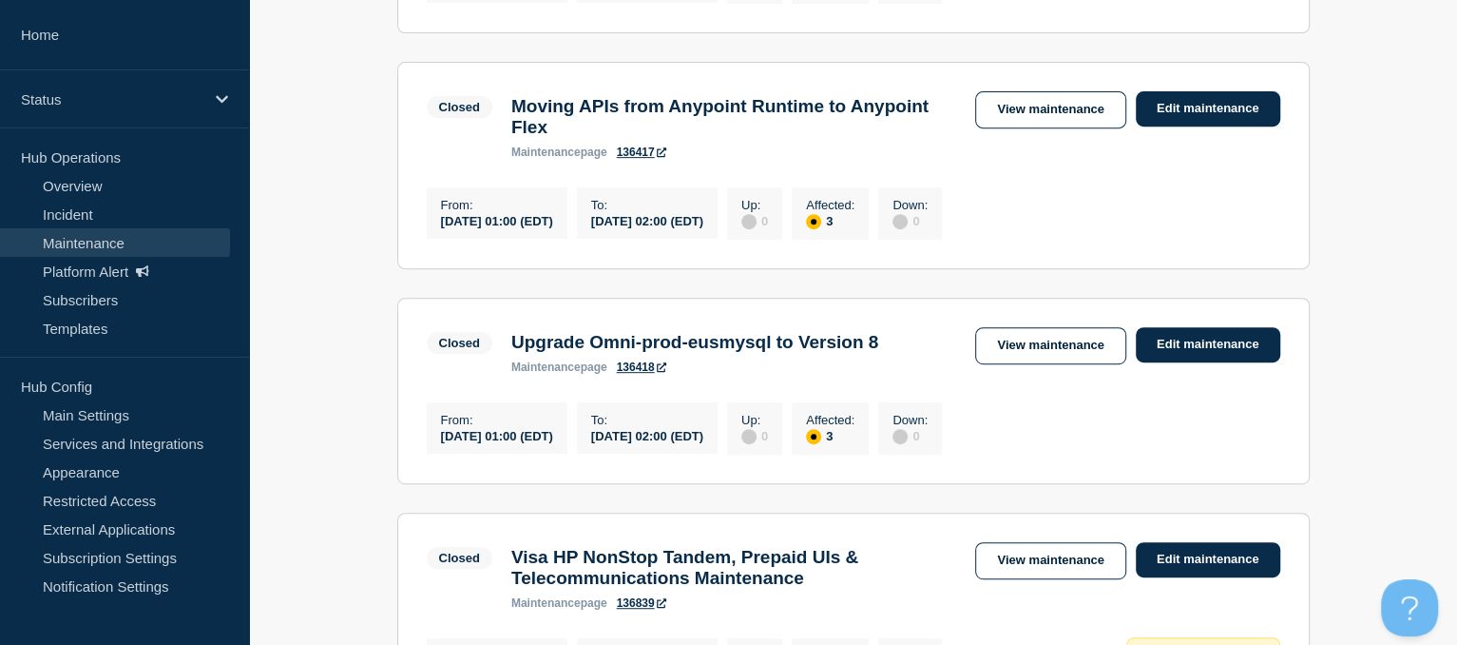
scroll to position [527, 0]
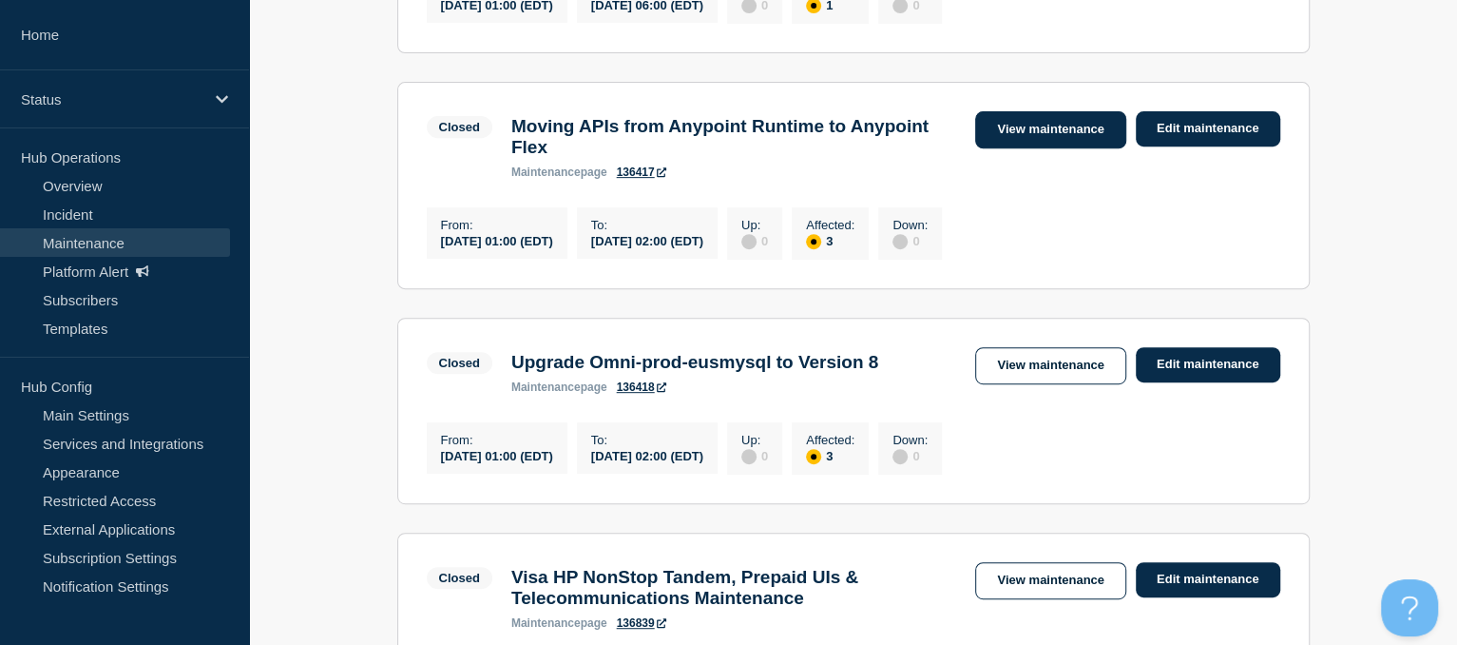
click at [1027, 140] on link "View maintenance" at bounding box center [1050, 129] width 150 height 37
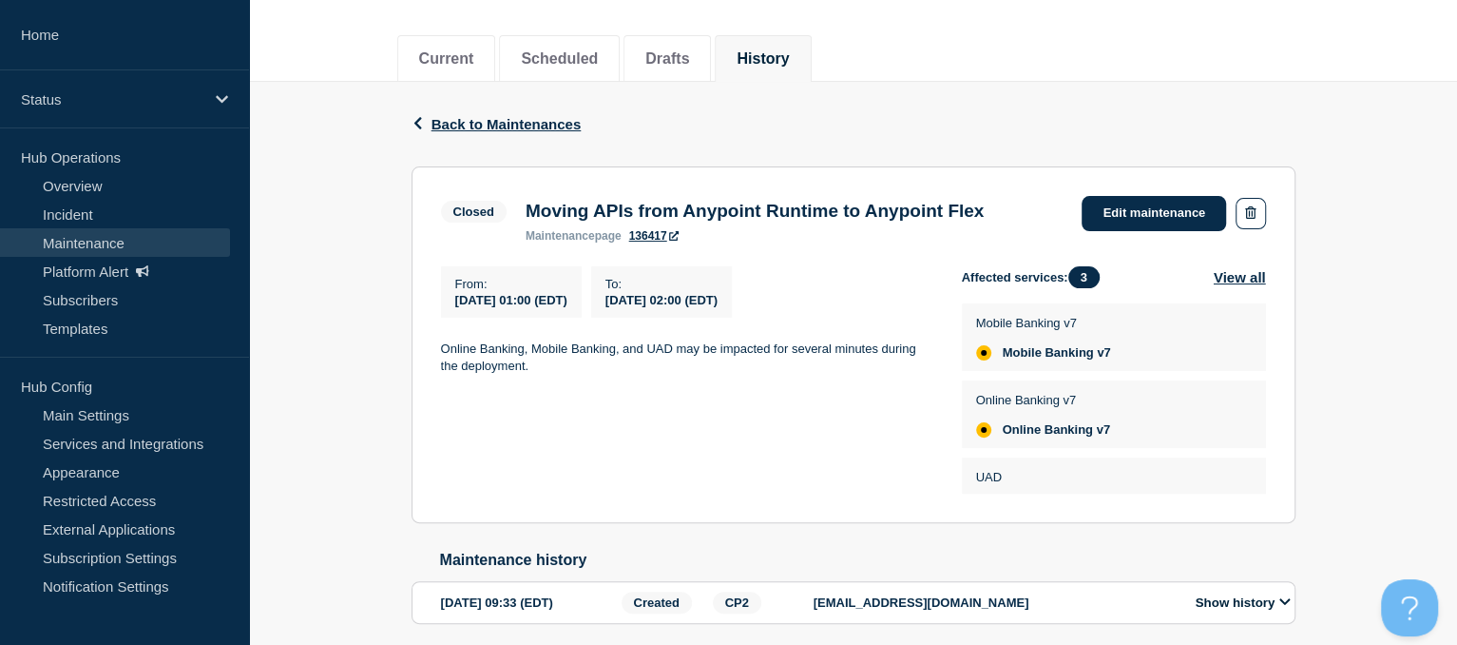
scroll to position [221, 0]
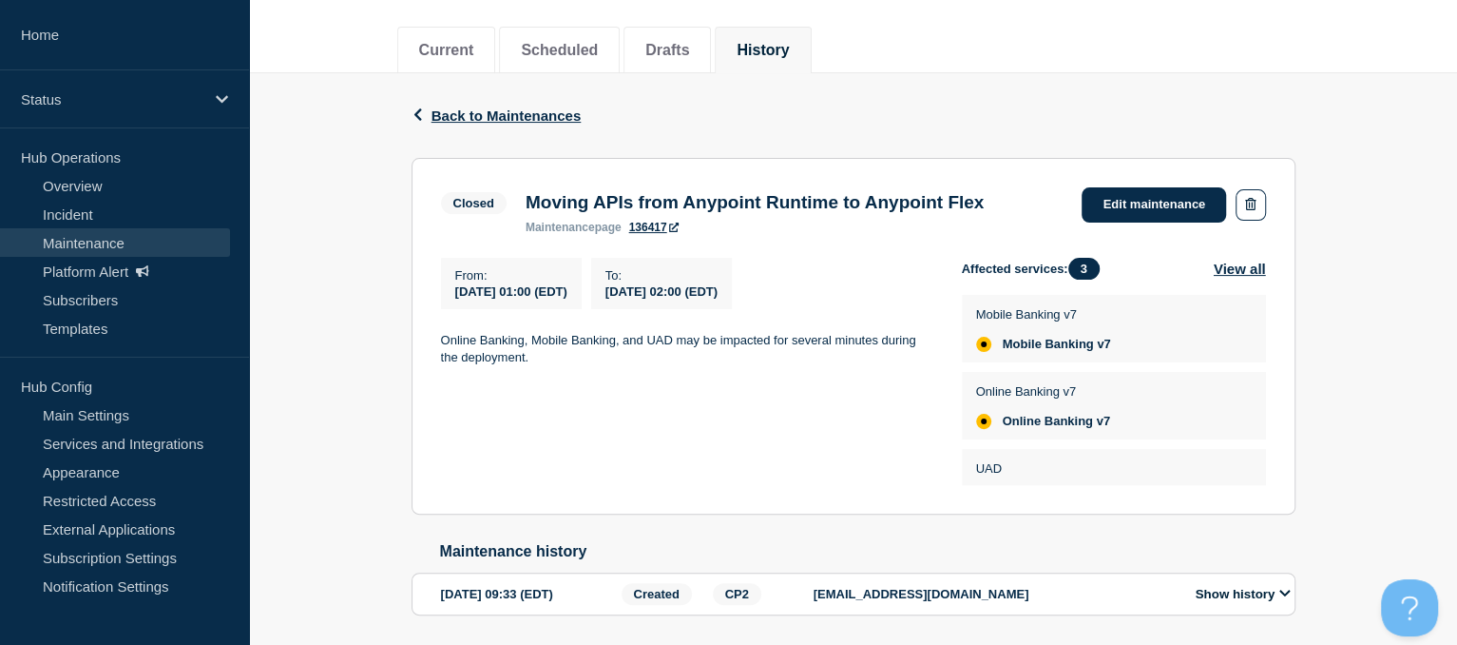
click at [553, 126] on div "Back Back to Maintenances" at bounding box center [854, 115] width 884 height 85
click at [534, 114] on span "Back to Maintenances" at bounding box center [507, 115] width 150 height 16
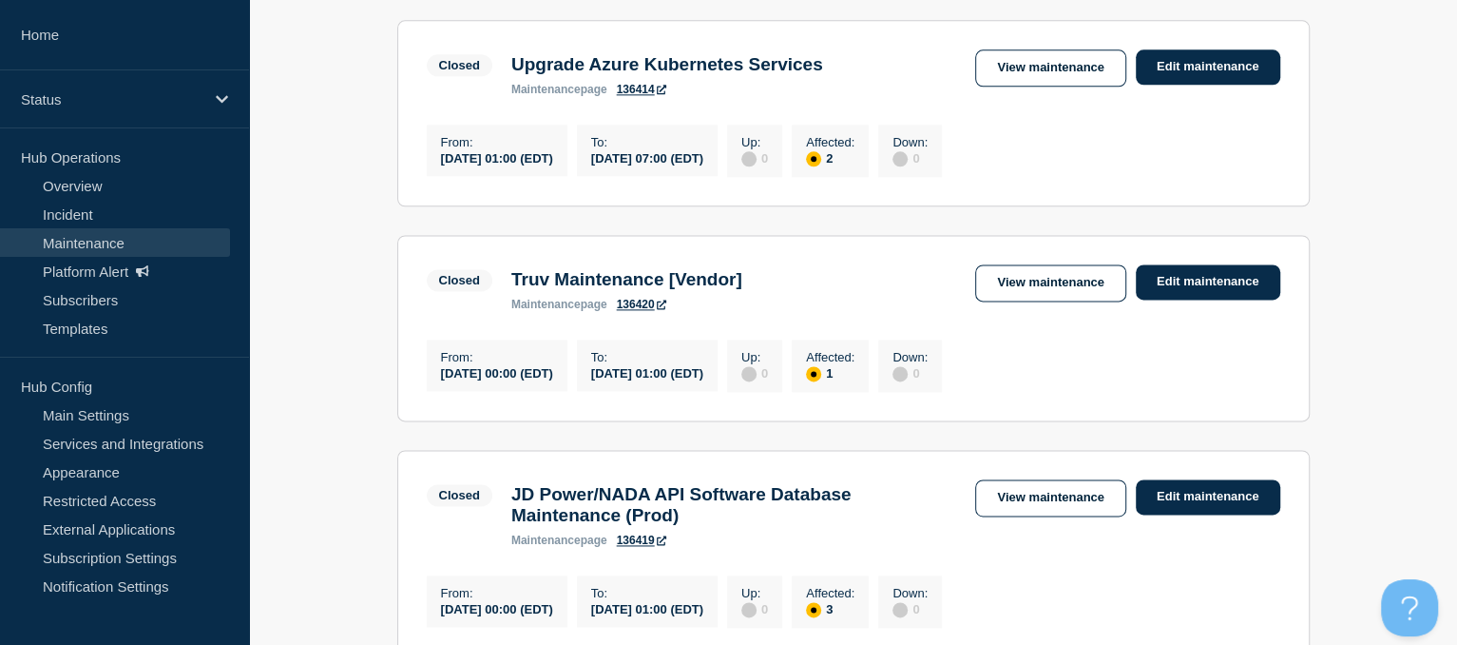
scroll to position [1732, 0]
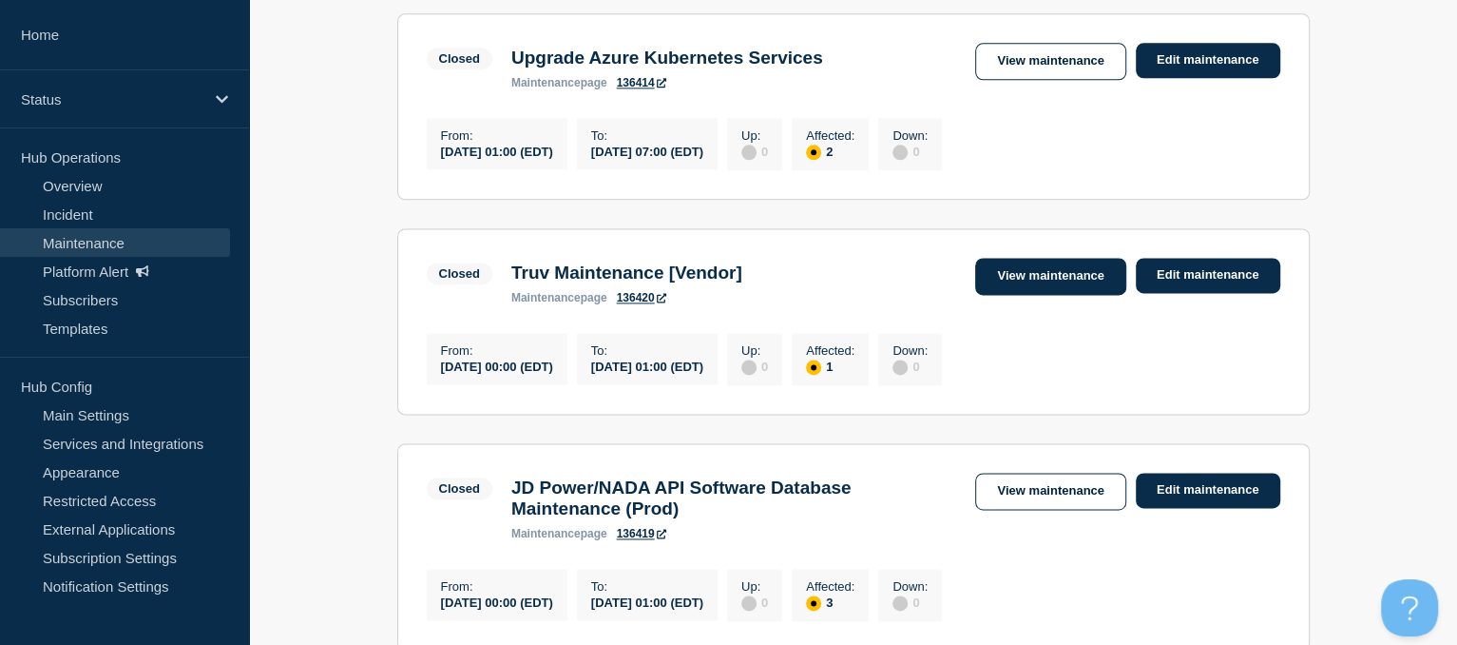
click at [1041, 295] on link "View maintenance" at bounding box center [1050, 276] width 150 height 37
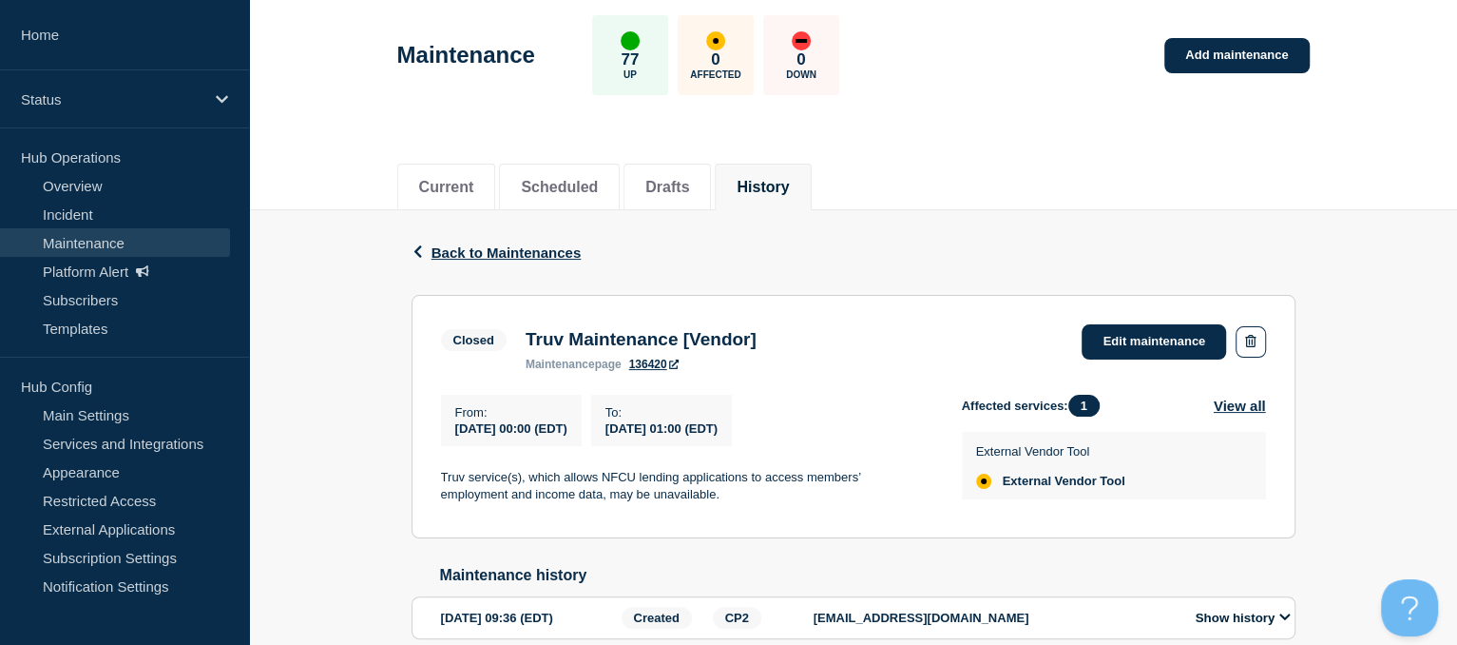
scroll to position [87, 0]
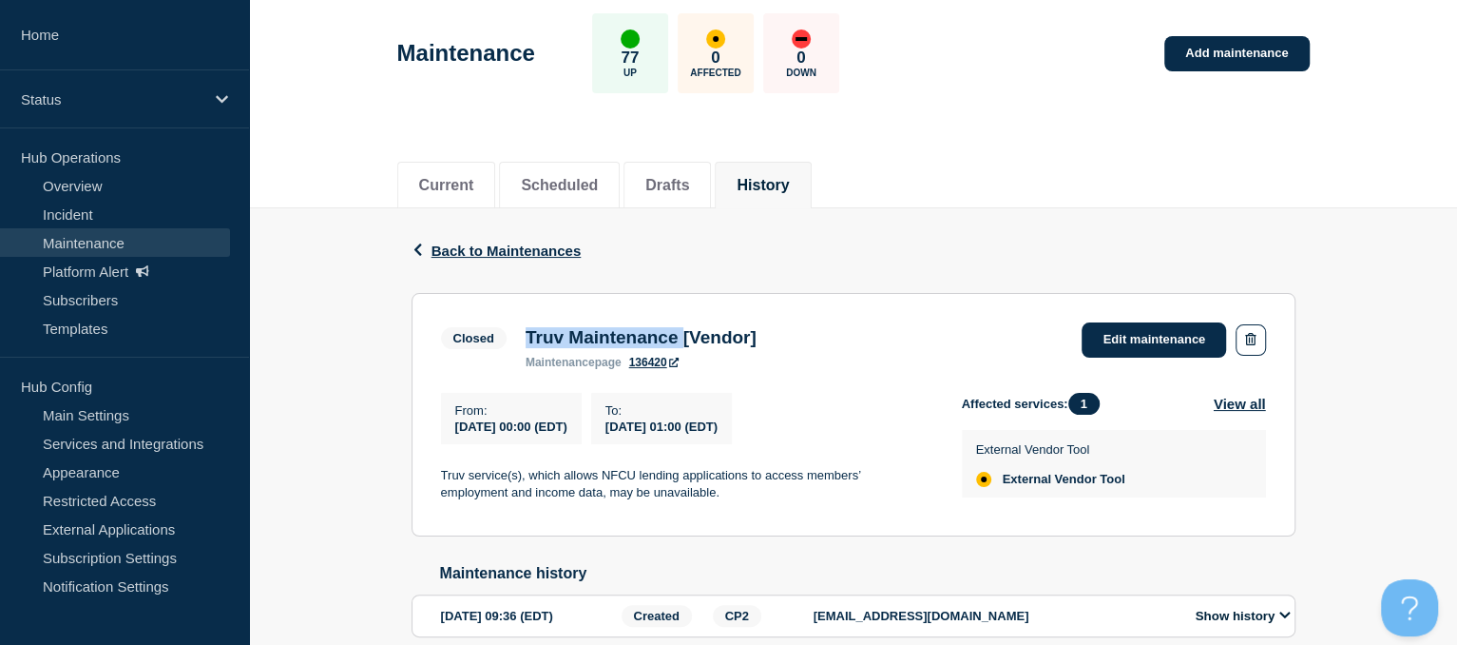
drag, startPoint x: 527, startPoint y: 337, endPoint x: 705, endPoint y: 344, distance: 178.9
click at [705, 344] on h3 "Truv Maintenance [Vendor]" at bounding box center [641, 337] width 231 height 21
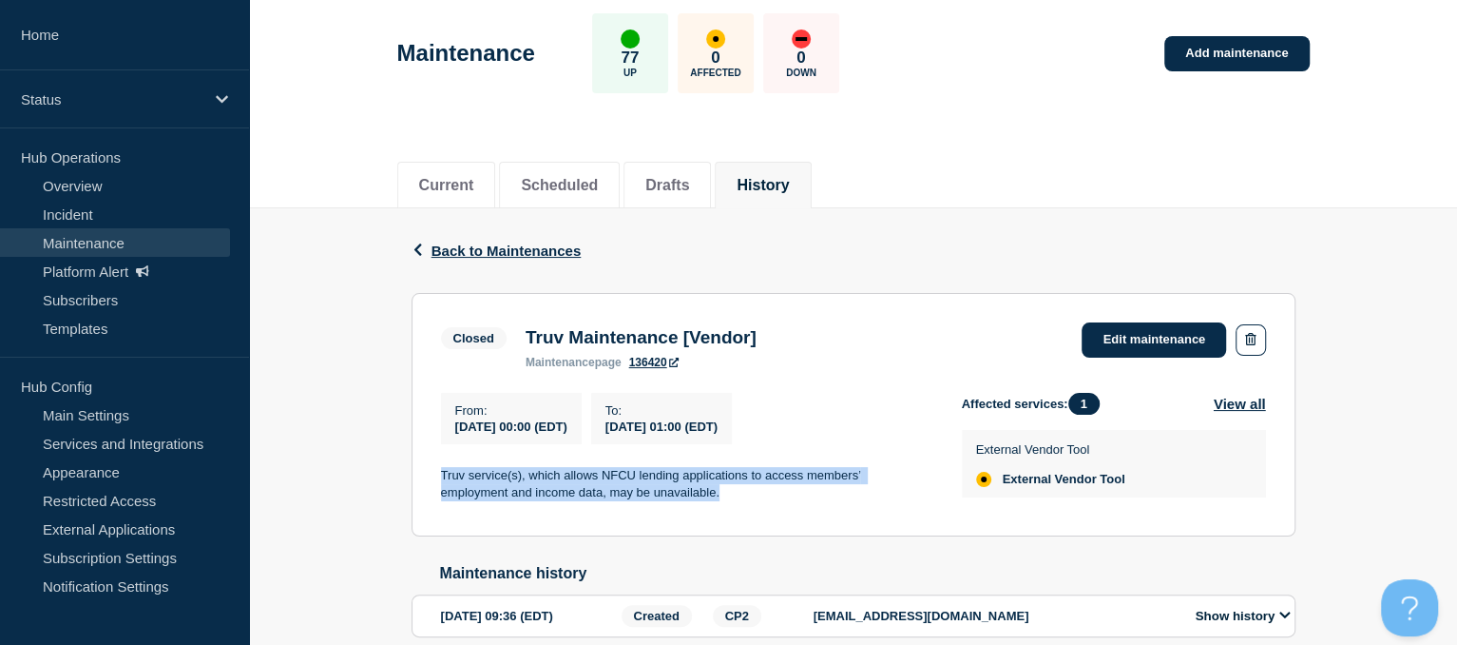
drag, startPoint x: 437, startPoint y: 474, endPoint x: 675, endPoint y: 505, distance: 239.6
click at [675, 505] on section "Closed Truv Maintenance [Vendor] maintenance page 136420 Edit maintenance From …" at bounding box center [854, 414] width 884 height 243
click at [456, 250] on span "Back to Maintenances" at bounding box center [507, 250] width 150 height 16
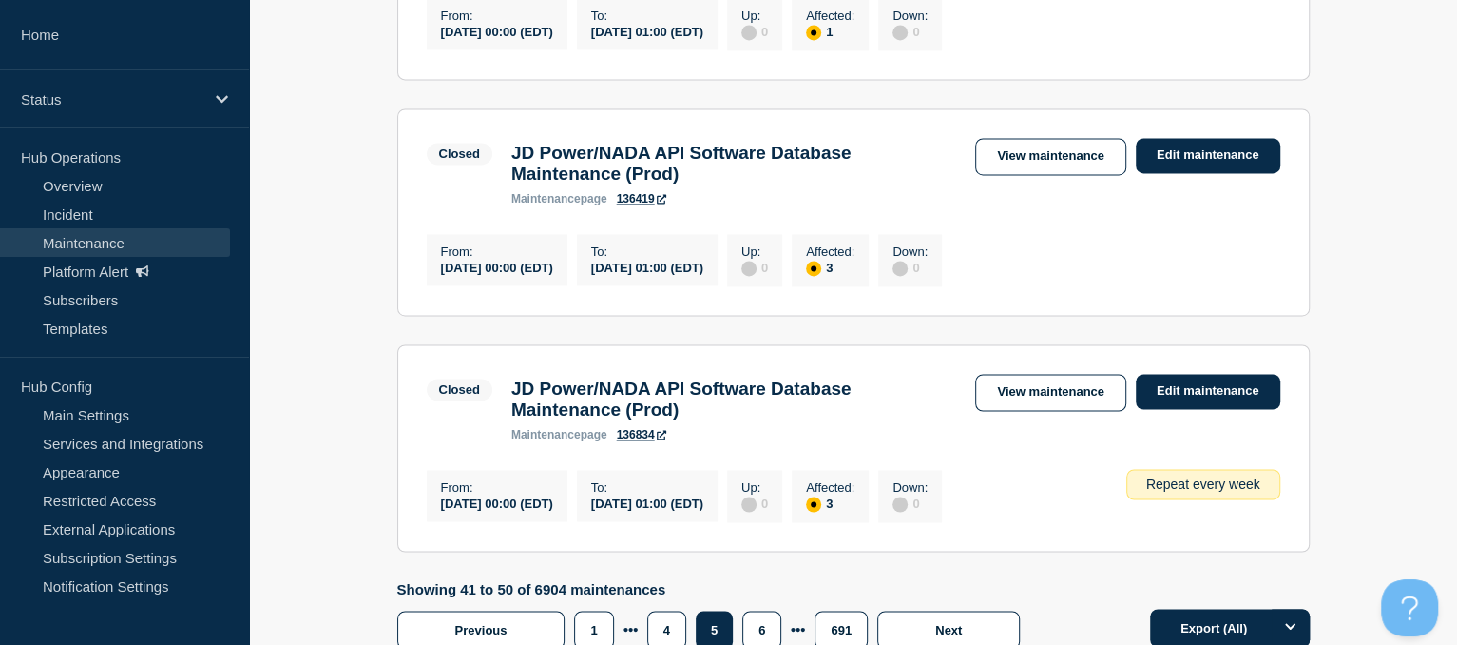
scroll to position [2307, 0]
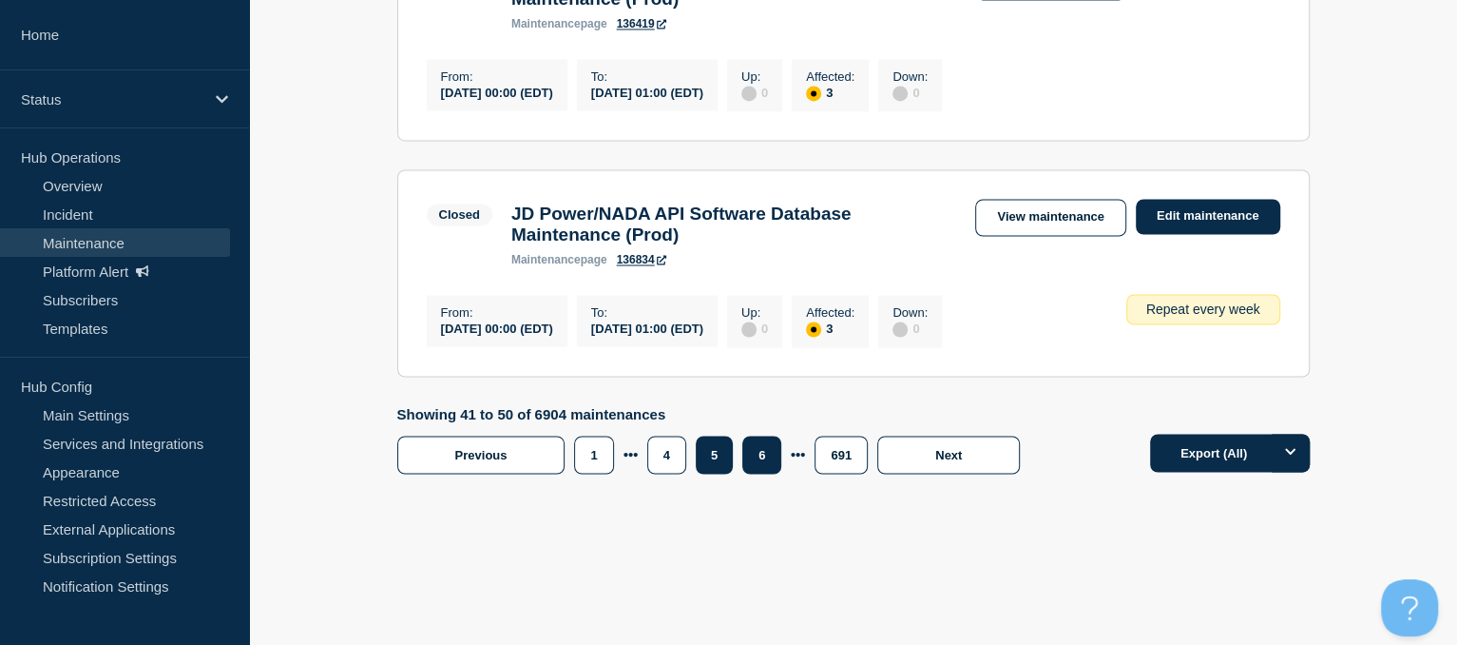
click at [759, 461] on button "6" at bounding box center [761, 454] width 39 height 38
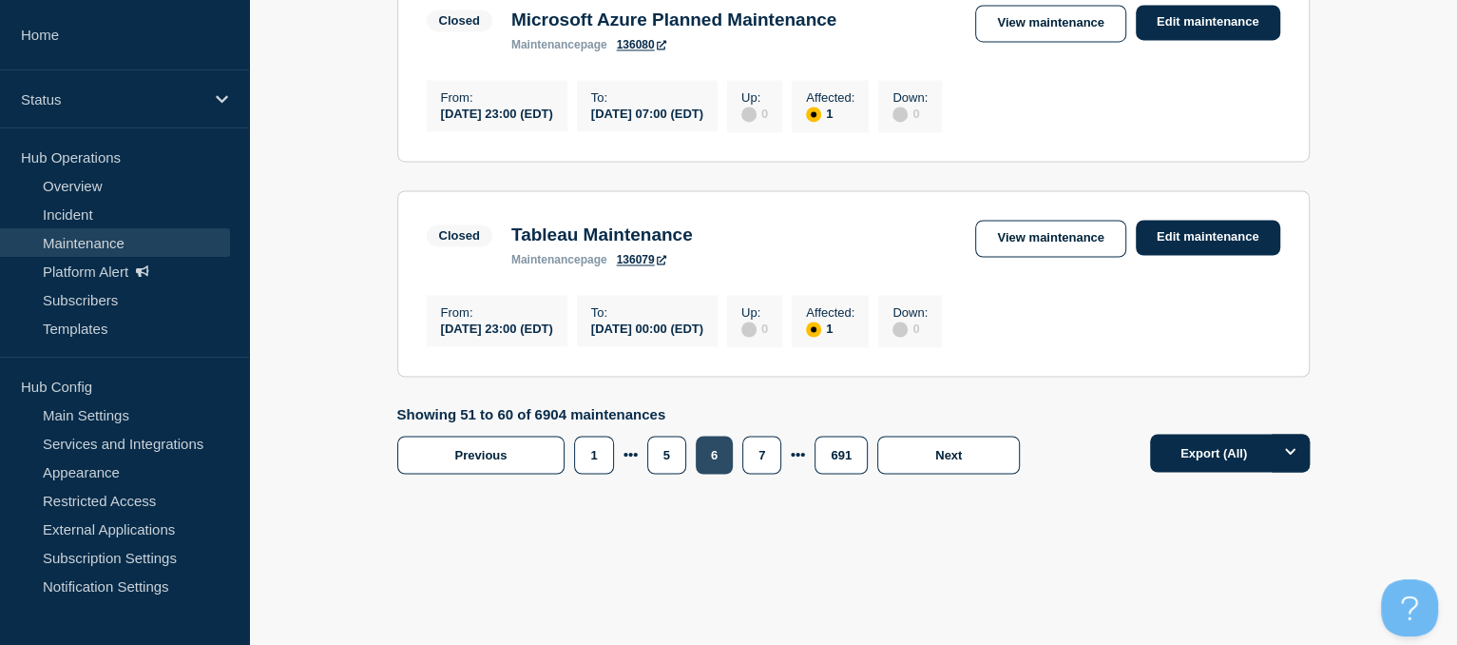
scroll to position [2282, 0]
click at [1025, 238] on link "View maintenance" at bounding box center [1050, 238] width 150 height 37
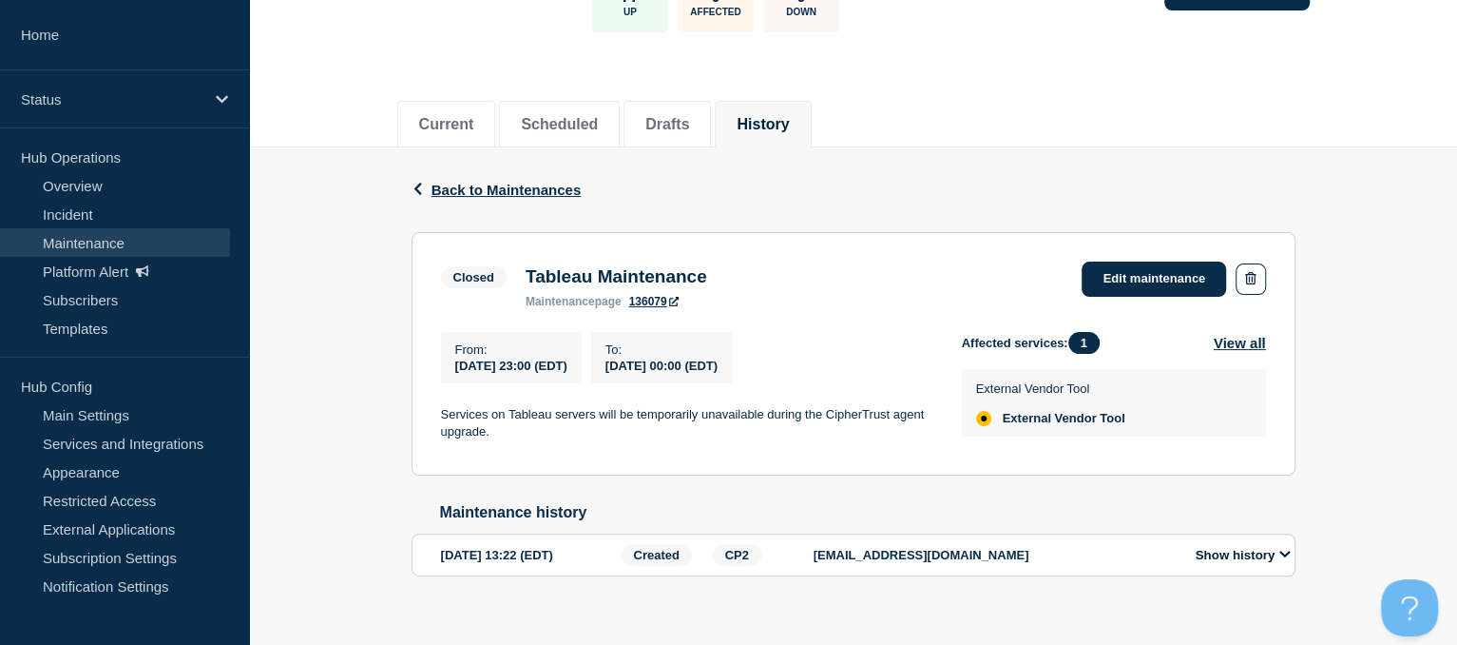
scroll to position [175, 0]
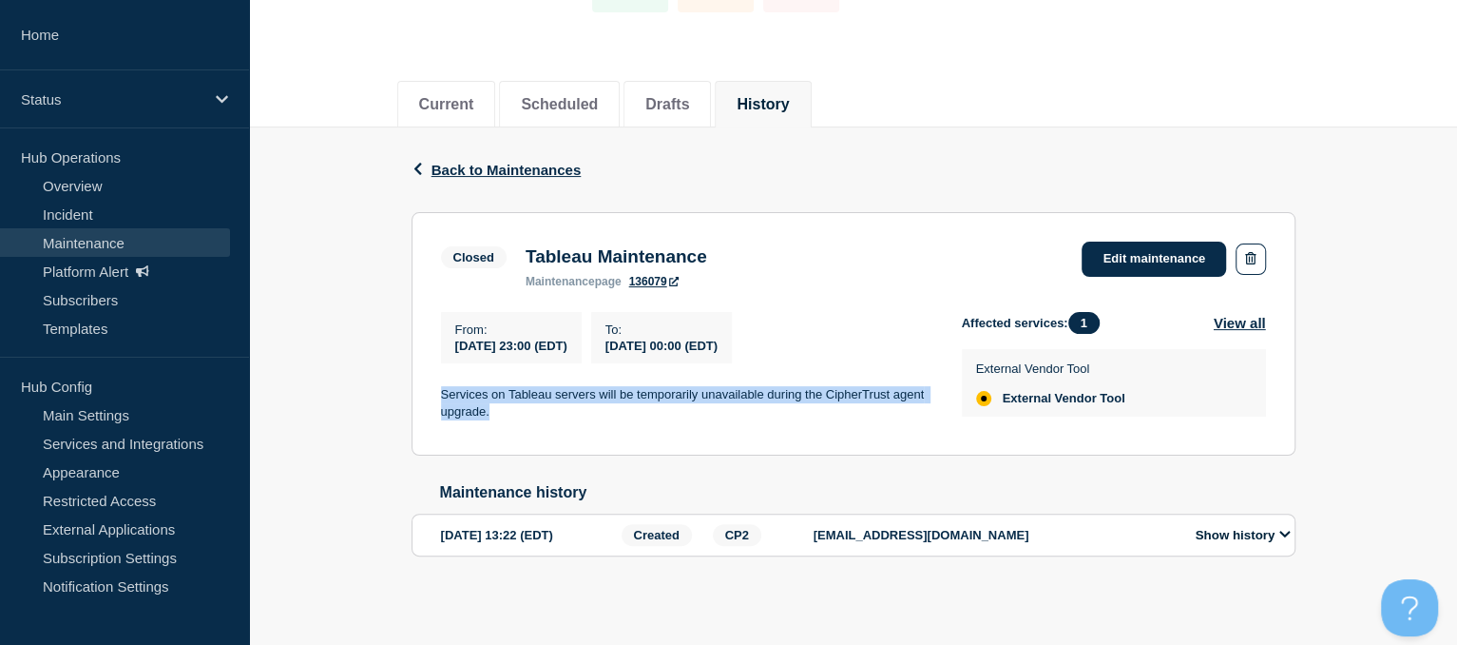
drag, startPoint x: 434, startPoint y: 389, endPoint x: 515, endPoint y: 409, distance: 83.2
click at [515, 409] on section "Closed Tableau Maintenance maintenance page 136079 Edit maintenance From : [DAT…" at bounding box center [854, 333] width 884 height 243
click at [555, 162] on span "Back to Maintenances" at bounding box center [507, 170] width 150 height 16
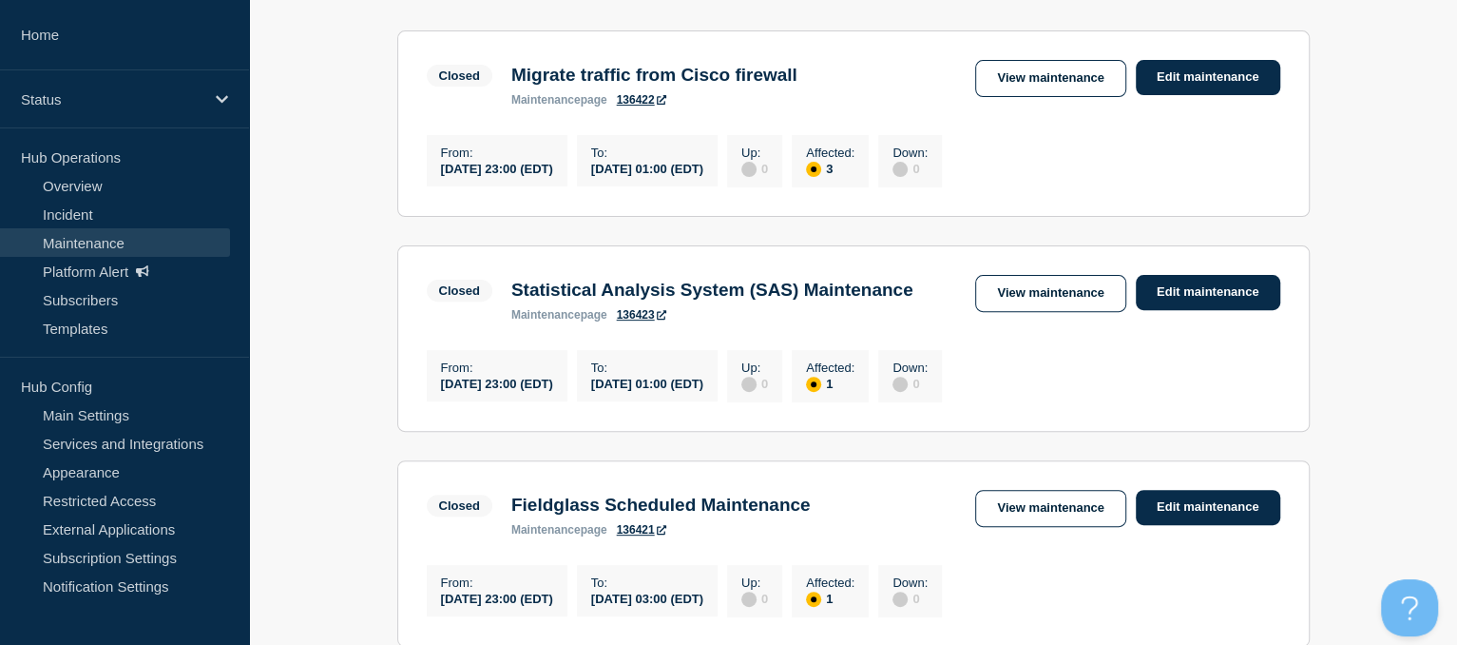
scroll to position [370, 0]
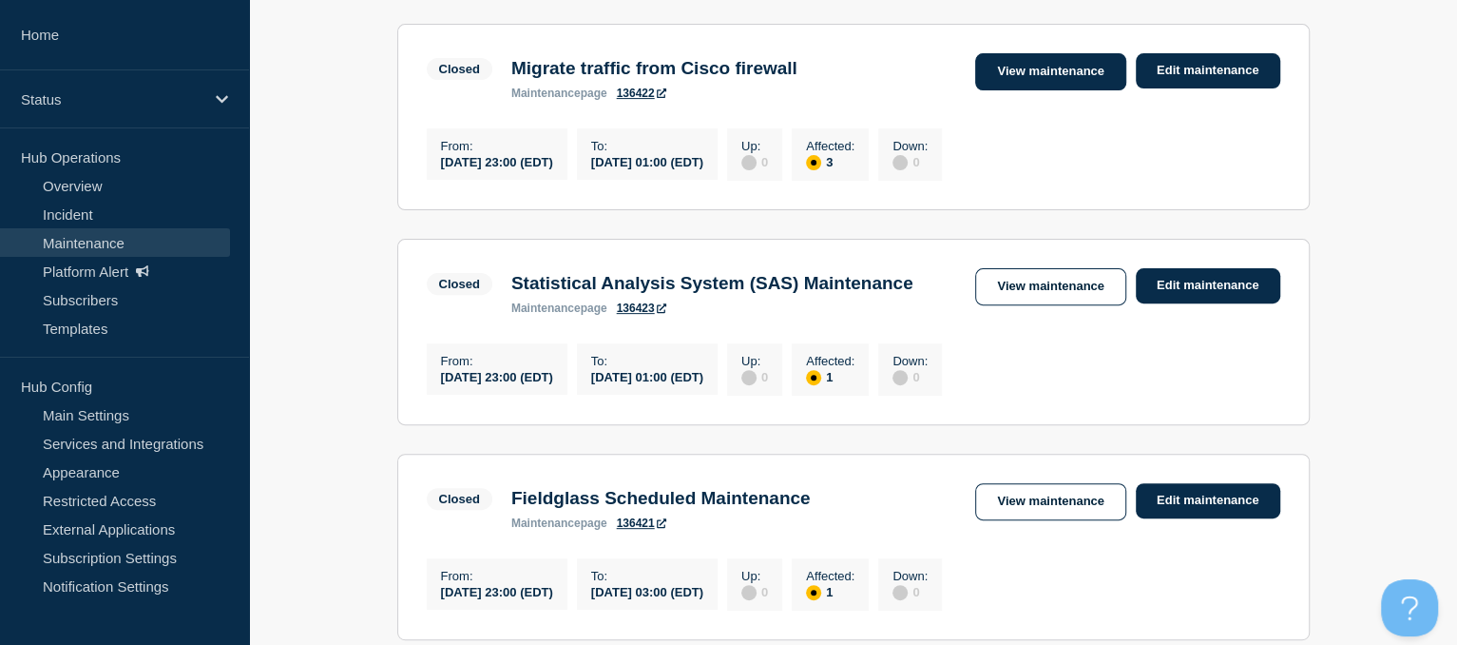
click at [1019, 80] on link "View maintenance" at bounding box center [1050, 71] width 150 height 37
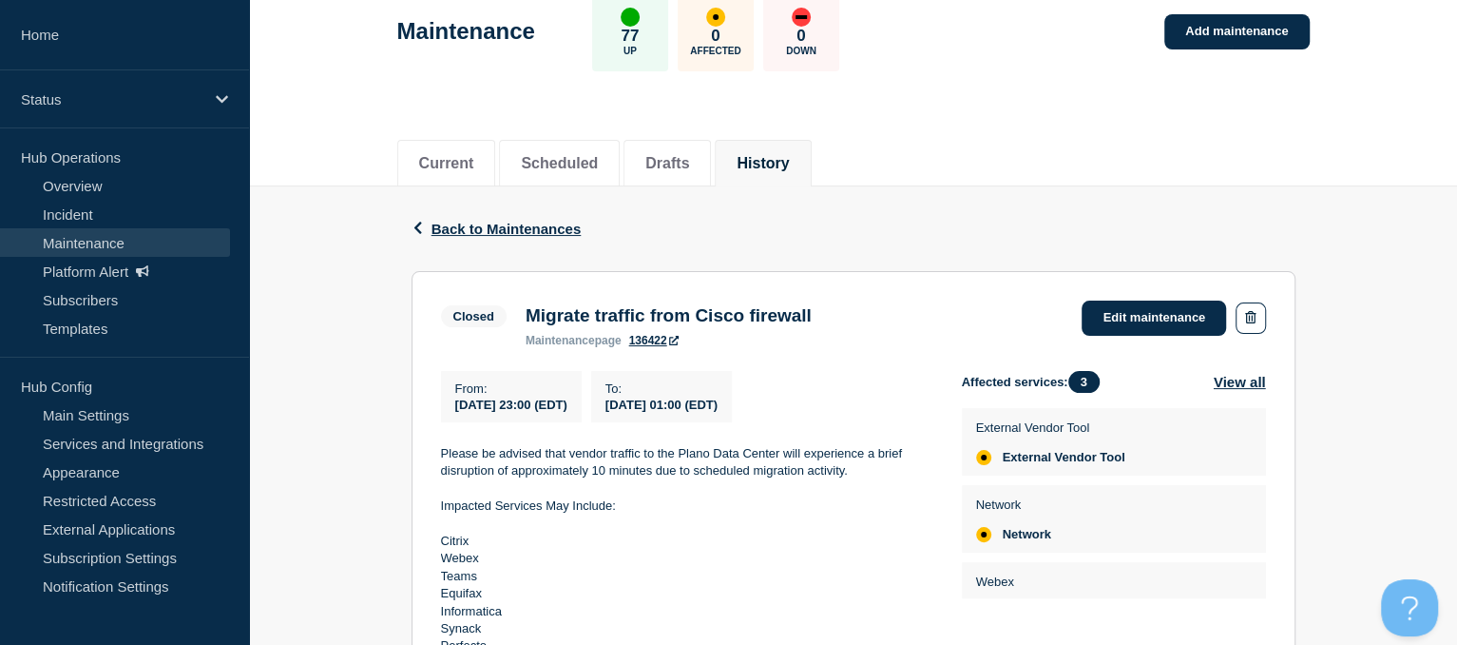
scroll to position [109, 0]
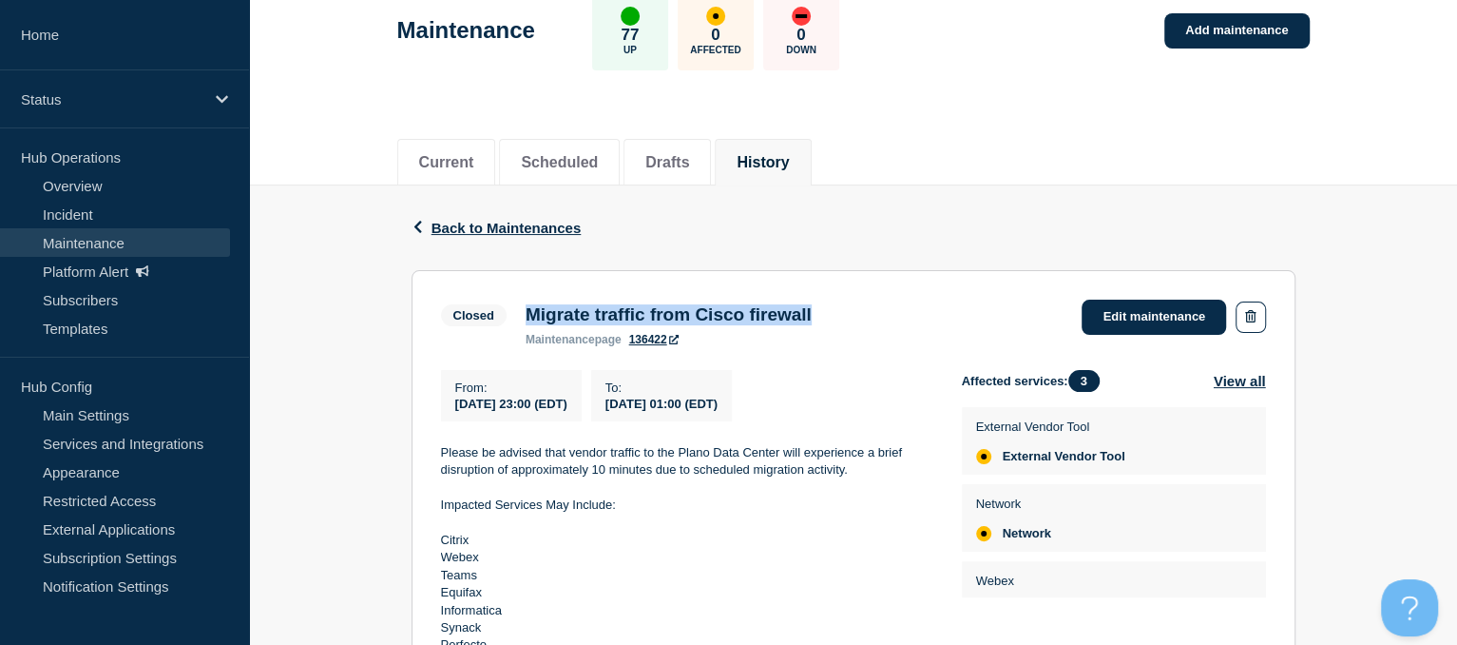
drag, startPoint x: 528, startPoint y: 311, endPoint x: 873, endPoint y: 281, distance: 346.3
click at [873, 281] on section "Closed Migrate traffic from Cisco firewall maintenance page 136422 Edit mainten…" at bounding box center [854, 600] width 884 height 660
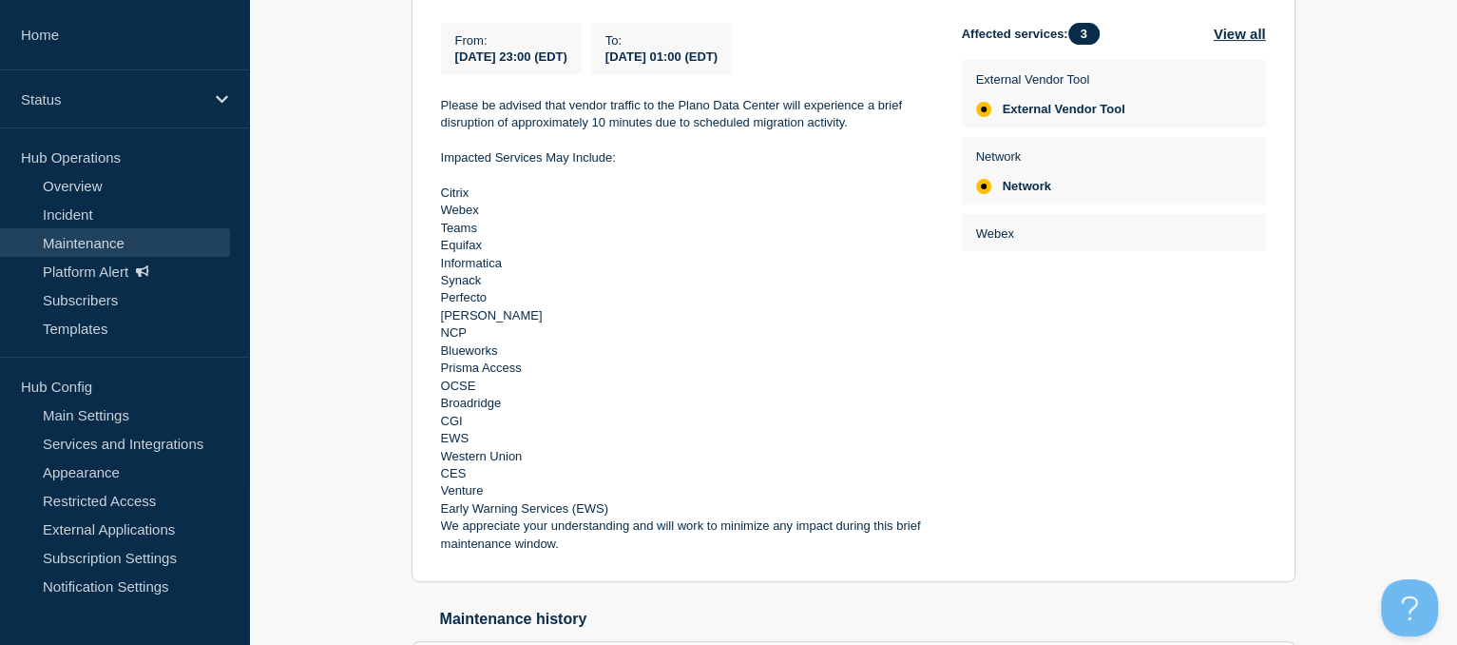
scroll to position [487, 0]
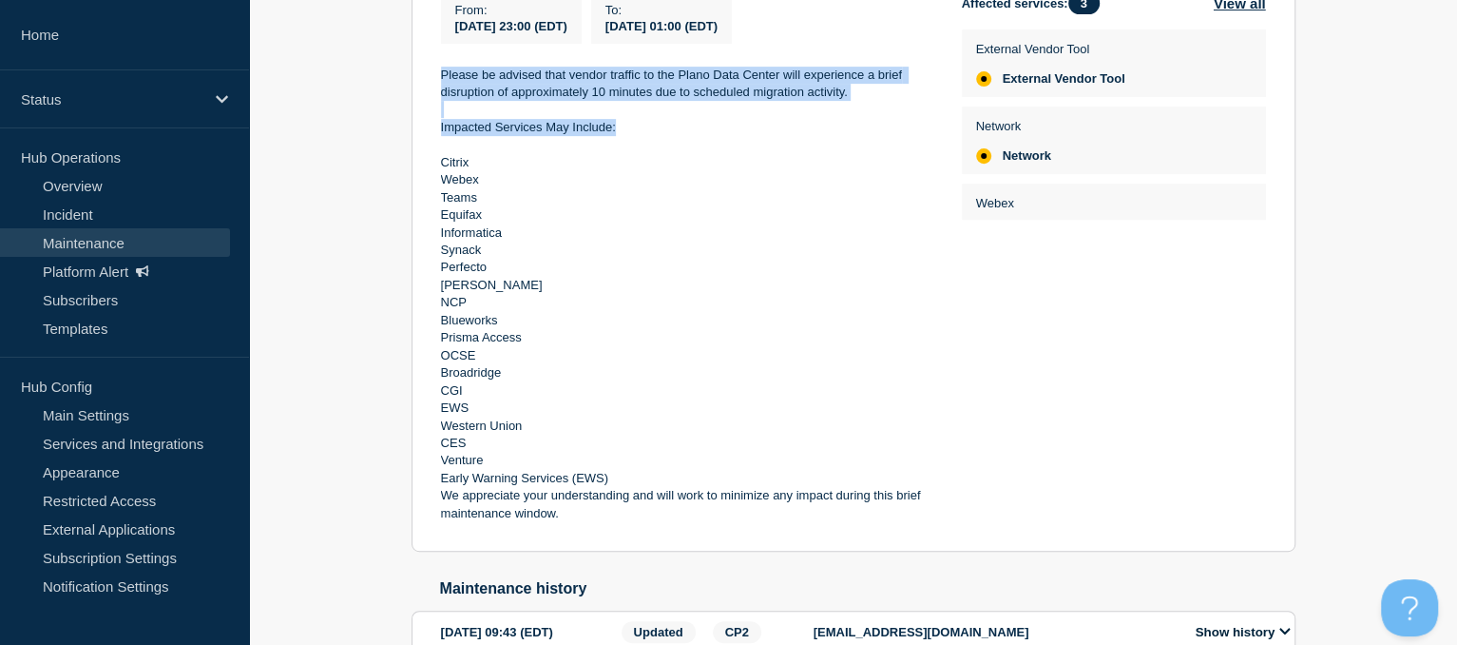
drag, startPoint x: 440, startPoint y: 74, endPoint x: 887, endPoint y: 137, distance: 451.2
click at [887, 137] on div "Please be advised that vendor traffic to the Plano Data Center will experience …" at bounding box center [686, 295] width 491 height 456
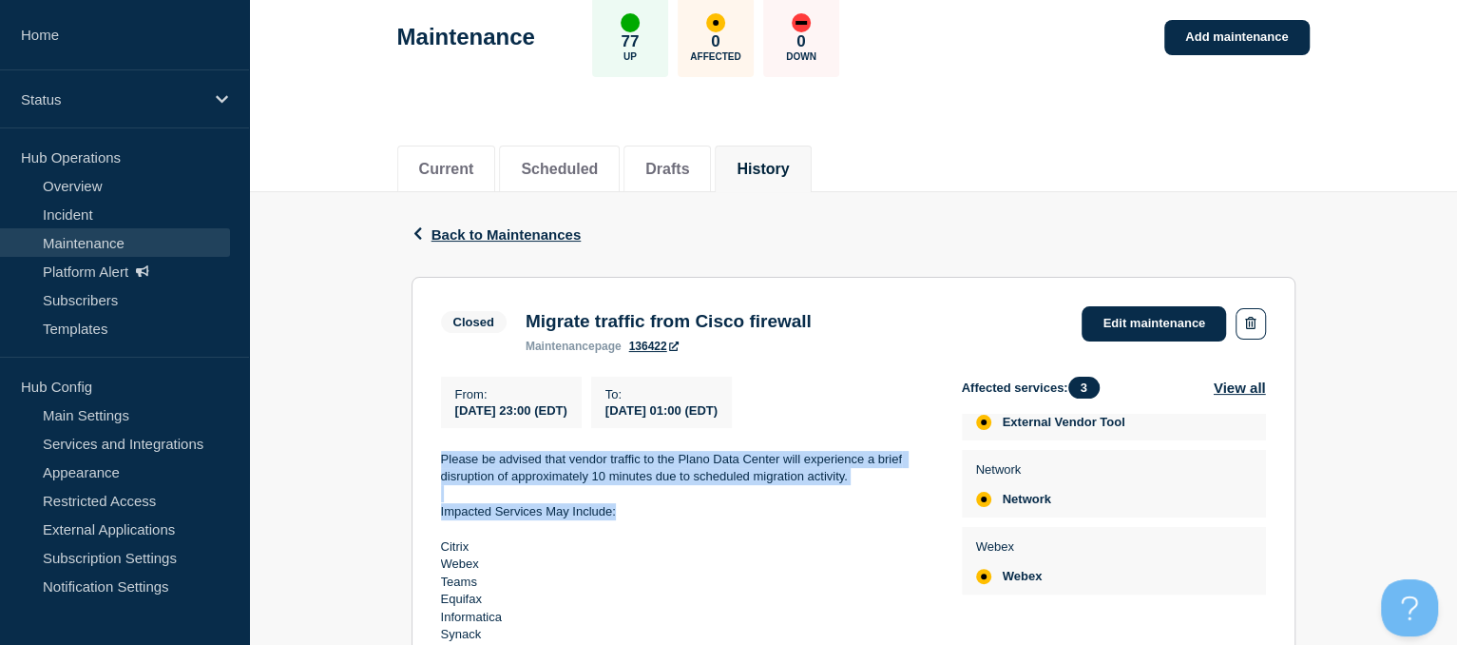
scroll to position [101, 0]
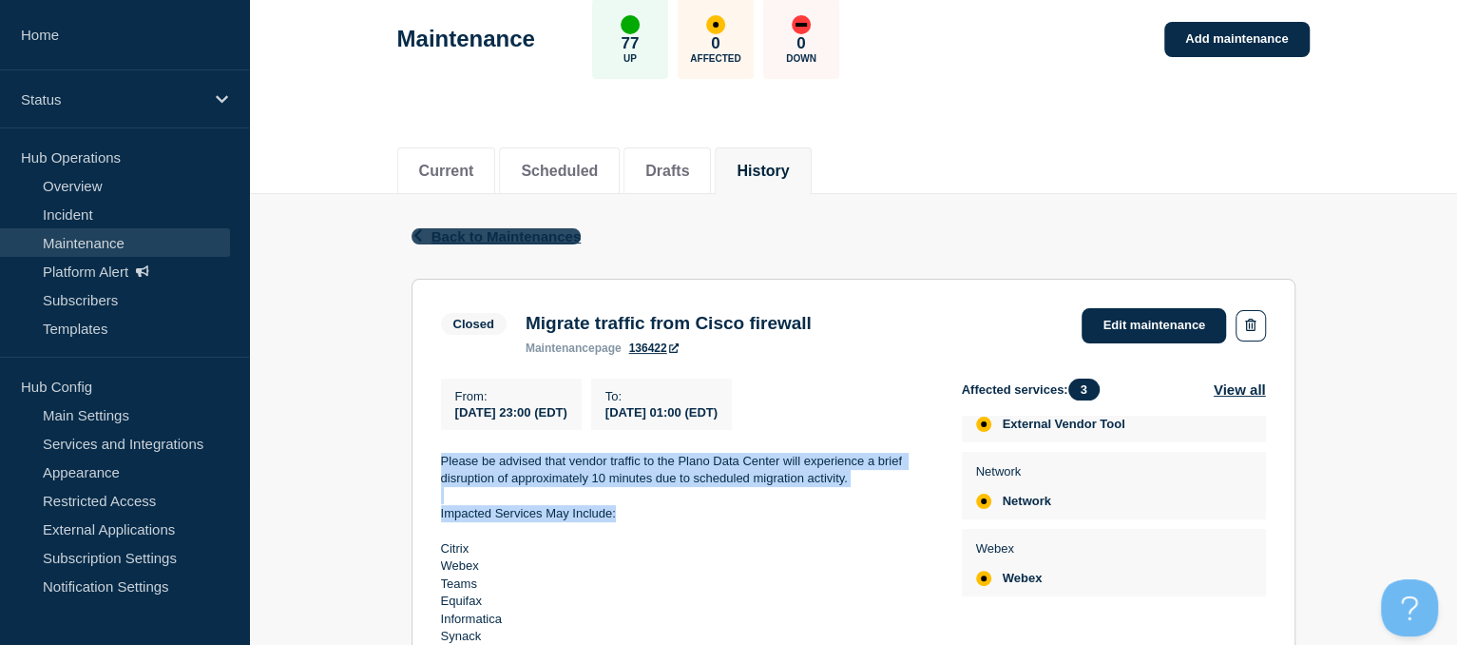
click at [472, 234] on span "Back to Maintenances" at bounding box center [507, 236] width 150 height 16
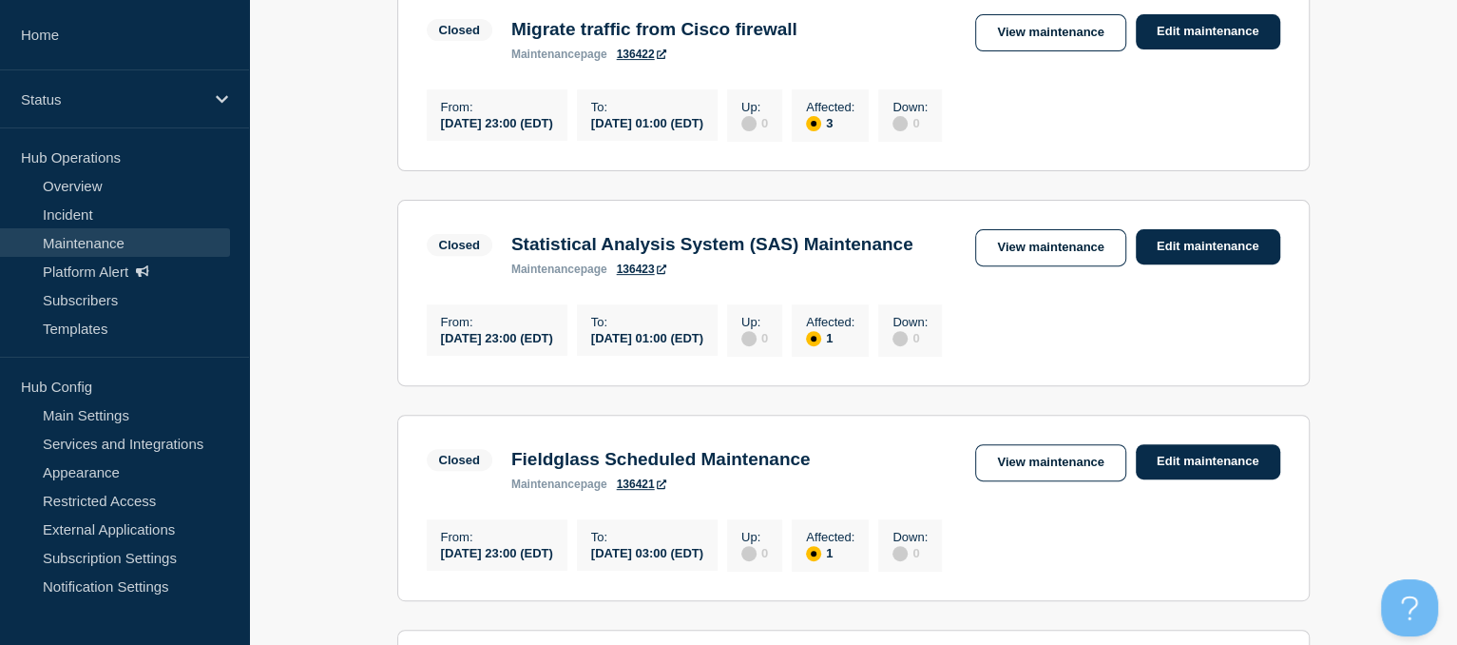
scroll to position [411, 0]
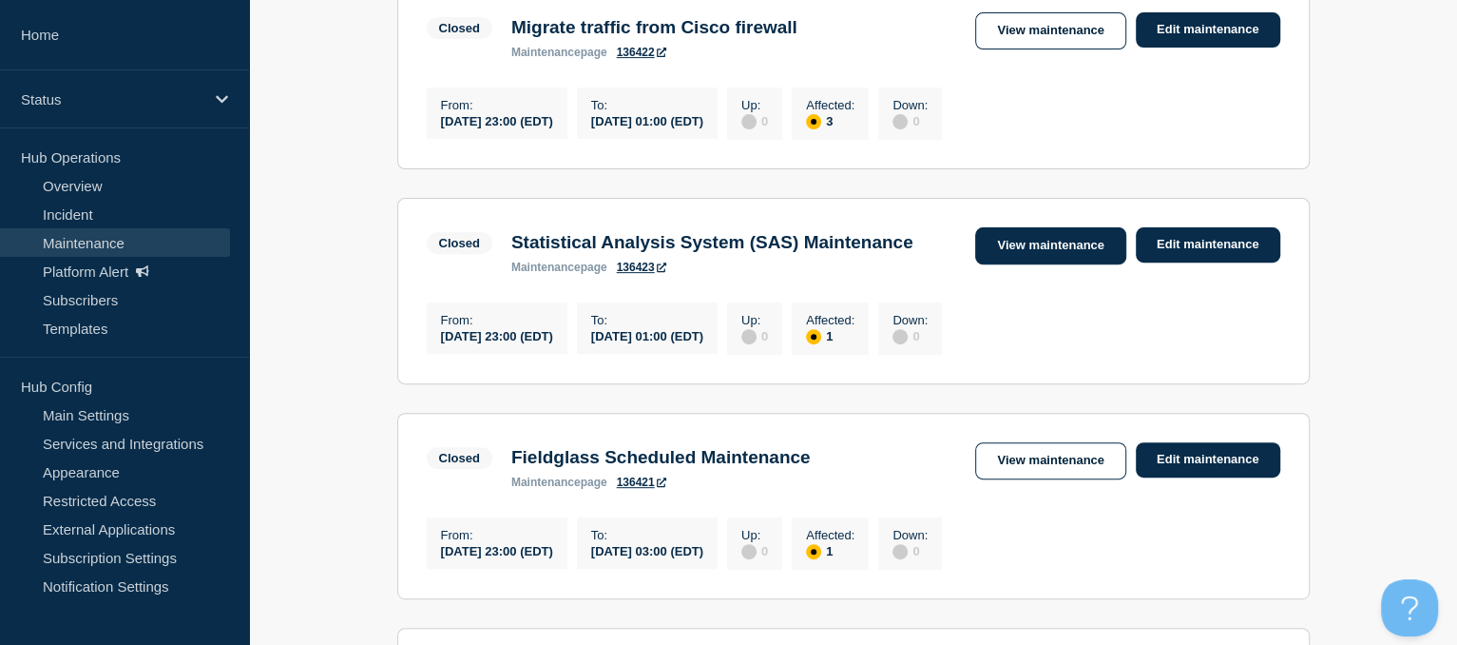
click at [1006, 258] on link "View maintenance" at bounding box center [1050, 245] width 150 height 37
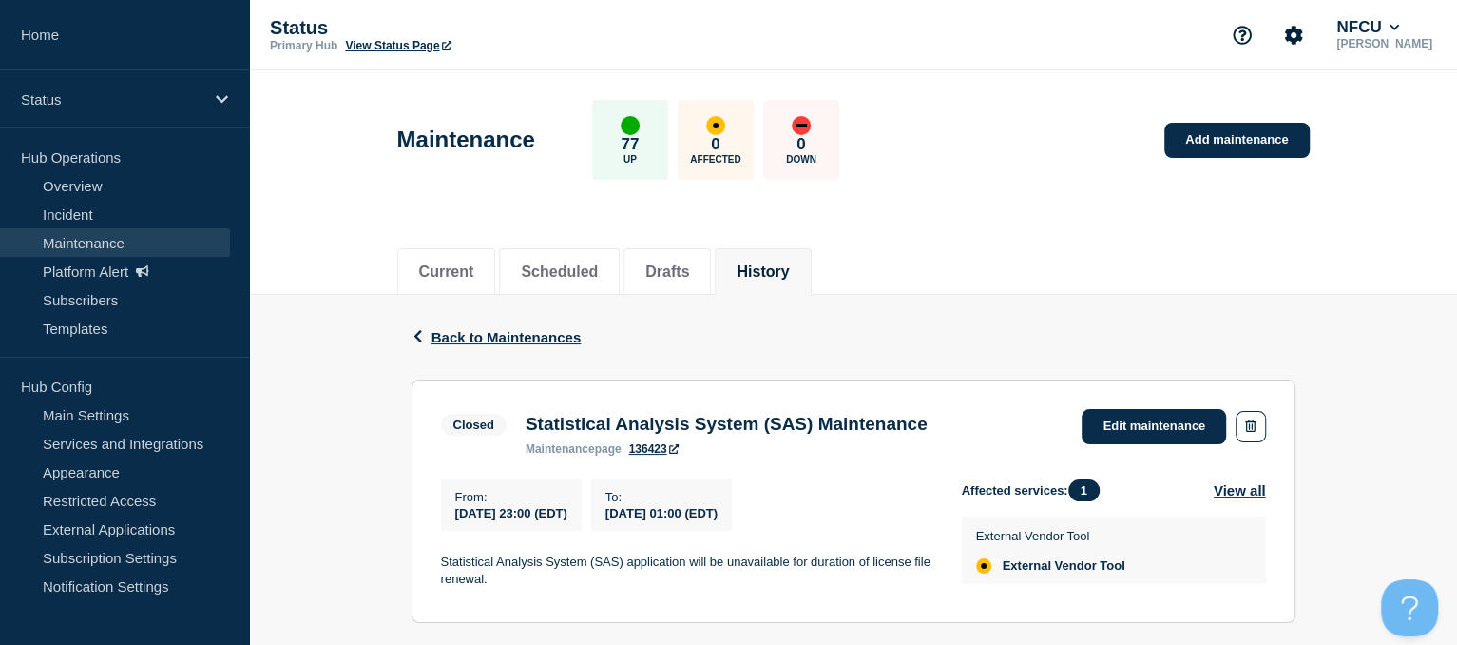
click at [503, 346] on div "Back Back to Maintenances" at bounding box center [854, 337] width 884 height 85
click at [502, 333] on span "Back to Maintenances" at bounding box center [507, 337] width 150 height 16
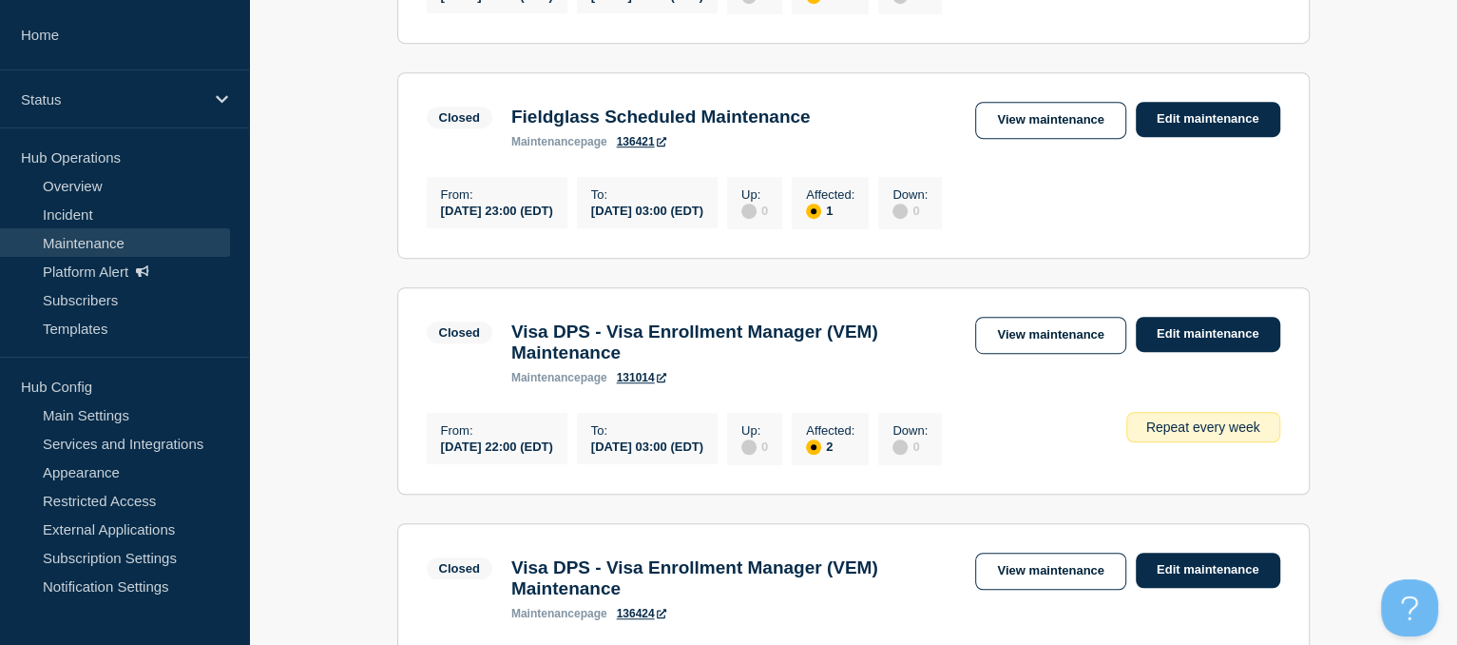
scroll to position [761, 0]
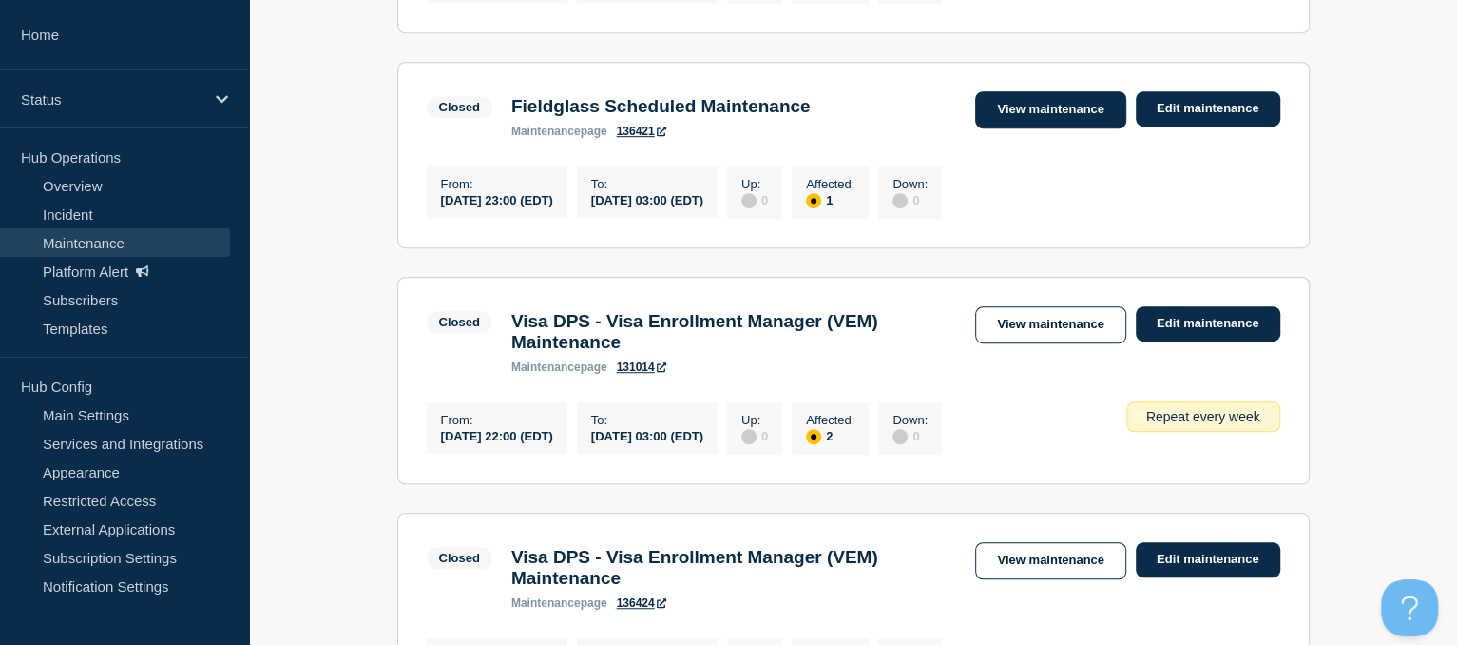
click at [1020, 128] on link "View maintenance" at bounding box center [1050, 109] width 150 height 37
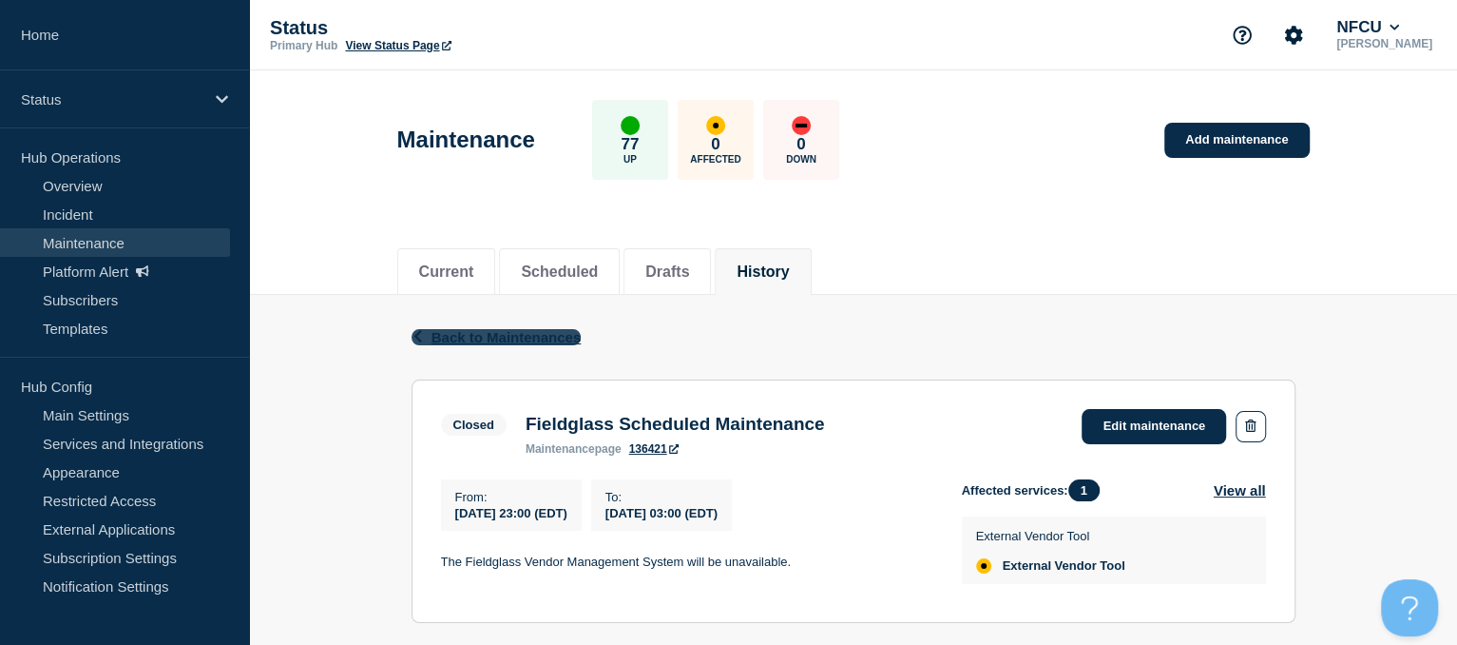
click at [489, 337] on span "Back to Maintenances" at bounding box center [507, 337] width 150 height 16
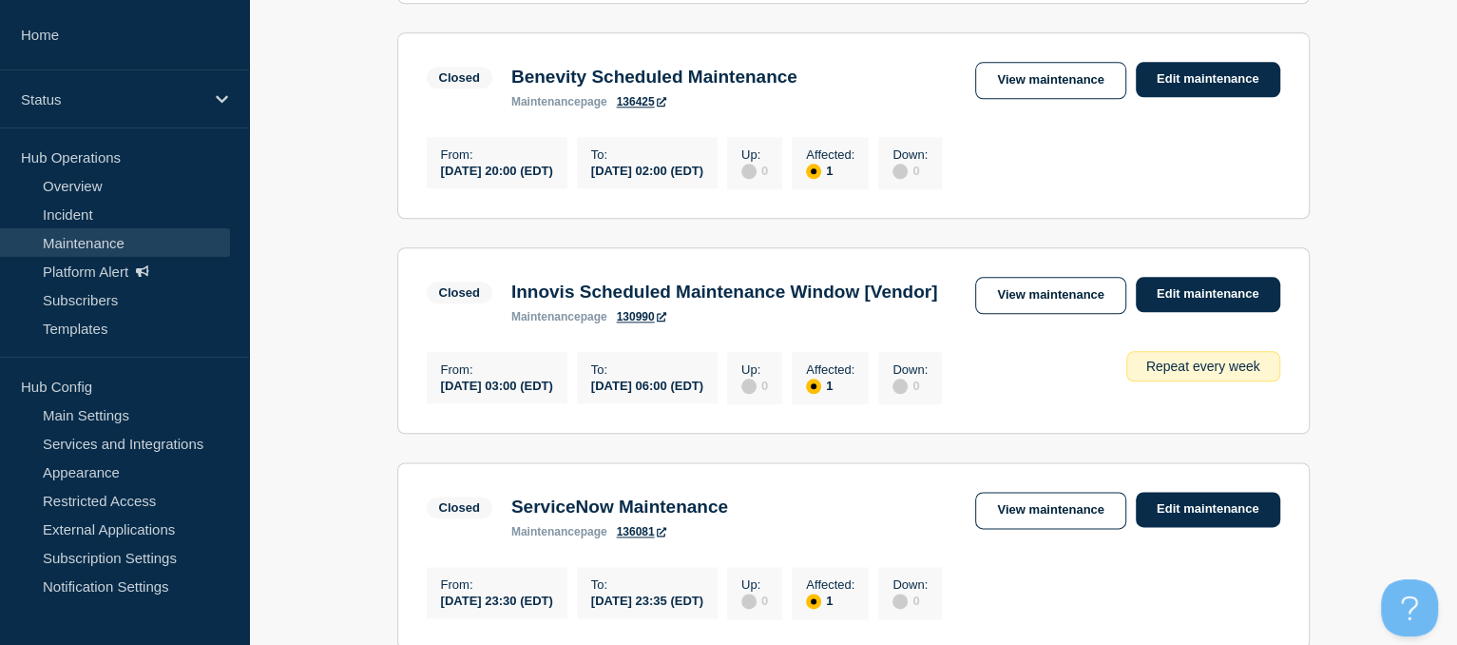
scroll to position [1492, 0]
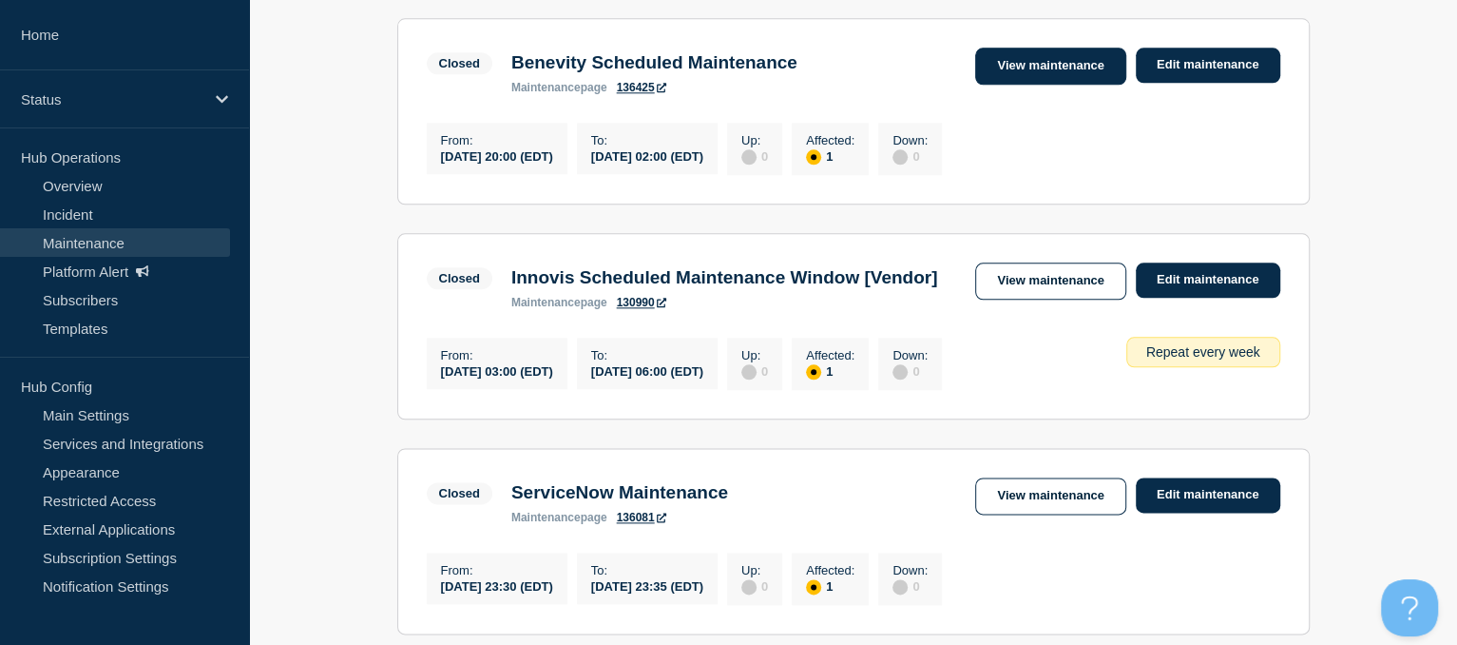
click at [1022, 85] on link "View maintenance" at bounding box center [1050, 66] width 150 height 37
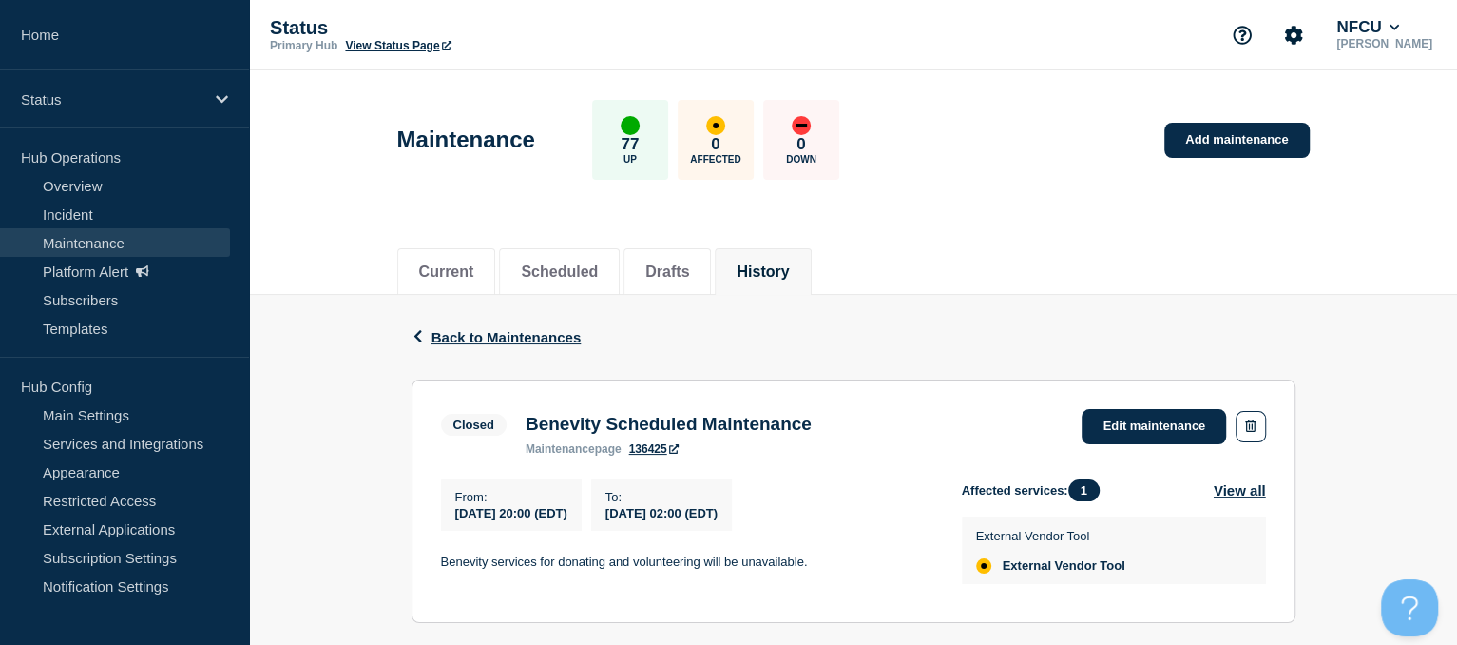
scroll to position [103, 0]
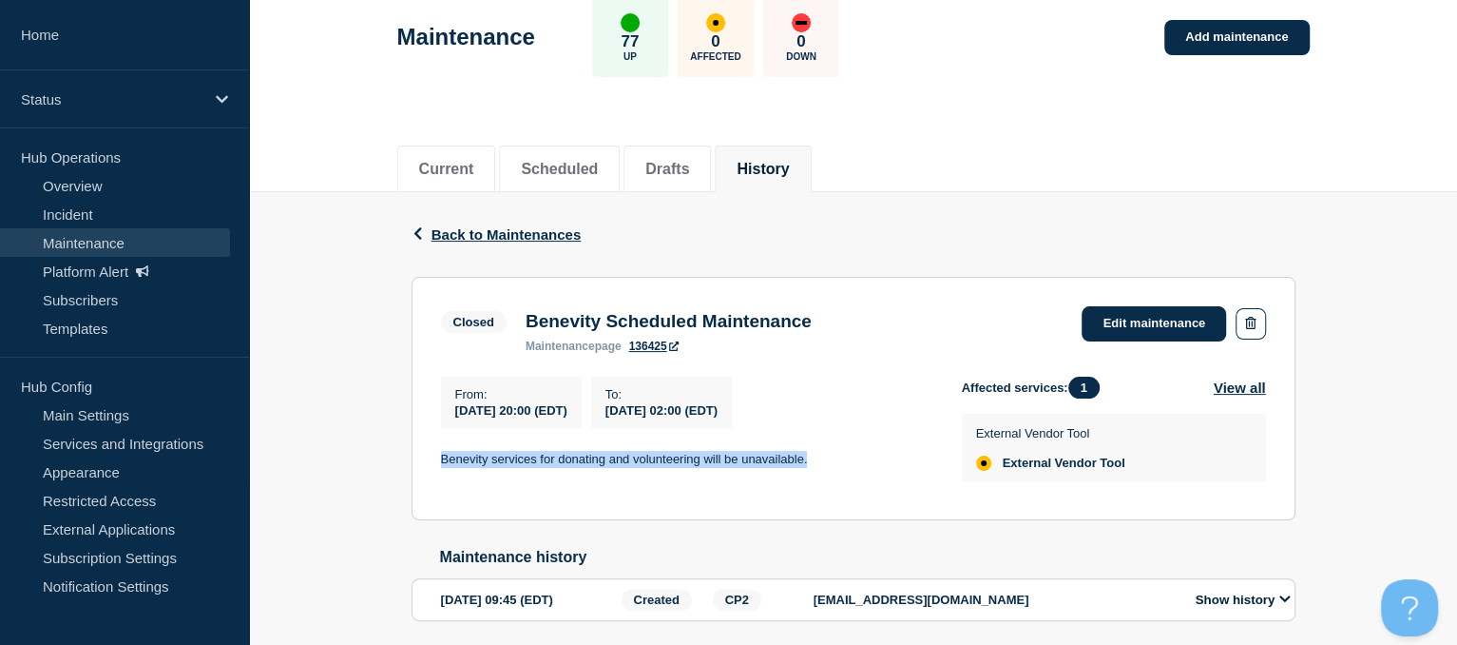
drag, startPoint x: 440, startPoint y: 463, endPoint x: 827, endPoint y: 463, distance: 386.9
click at [827, 463] on p "Benevity services for donating and volunteering will be unavailable." at bounding box center [686, 459] width 491 height 17
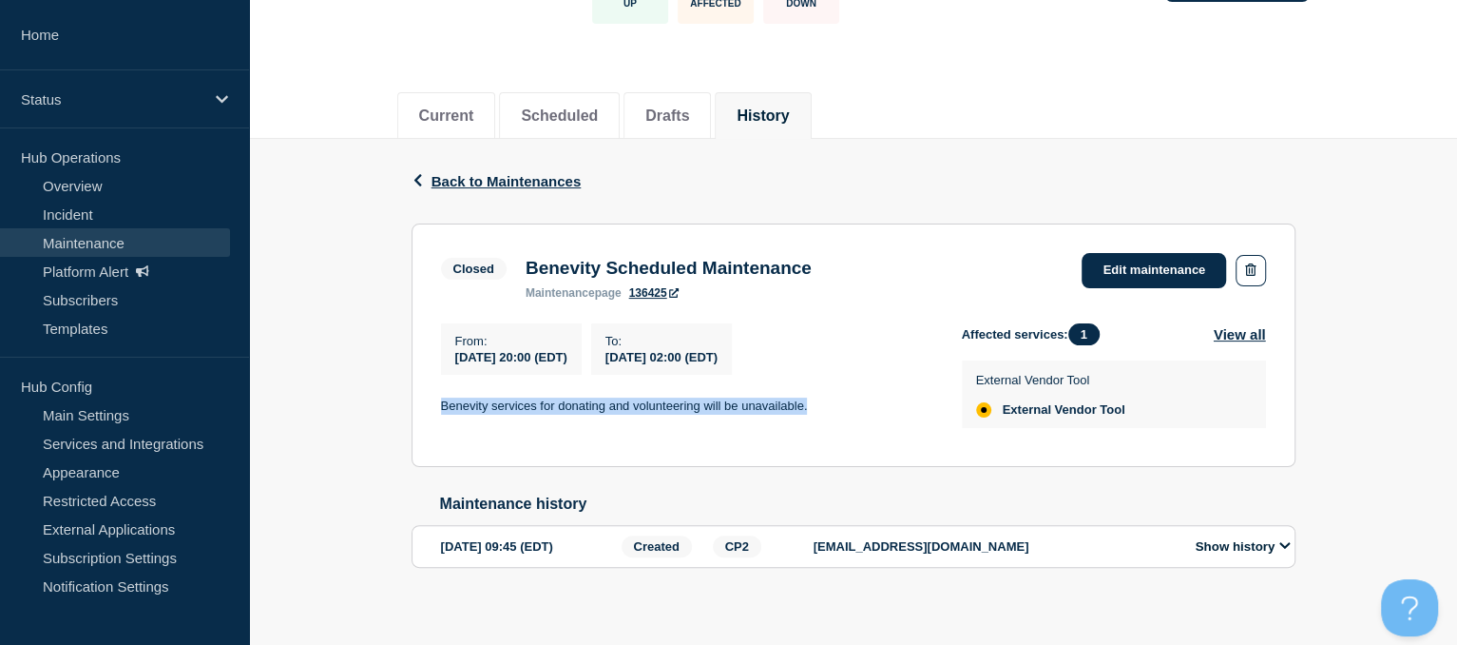
scroll to position [158, 0]
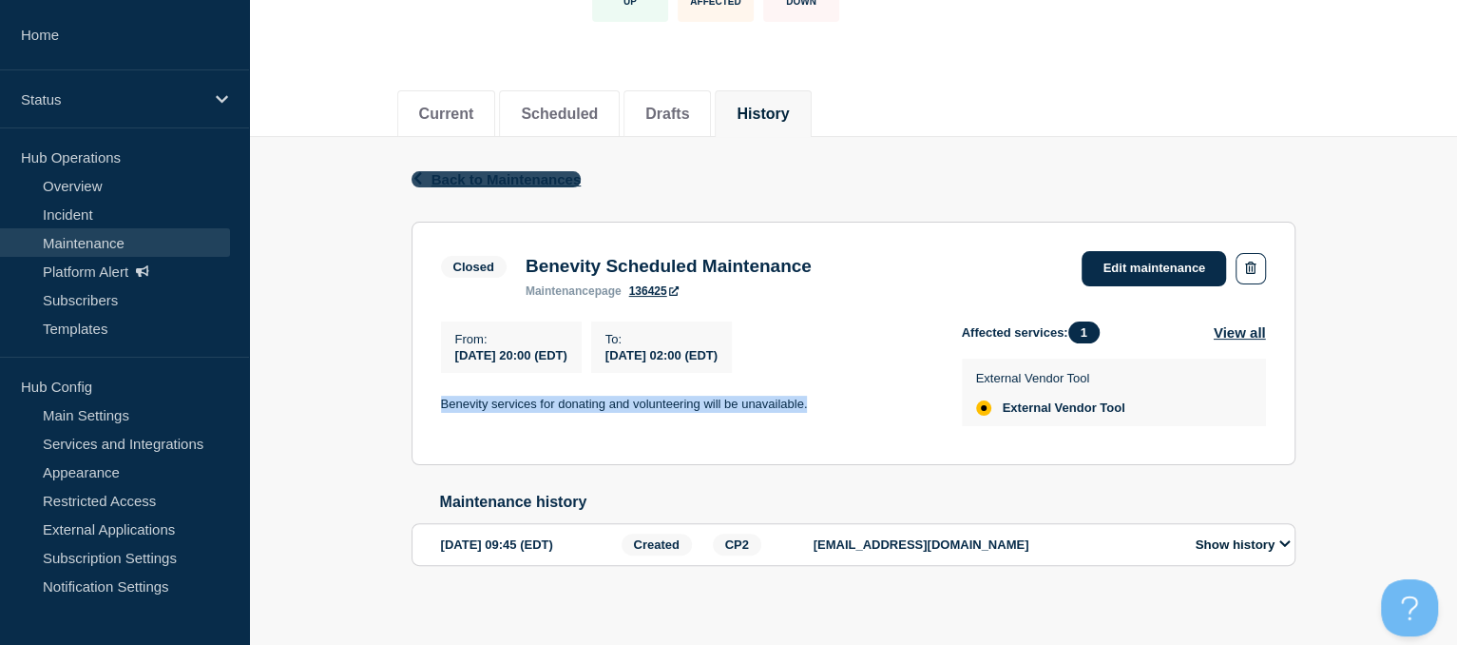
click at [496, 176] on span "Back to Maintenances" at bounding box center [507, 179] width 150 height 16
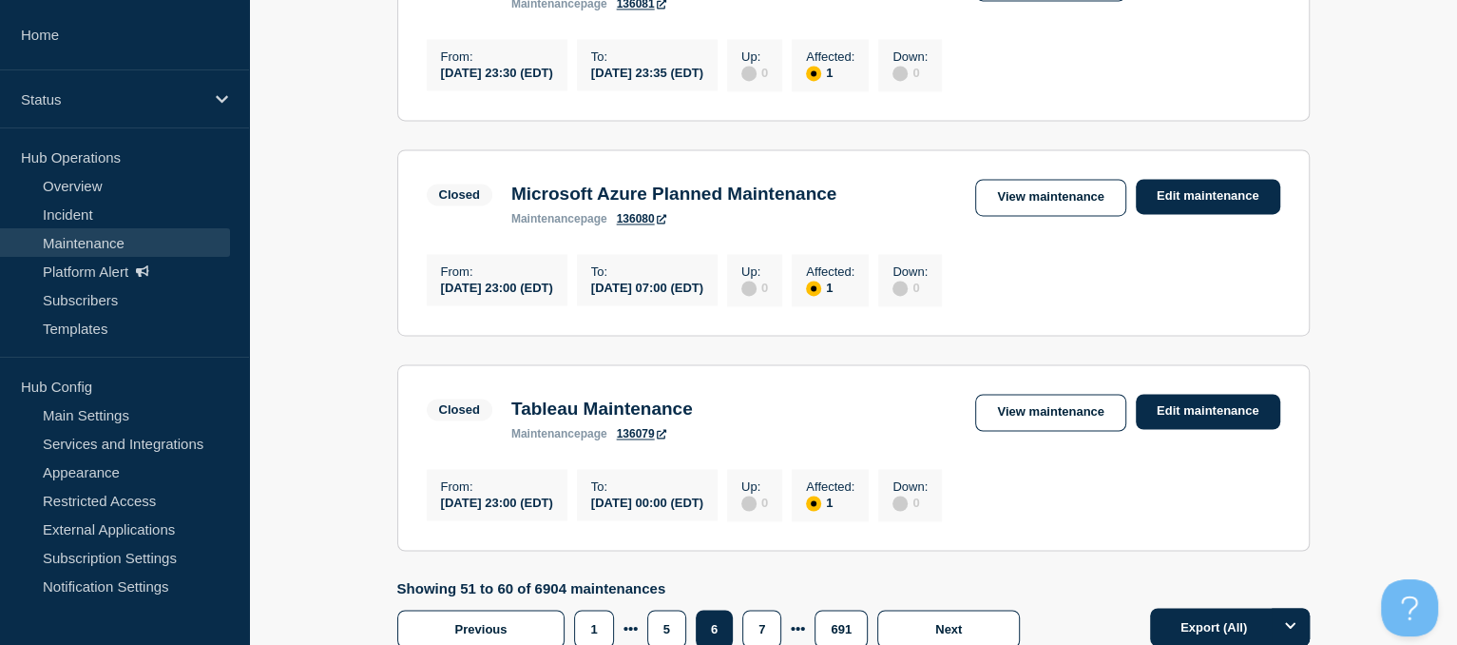
scroll to position [2020, 0]
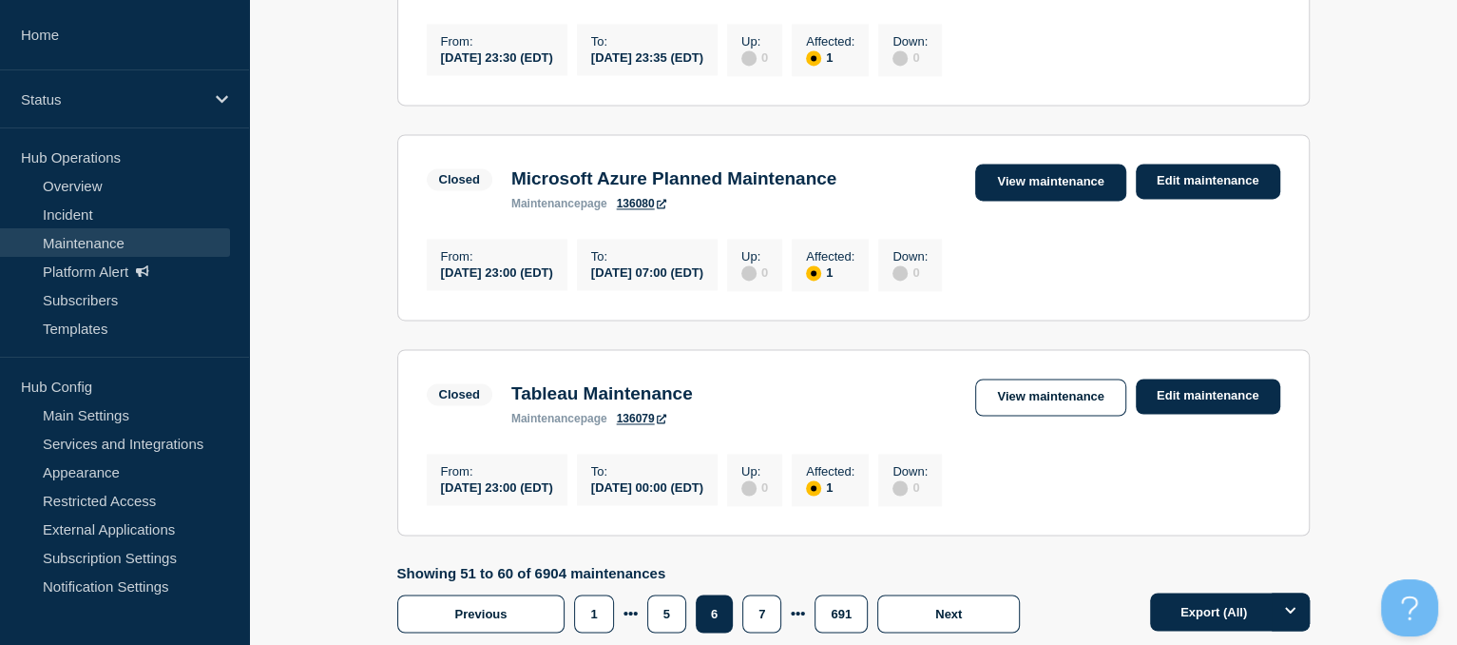
click at [1058, 201] on link "View maintenance" at bounding box center [1050, 182] width 150 height 37
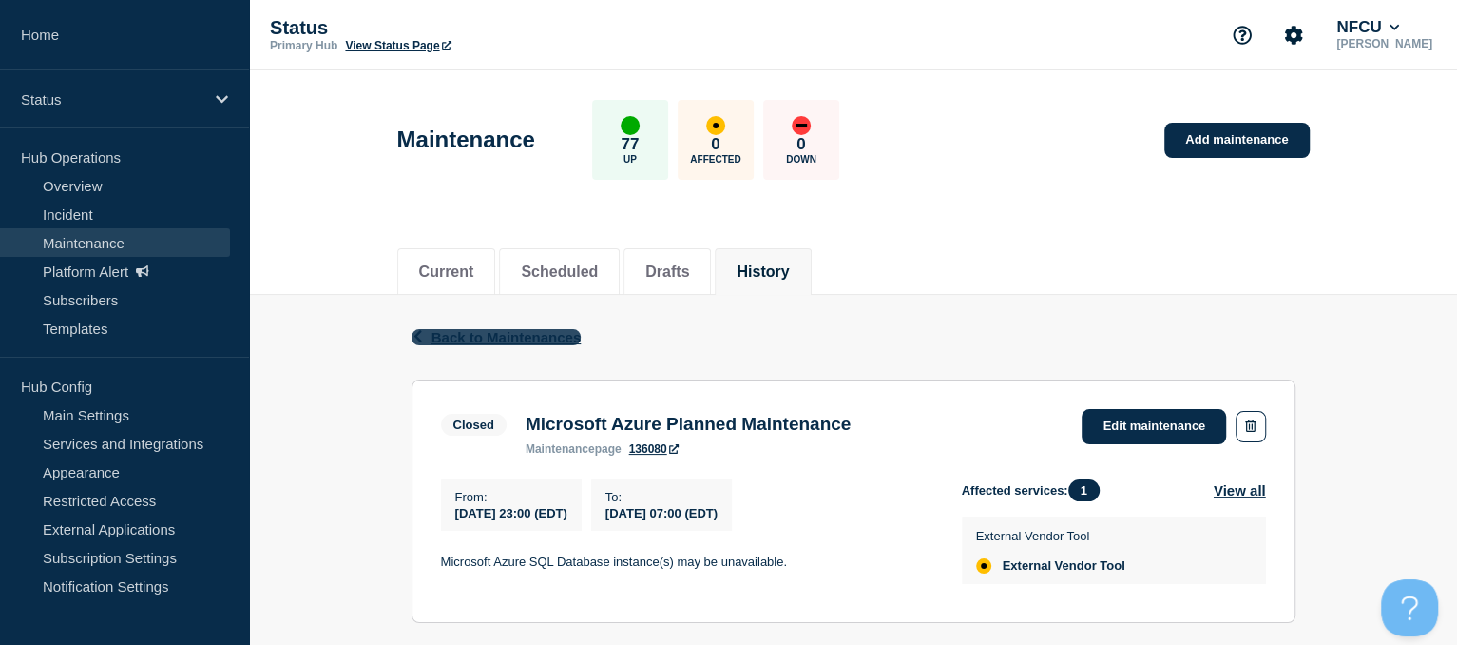
click at [455, 337] on span "Back to Maintenances" at bounding box center [507, 337] width 150 height 16
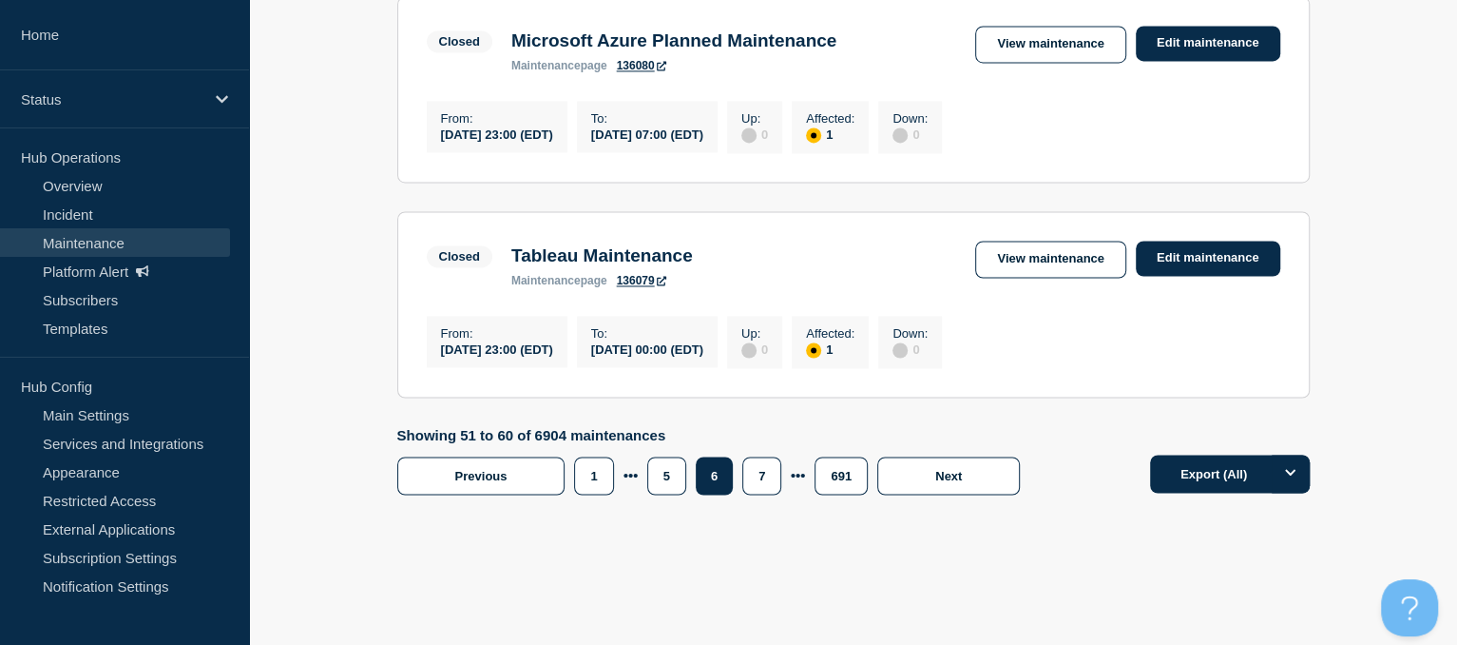
scroll to position [2187, 0]
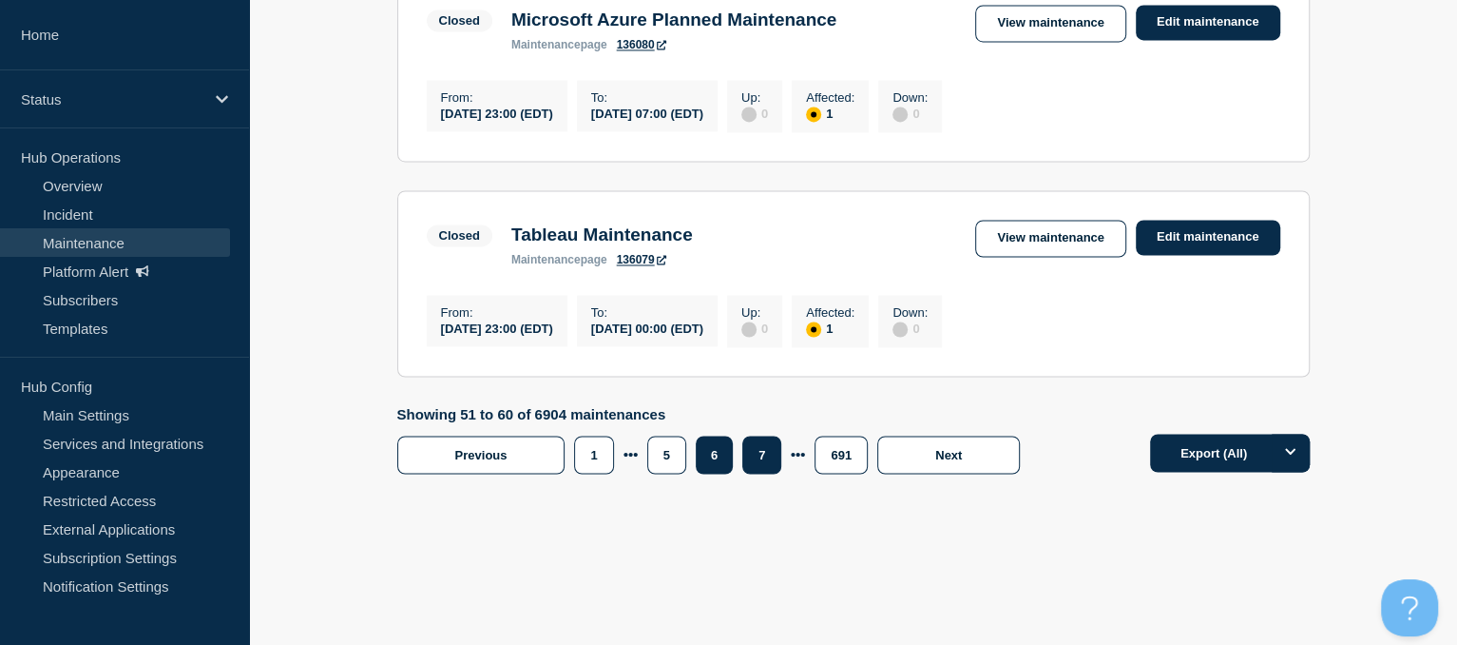
click at [762, 473] on button "7" at bounding box center [761, 454] width 39 height 38
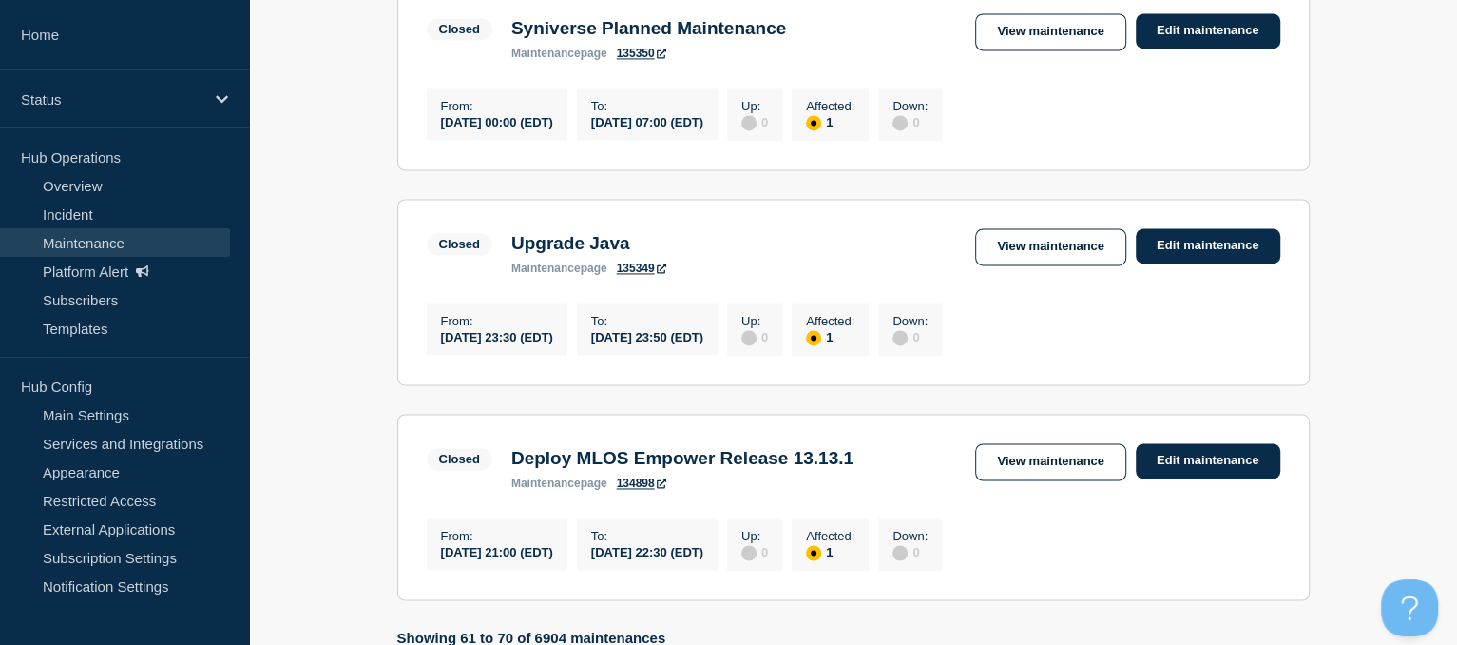
scroll to position [1954, 0]
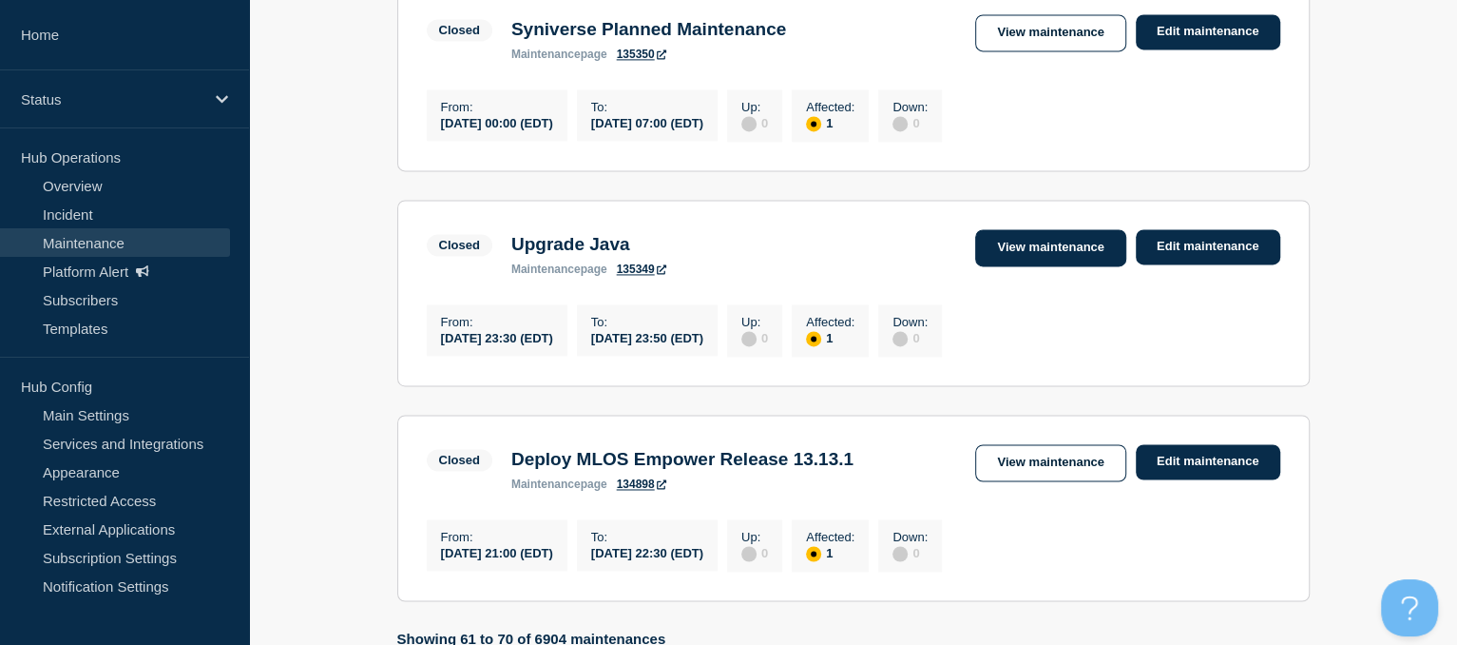
click at [1057, 266] on link "View maintenance" at bounding box center [1050, 247] width 150 height 37
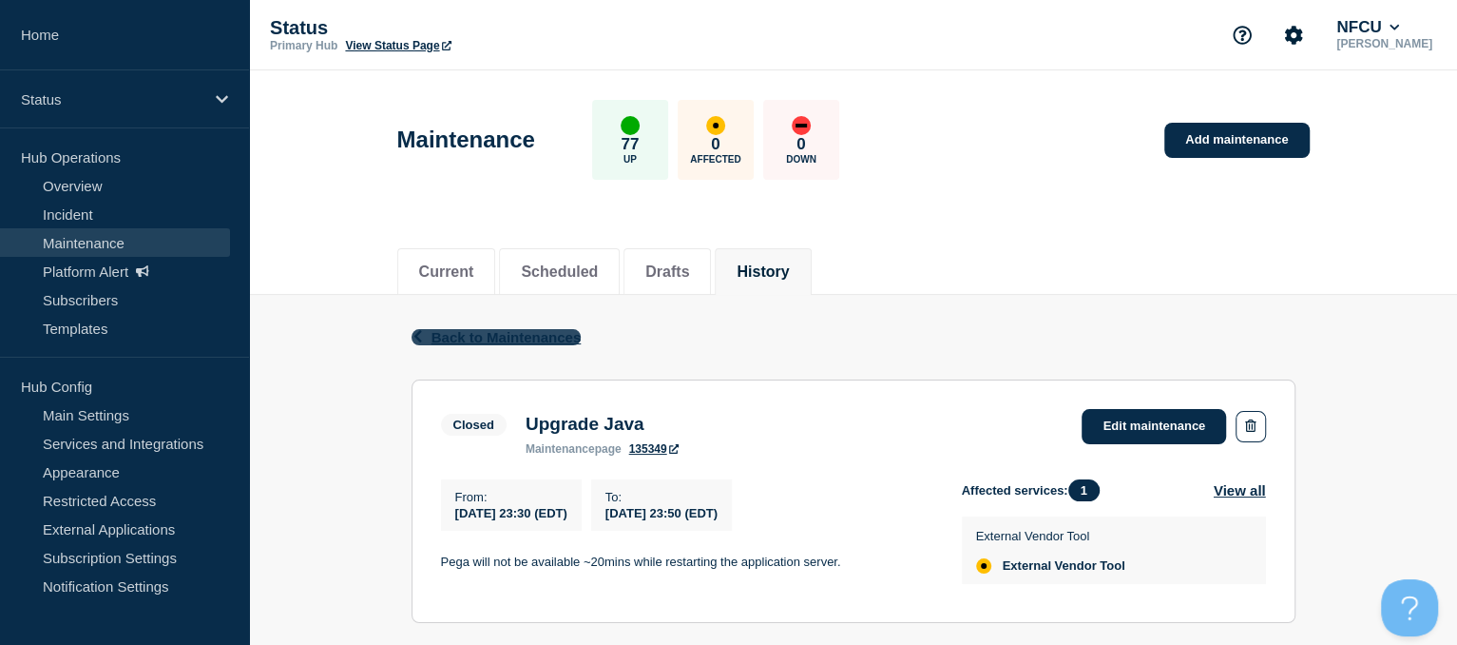
click at [465, 335] on span "Back to Maintenances" at bounding box center [507, 337] width 150 height 16
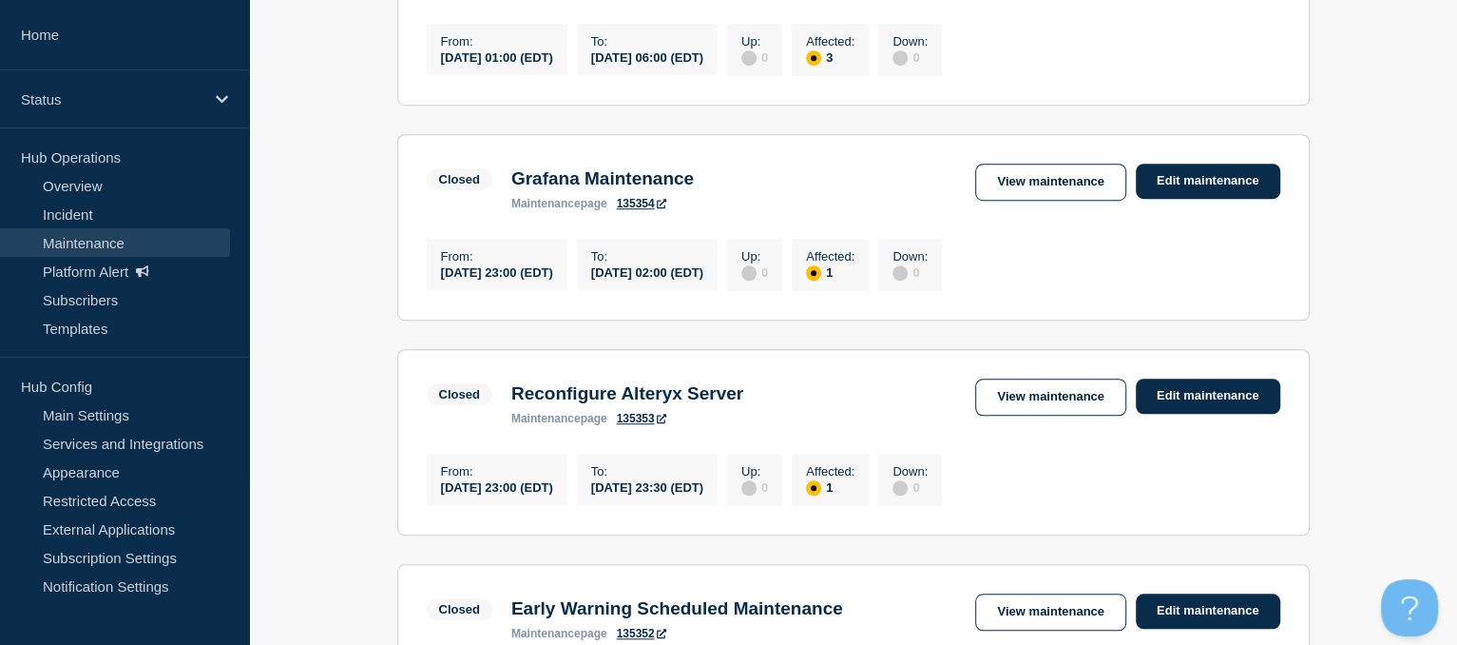
scroll to position [951, 0]
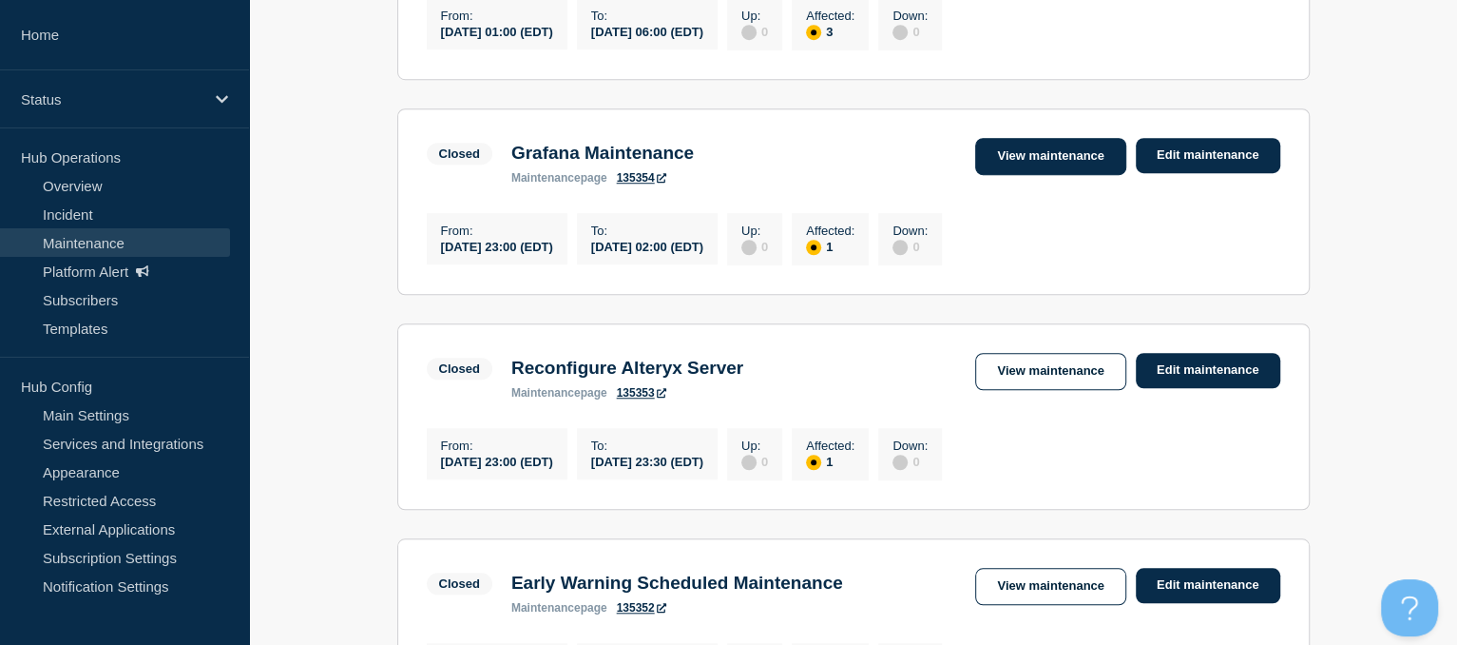
click at [1007, 168] on link "View maintenance" at bounding box center [1050, 156] width 150 height 37
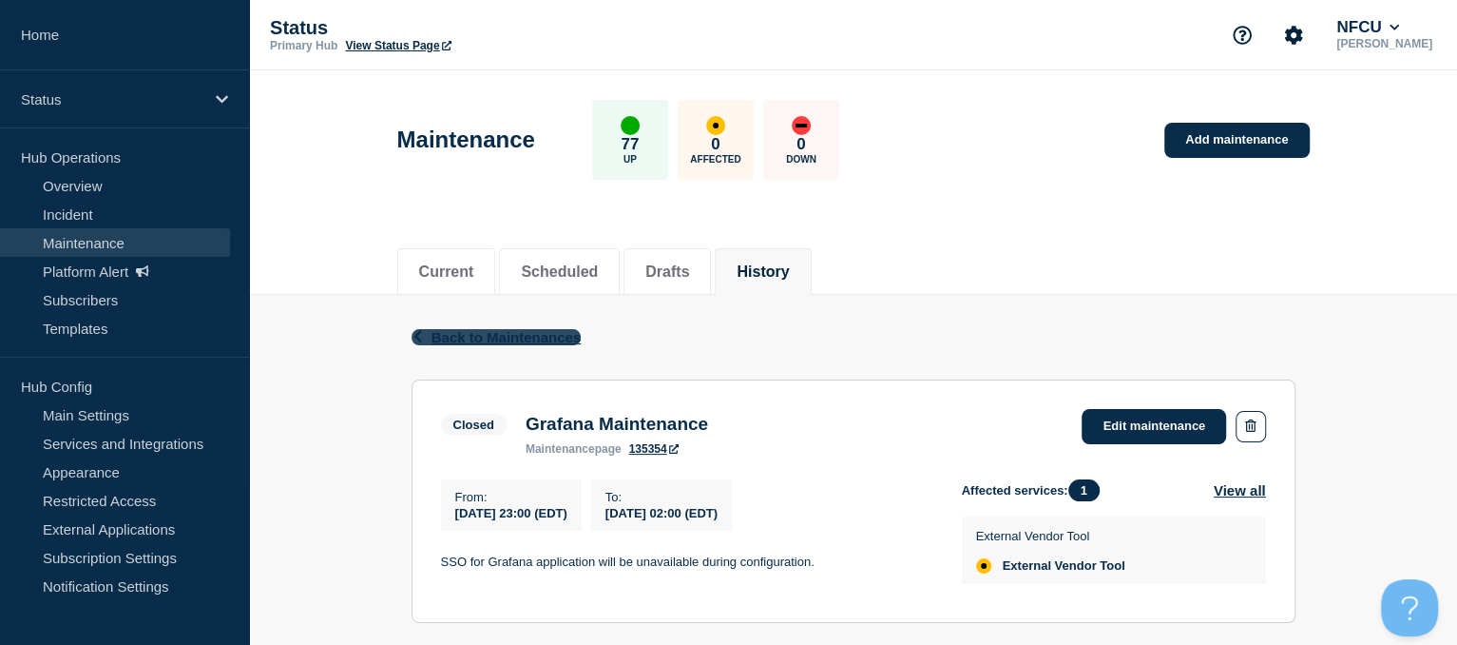
click at [495, 331] on span "Back to Maintenances" at bounding box center [507, 337] width 150 height 16
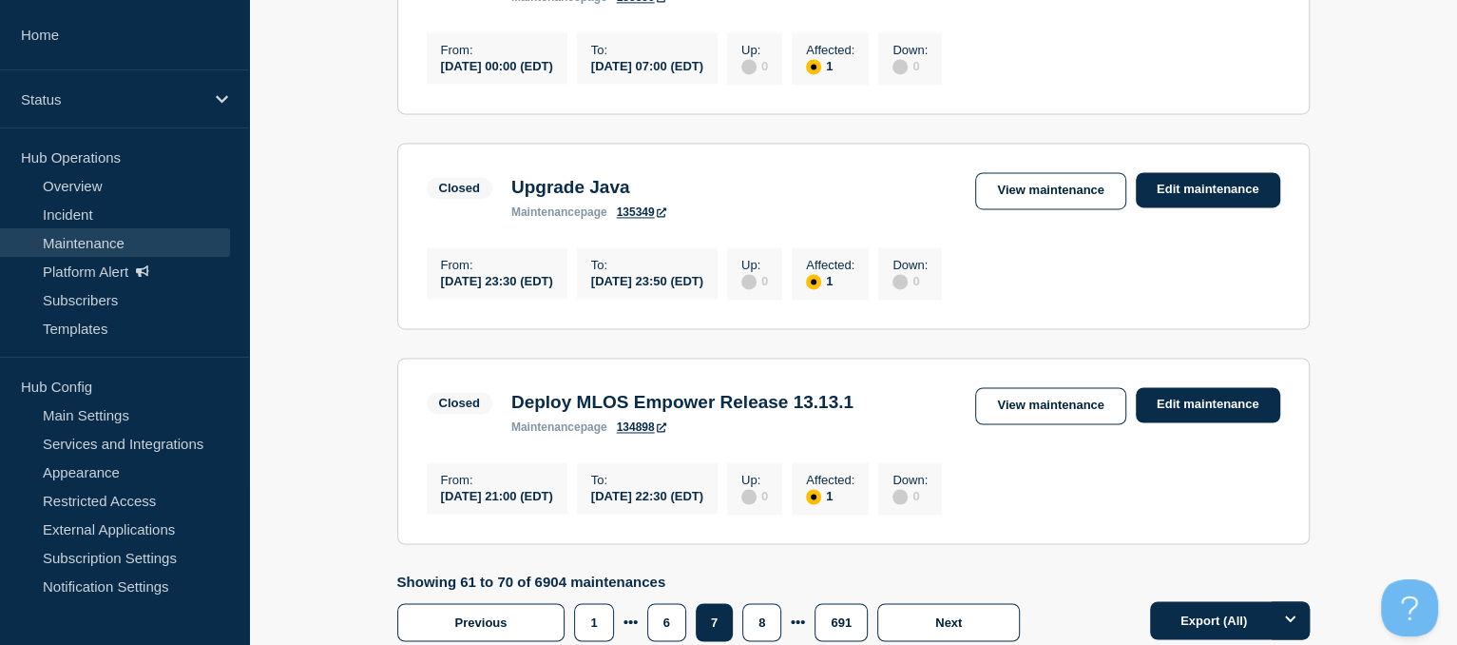
scroll to position [2233, 0]
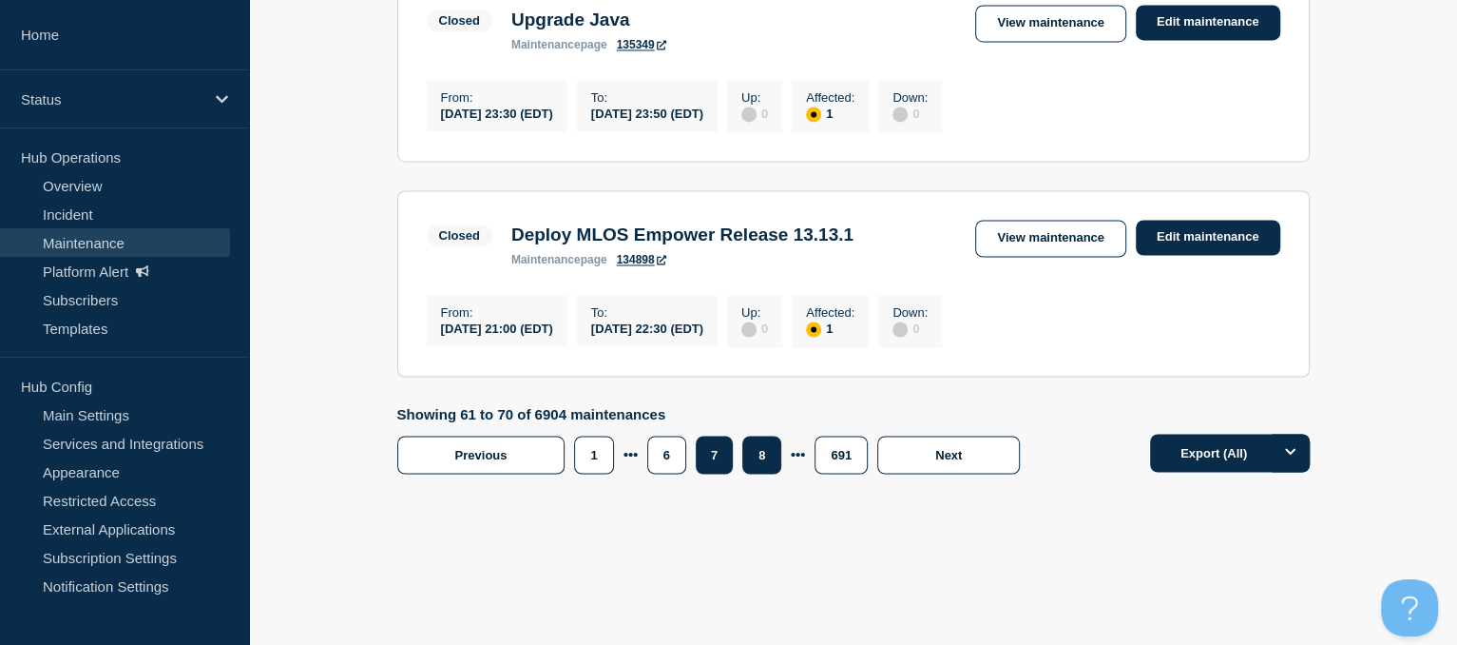
click at [760, 469] on button "8" at bounding box center [761, 454] width 39 height 38
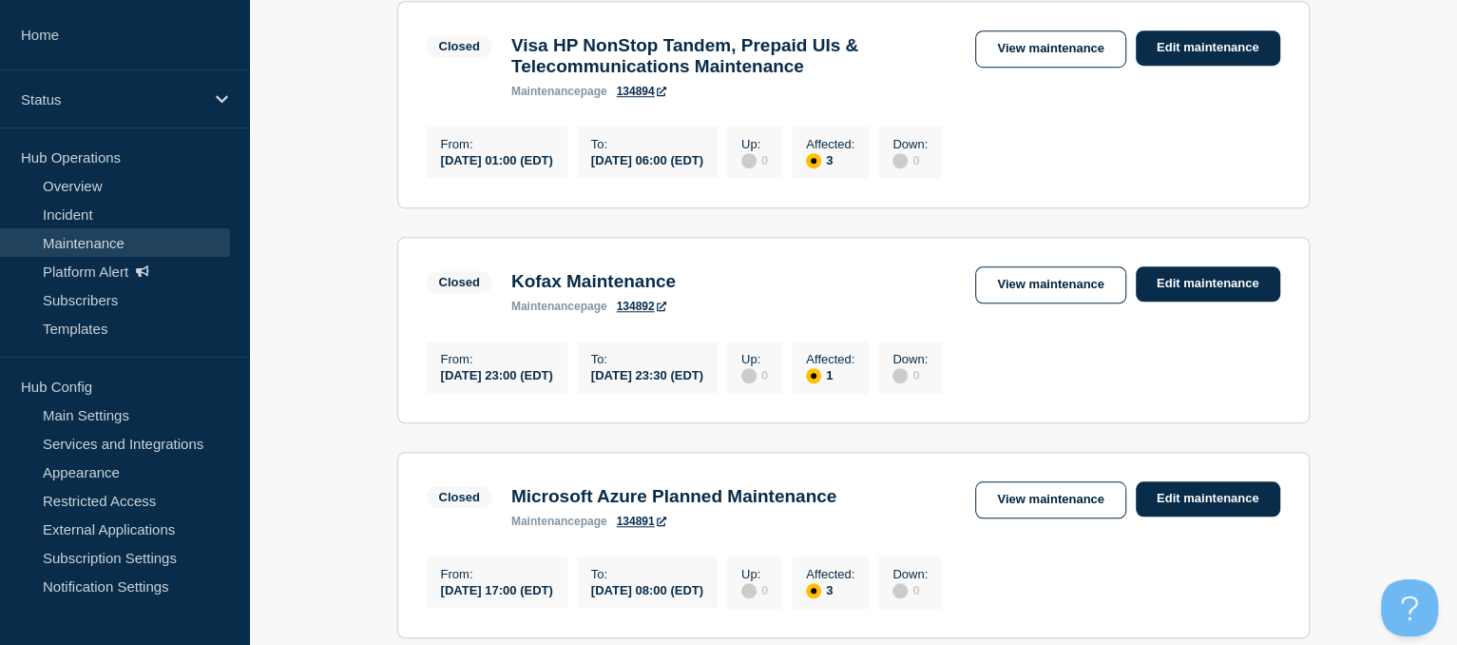
scroll to position [959, 0]
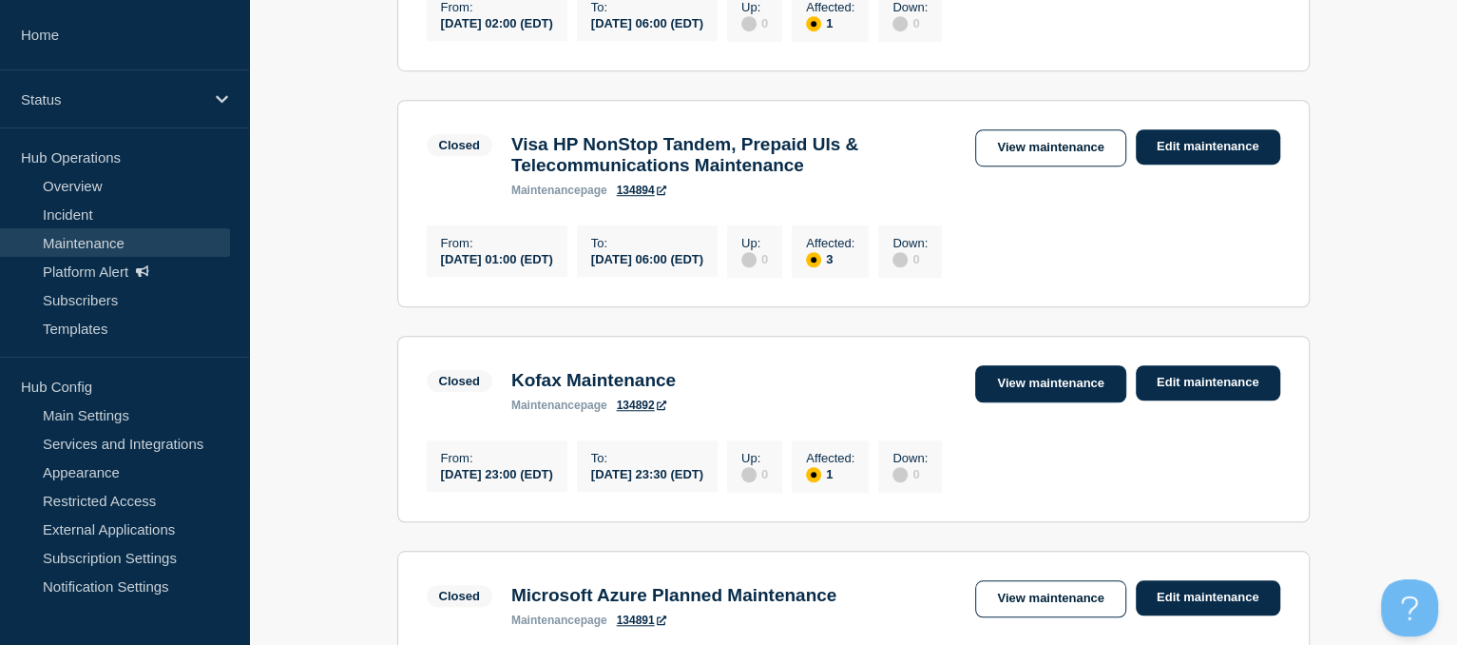
click at [1031, 402] on link "View maintenance" at bounding box center [1050, 383] width 150 height 37
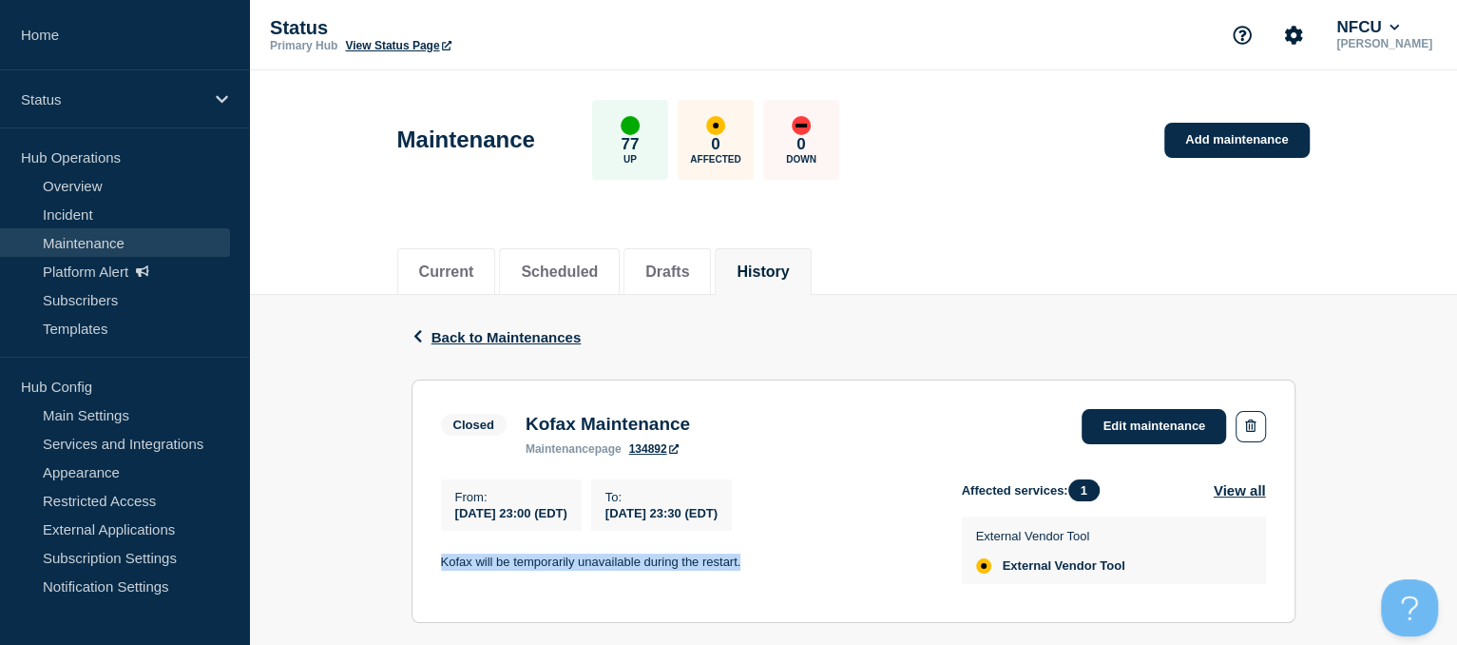
drag, startPoint x: 433, startPoint y: 573, endPoint x: 770, endPoint y: 554, distance: 338.0
click at [770, 554] on section "Closed Kofax Maintenance maintenance page 134892 Edit maintenance From : [DATE]…" at bounding box center [854, 500] width 884 height 243
click at [407, 328] on div "Back Back to Maintenances Closed Kofax Maintenance From [DATE] 23:00 (EDT) To […" at bounding box center [853, 539] width 913 height 489
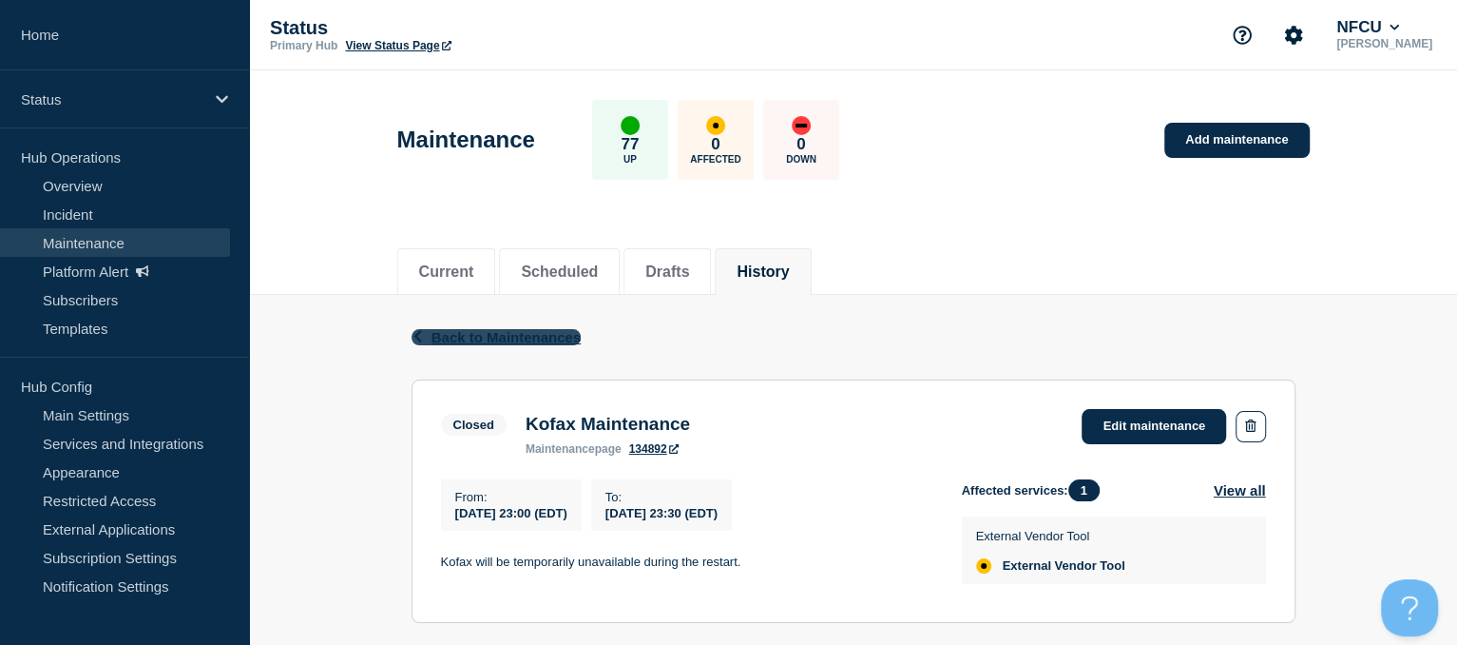
click at [436, 333] on span "Back to Maintenances" at bounding box center [507, 337] width 150 height 16
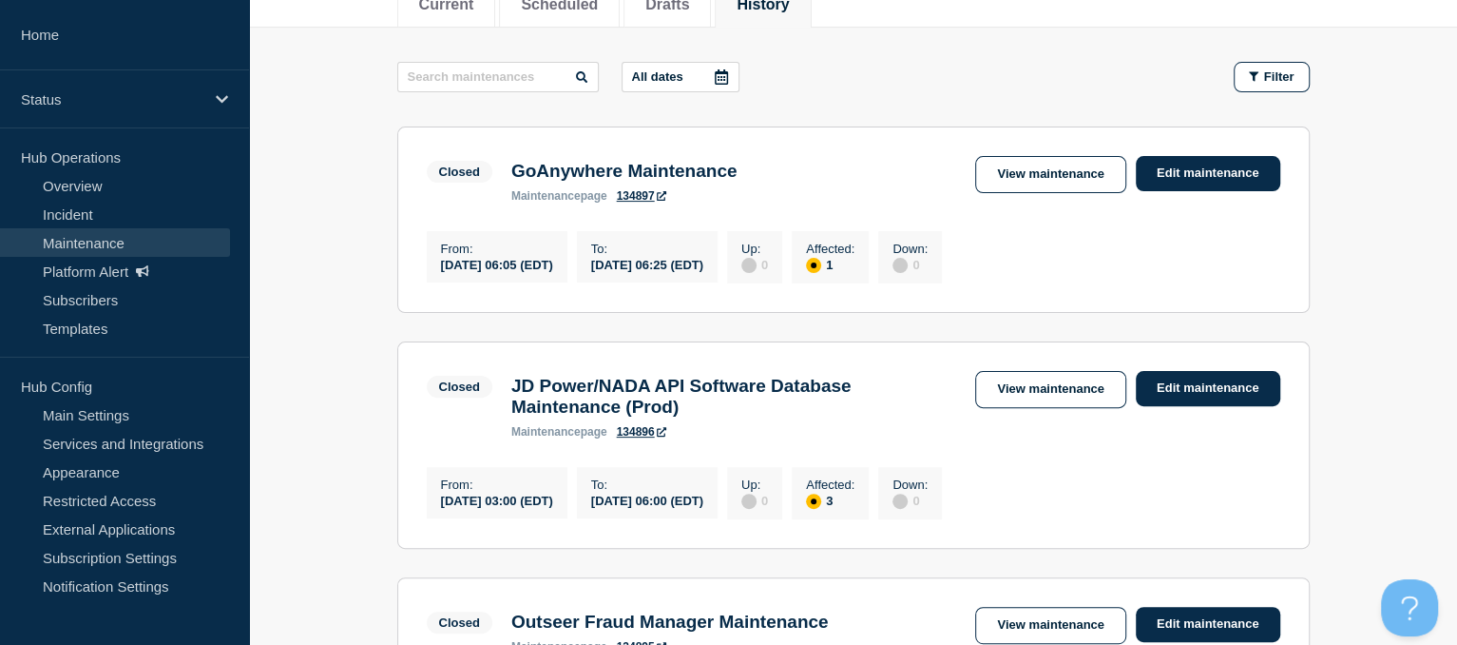
scroll to position [269, 0]
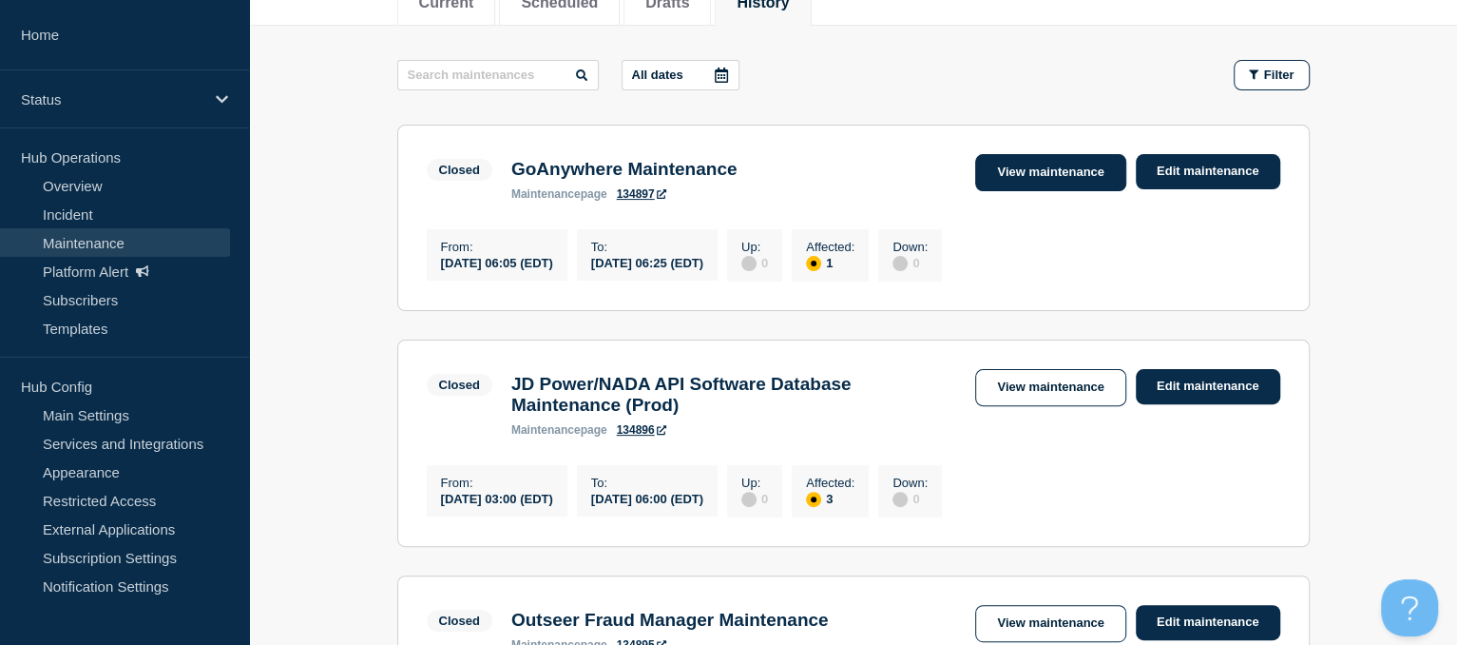
click at [1047, 172] on link "View maintenance" at bounding box center [1050, 172] width 150 height 37
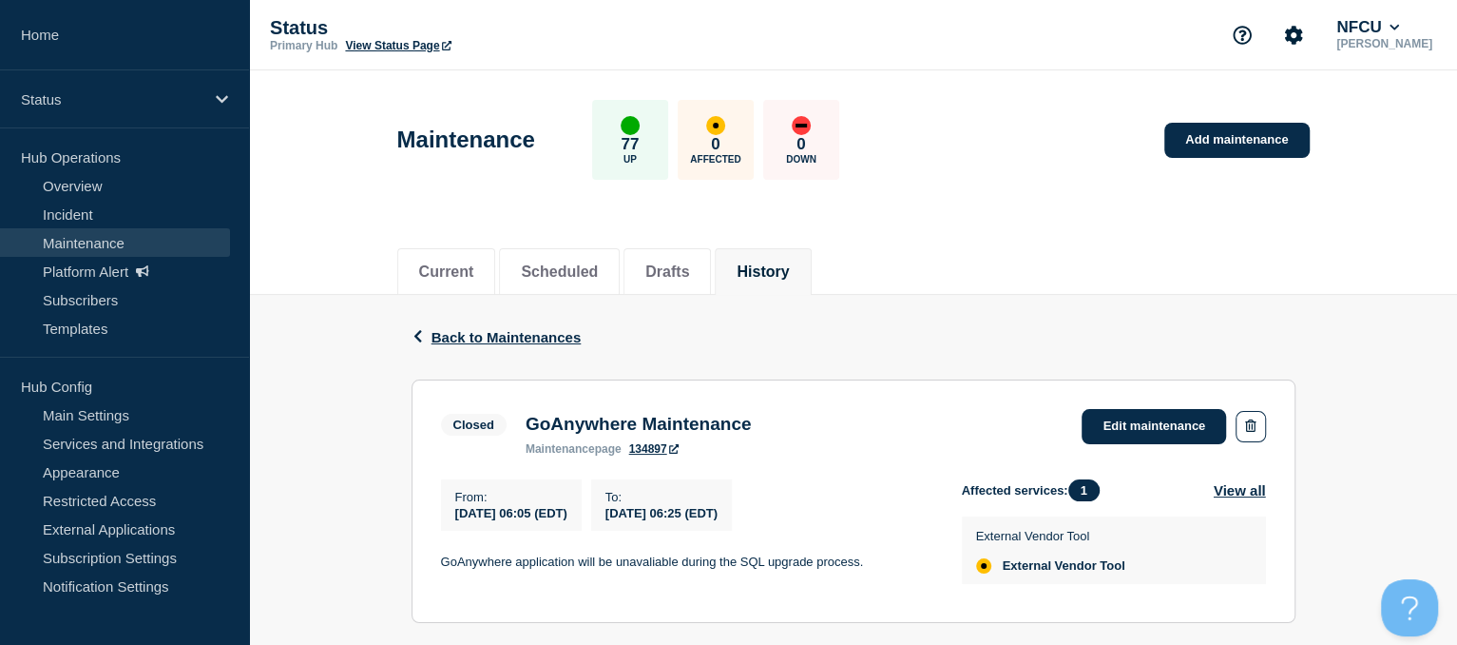
click at [450, 350] on div "Back Back to Maintenances" at bounding box center [854, 337] width 884 height 85
click at [446, 337] on span "Back to Maintenances" at bounding box center [507, 337] width 150 height 16
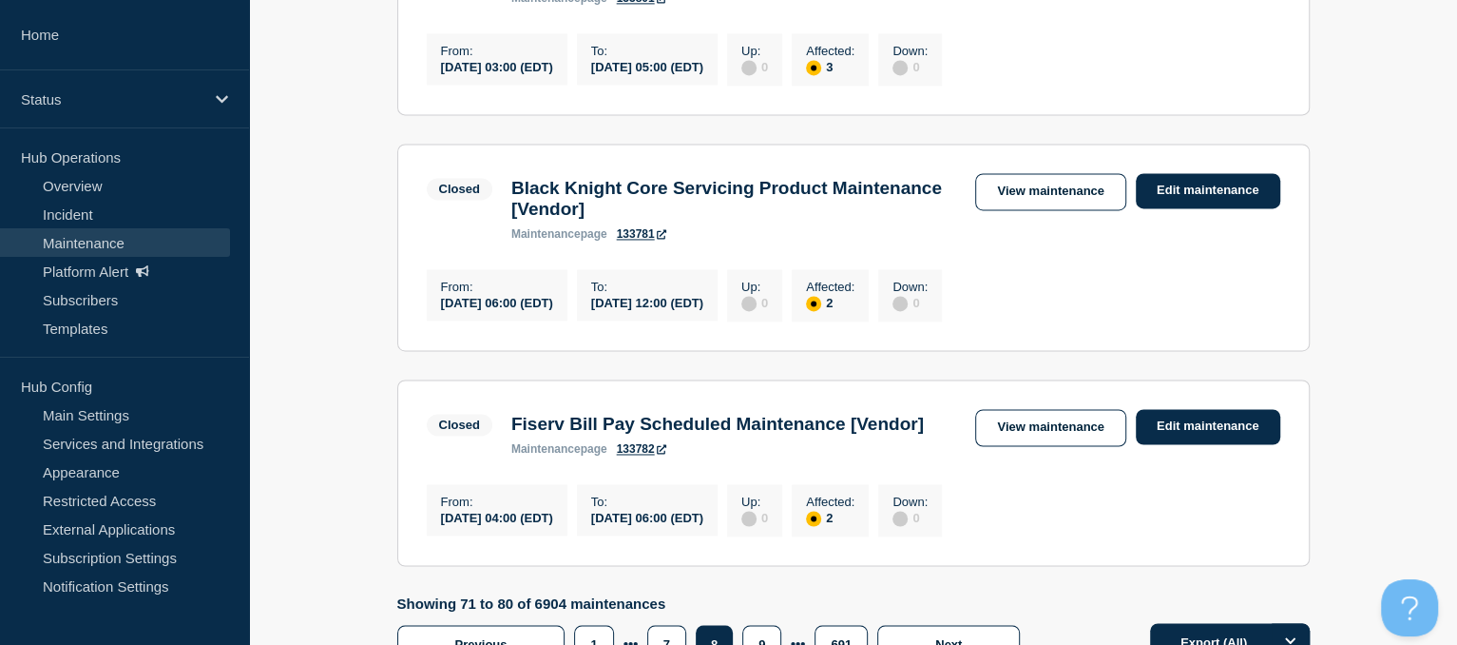
scroll to position [2307, 0]
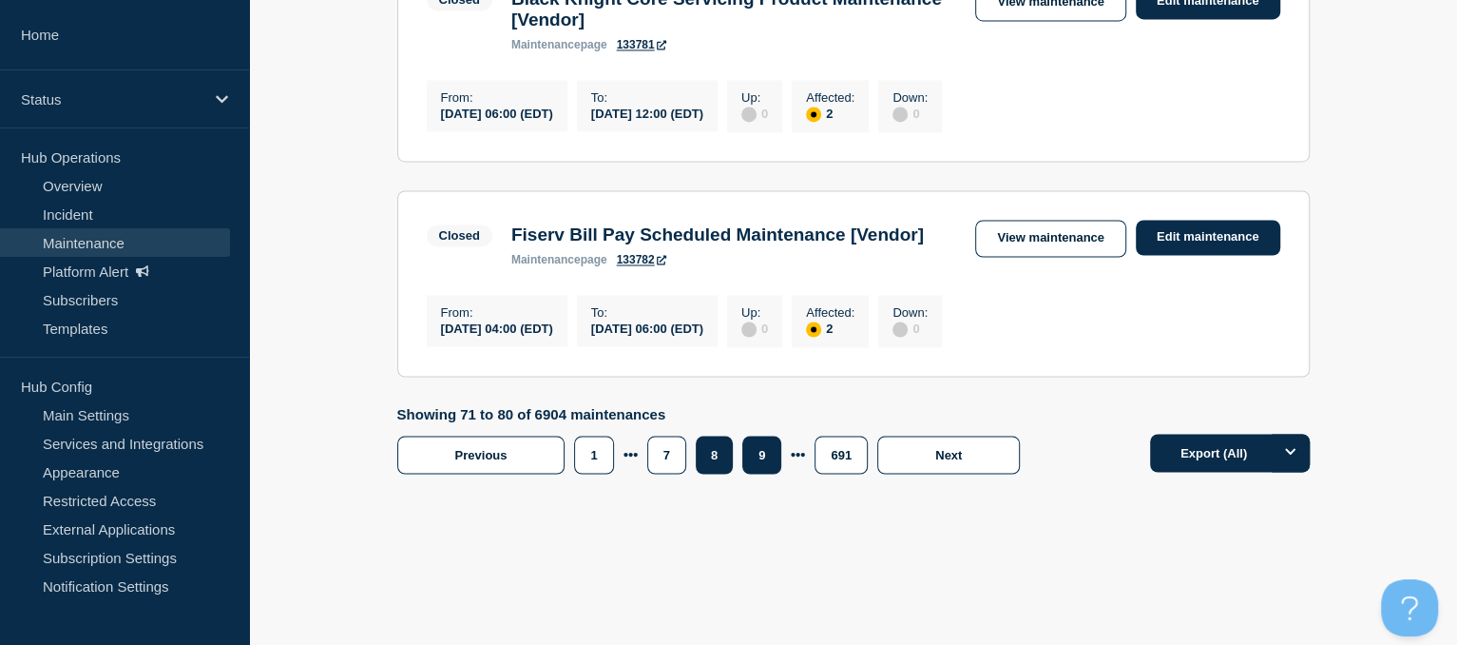
click at [763, 448] on button "9" at bounding box center [761, 454] width 39 height 38
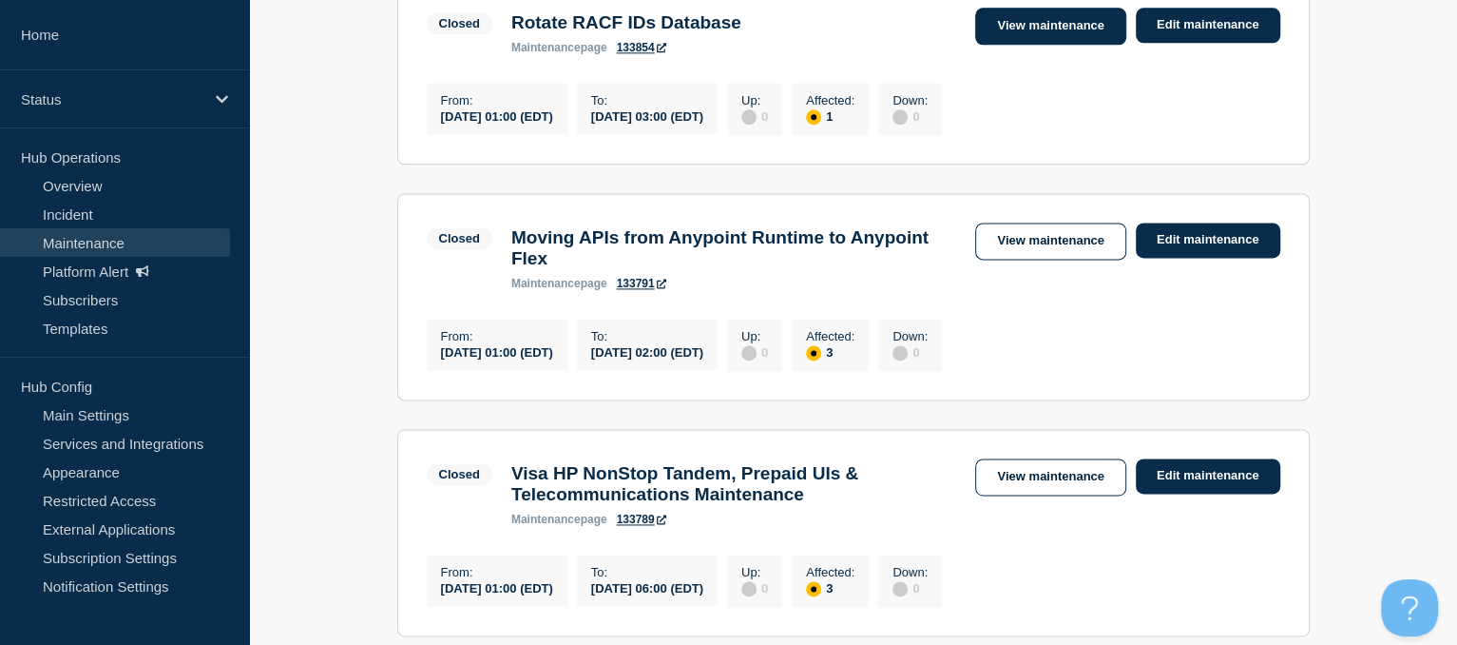
scroll to position [1758, 0]
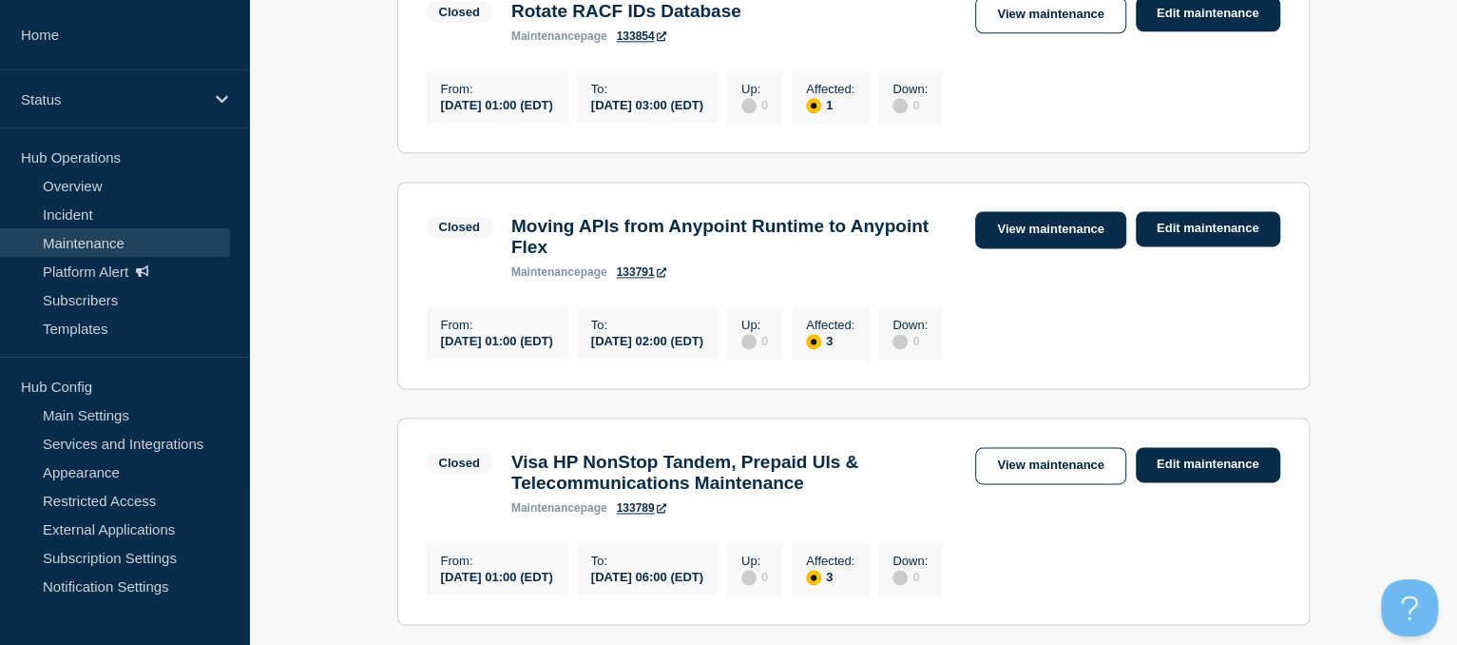
click at [1032, 248] on link "View maintenance" at bounding box center [1050, 229] width 150 height 37
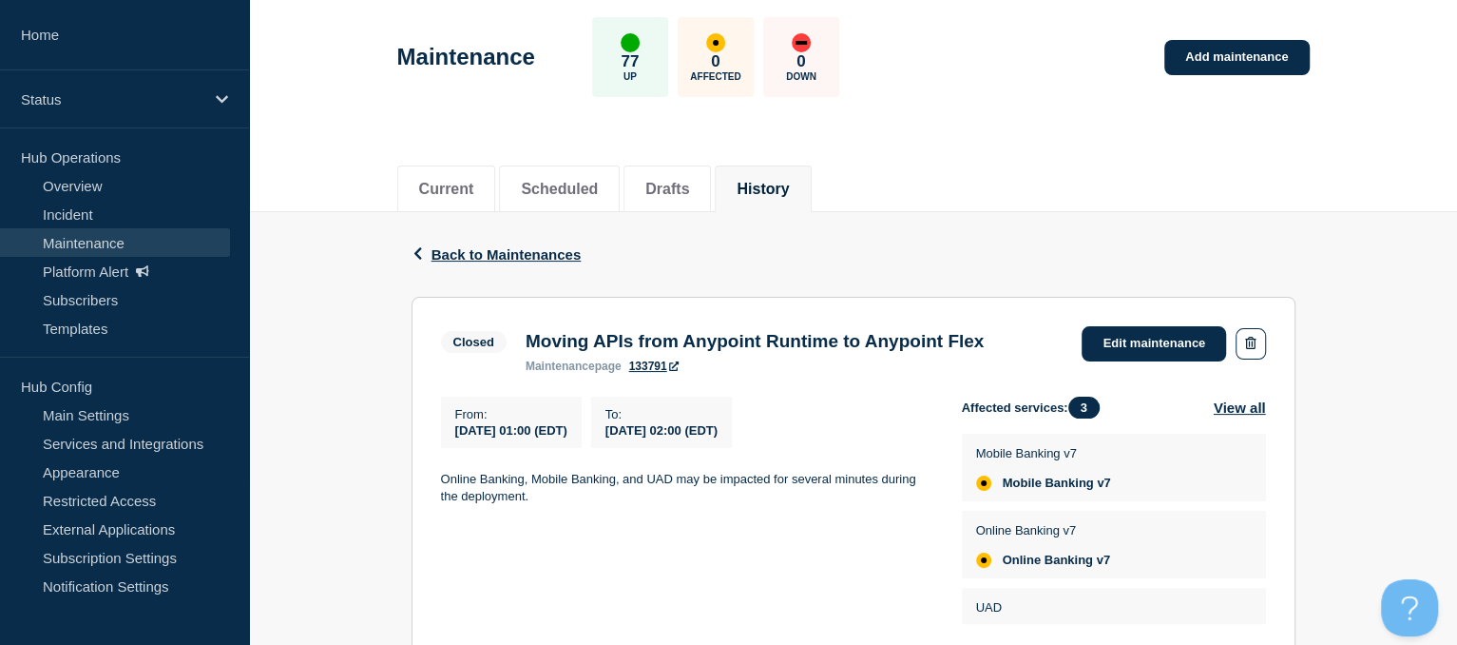
scroll to position [119, 0]
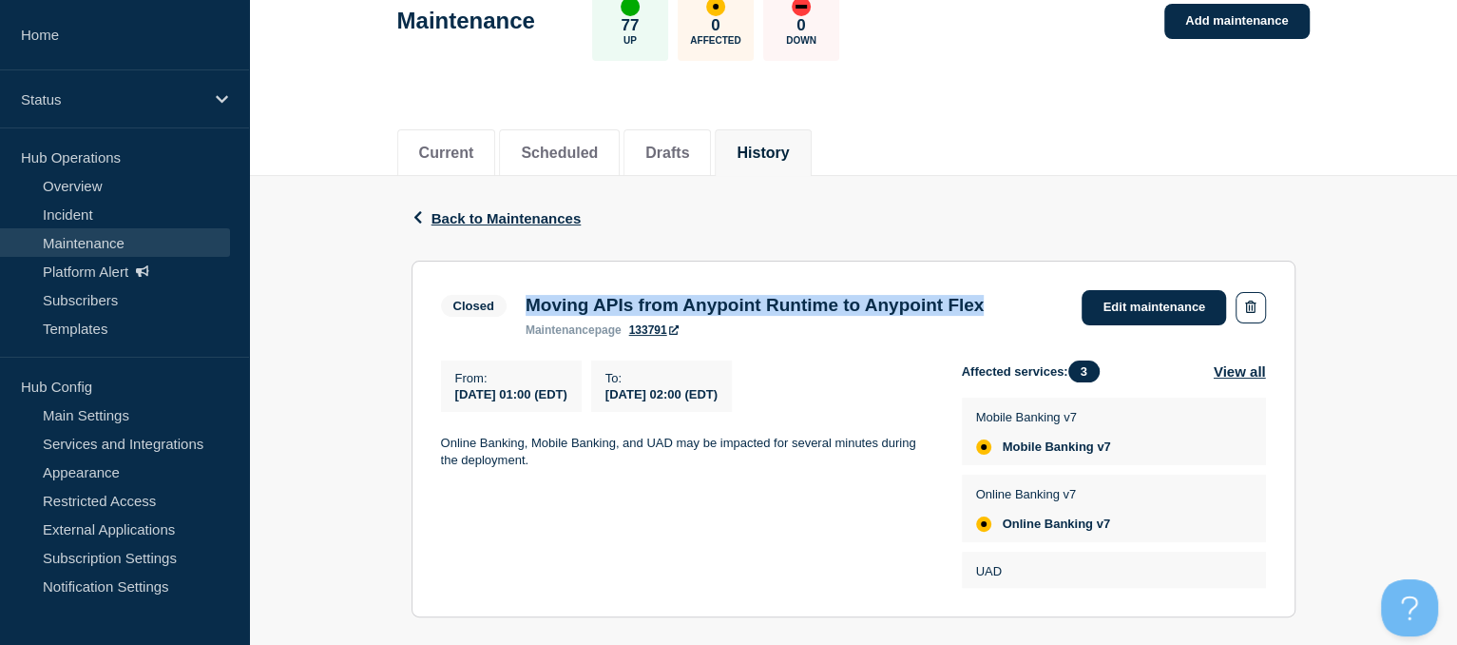
drag, startPoint x: 528, startPoint y: 298, endPoint x: 1045, endPoint y: 276, distance: 517.6
click at [1045, 276] on section "Closed Moving APIs from Anypoint Runtime to Anypoint Flex maintenance page 1337…" at bounding box center [854, 438] width 884 height 356
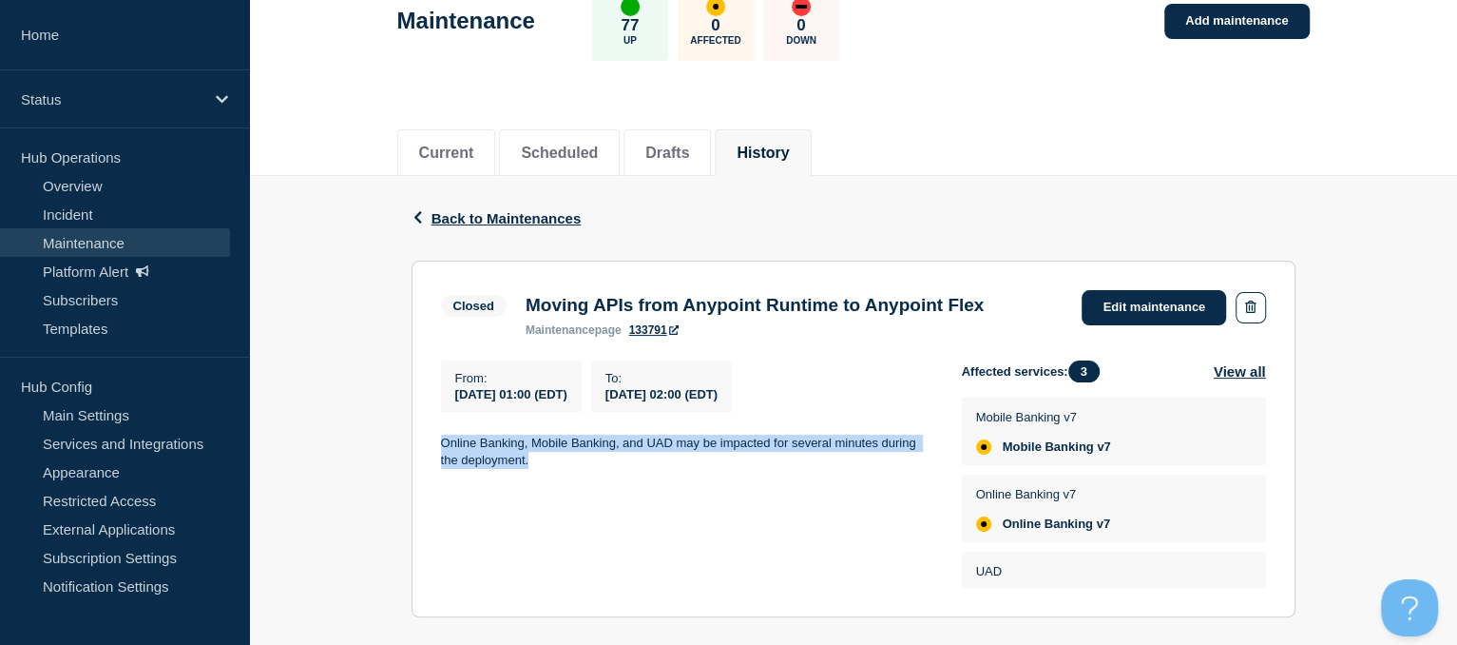
drag, startPoint x: 443, startPoint y: 437, endPoint x: 584, endPoint y: 469, distance: 144.1
click at [584, 469] on div "From : [DATE] 01:00 (EDT) To : [DATE] 02:00 (EDT) Online Banking, Mobile Bankin…" at bounding box center [701, 473] width 521 height 227
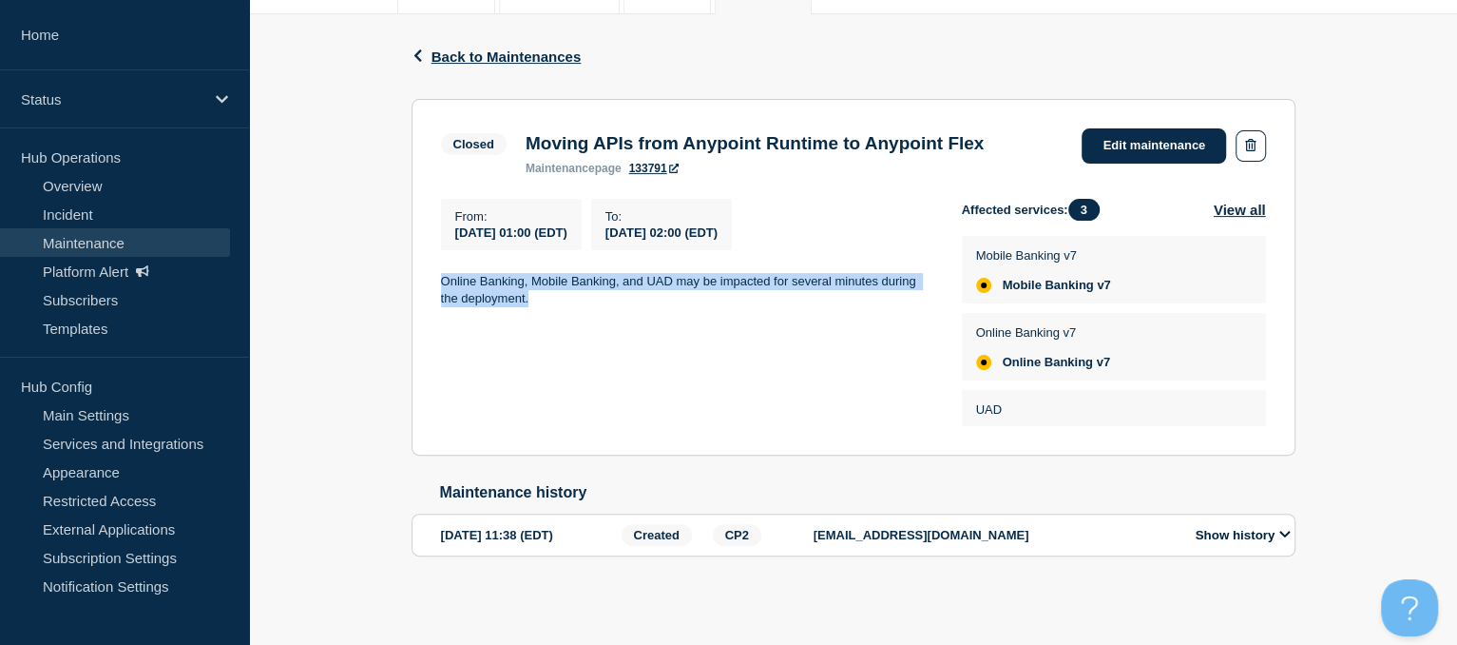
scroll to position [46, 0]
